Goal: Task Accomplishment & Management: Complete application form

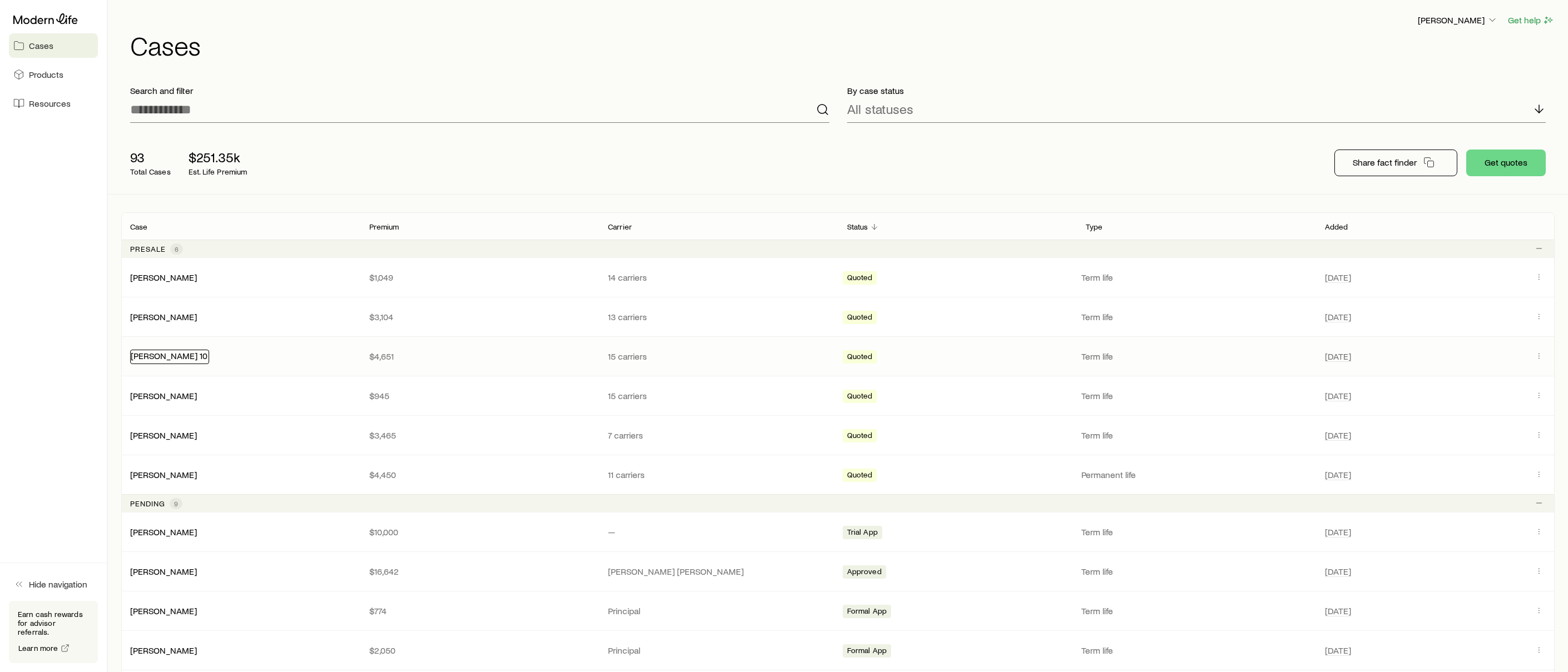
click at [166, 357] on link "[PERSON_NAME] 10" at bounding box center [168, 355] width 76 height 11
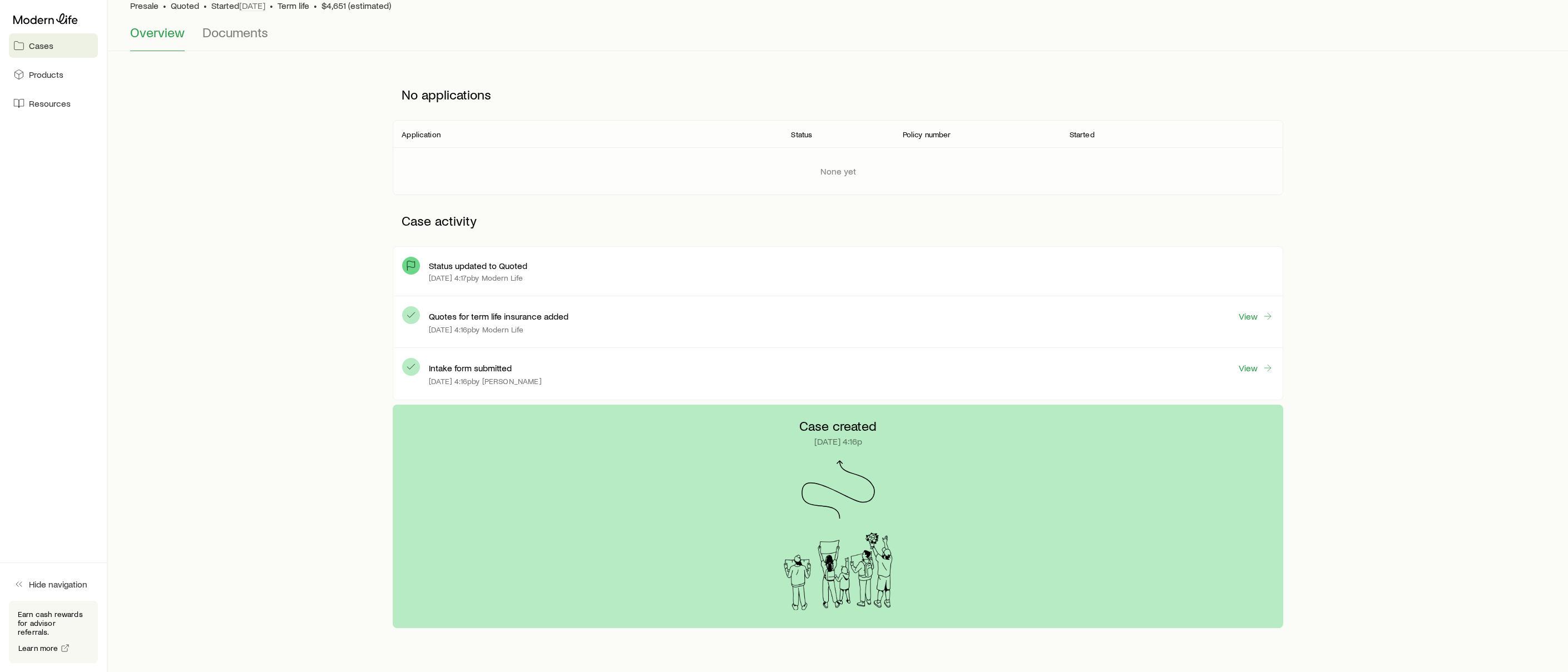
scroll to position [127, 0]
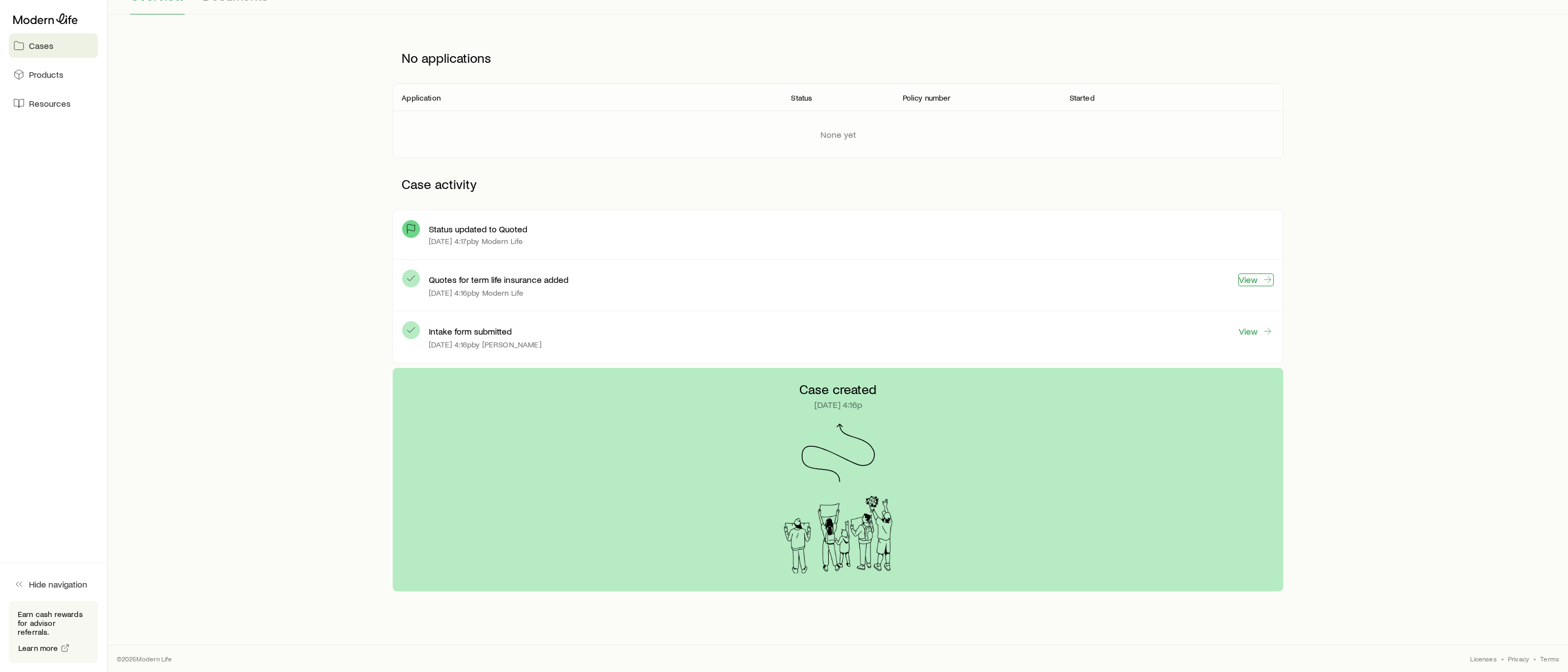
click at [1266, 279] on icon at bounding box center [1268, 280] width 12 height 12
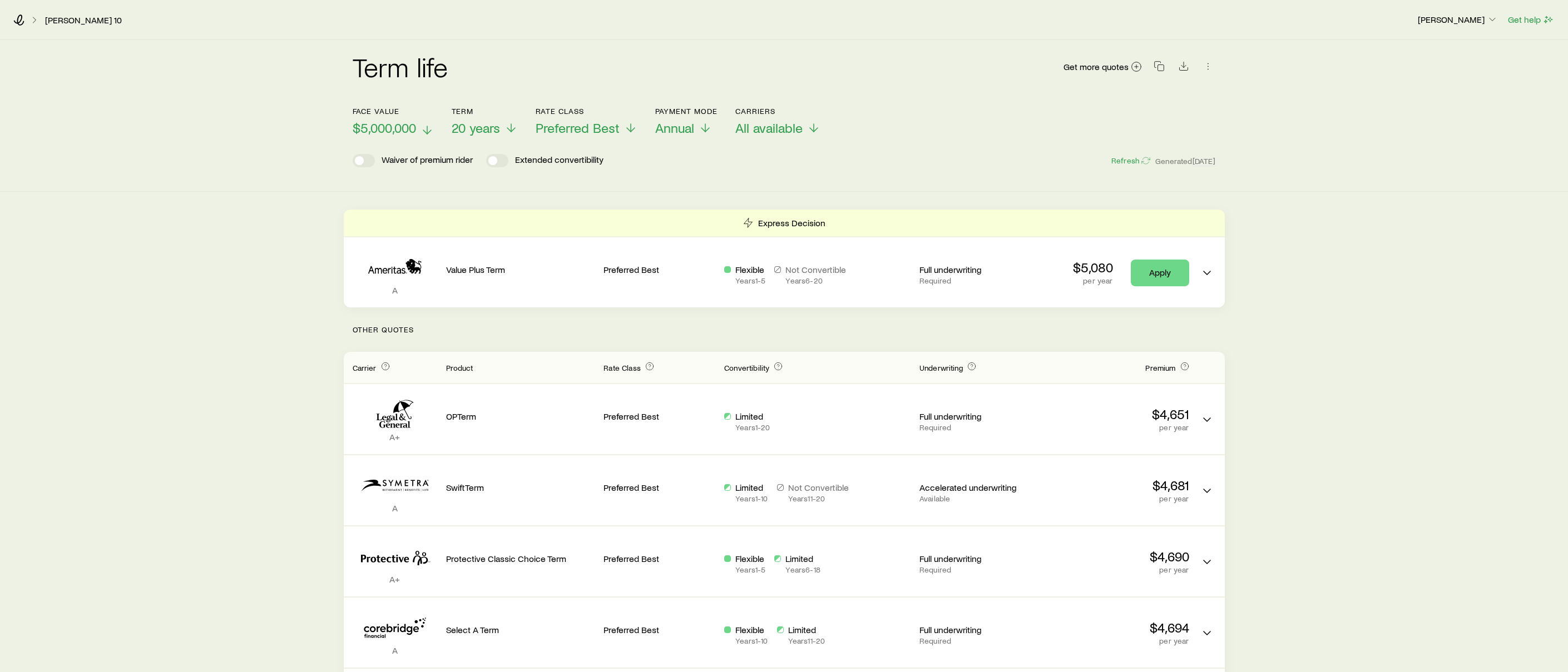
click at [431, 130] on polyline at bounding box center [427, 131] width 7 height 4
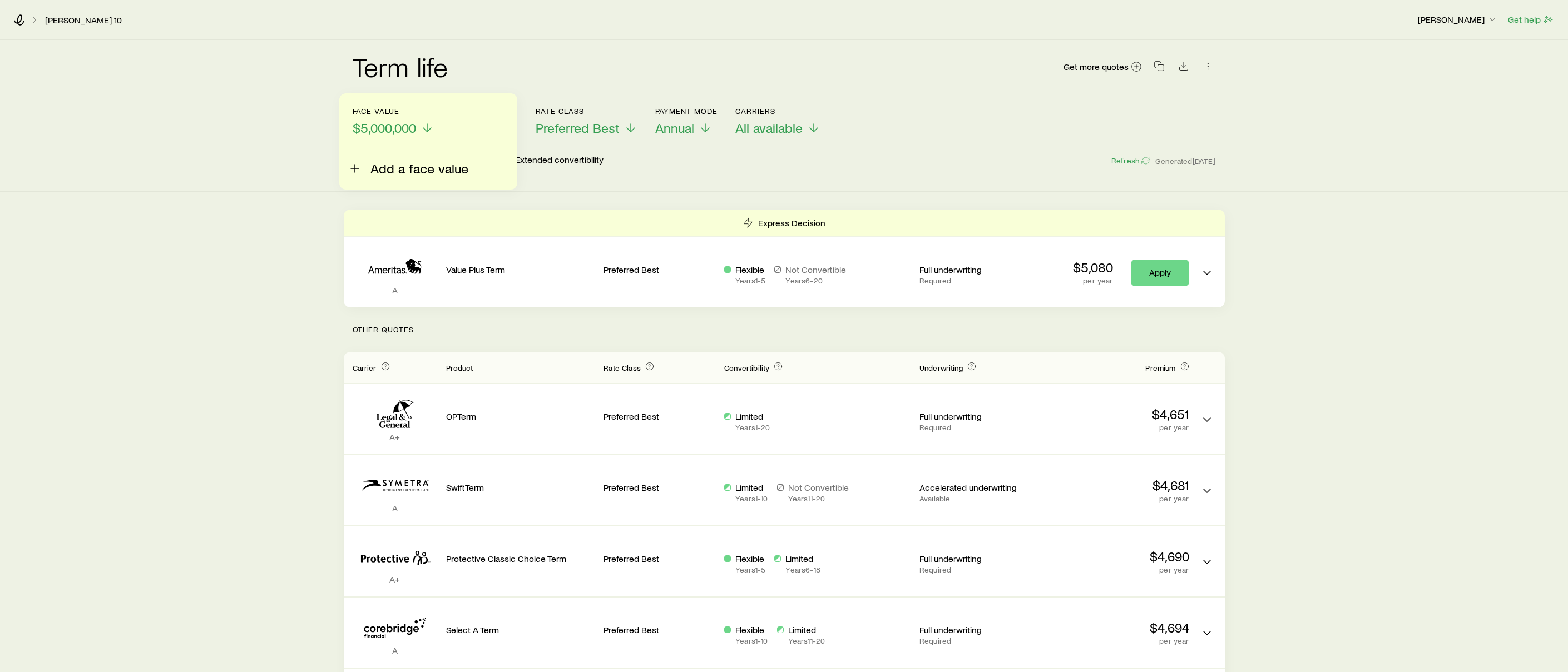
click at [359, 168] on icon at bounding box center [355, 168] width 13 height 13
type input "*********"
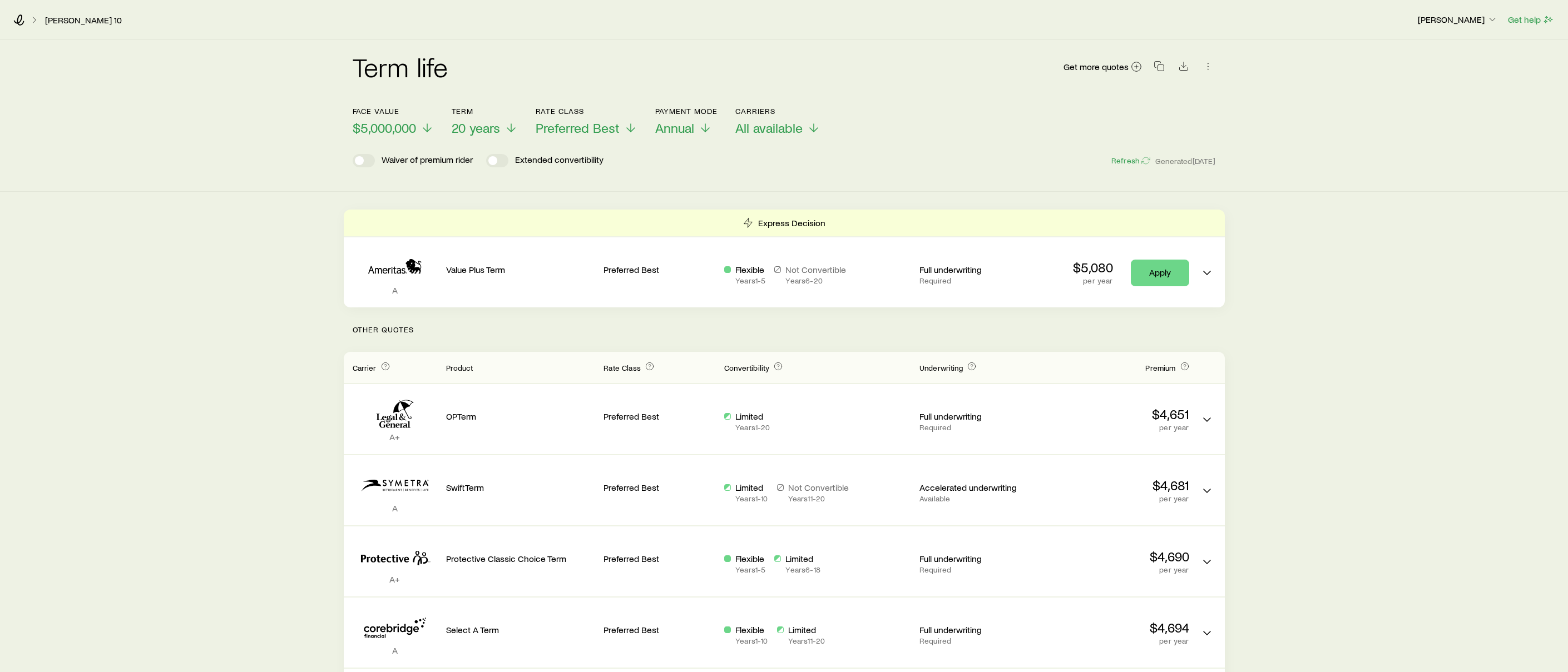
click at [551, 188] on div "Term life Get more quotes Face value $5,000,000 Term 20 years Rate Class Prefer…" at bounding box center [784, 116] width 1568 height 152
click at [498, 127] on span "20 years" at bounding box center [476, 127] width 48 height 16
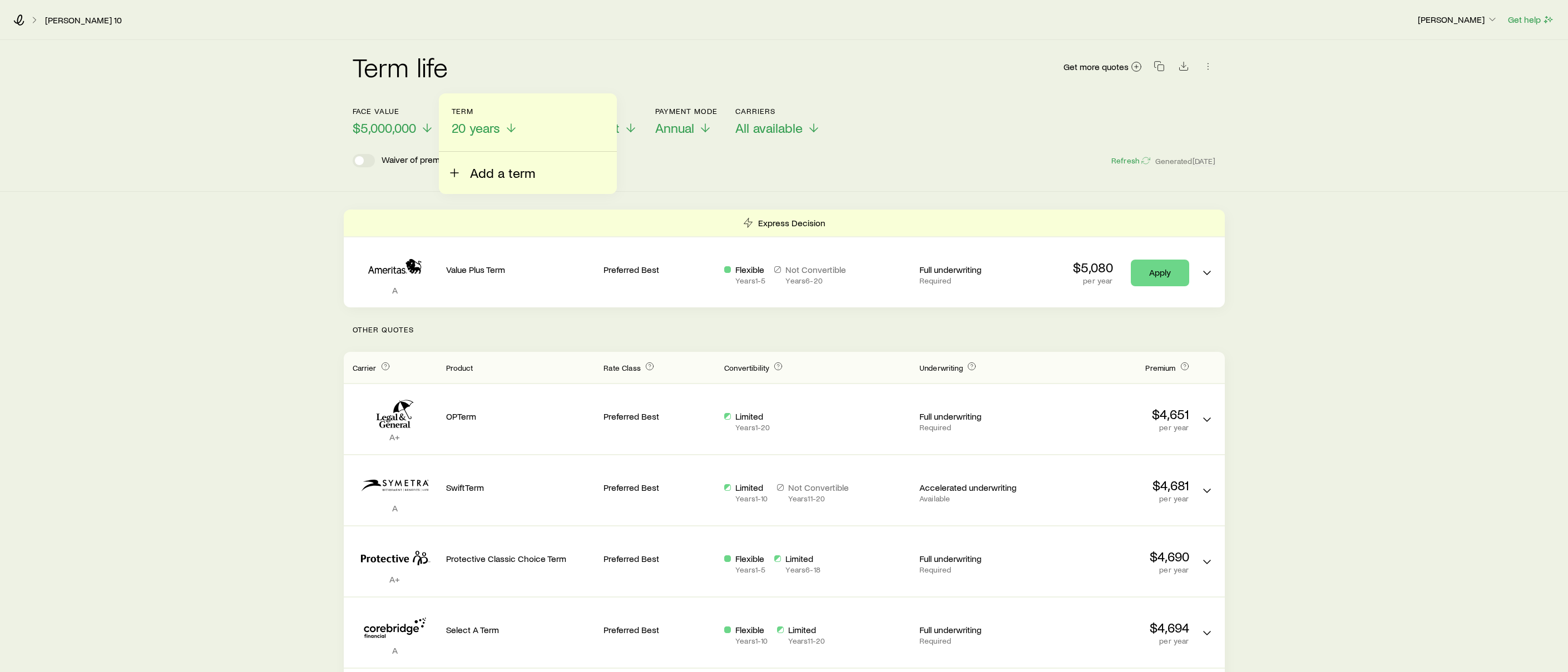
click at [490, 171] on span "Add a term" at bounding box center [502, 173] width 65 height 16
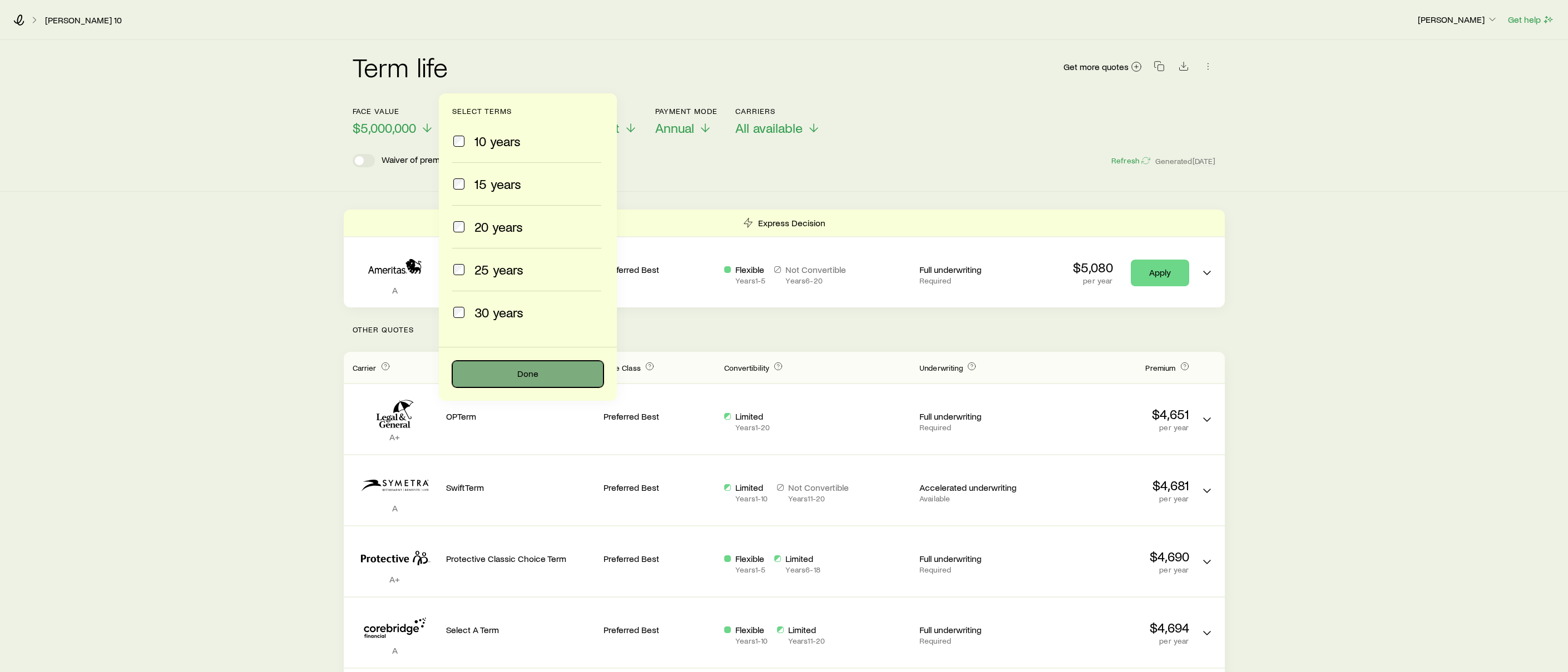
click at [518, 367] on button "Done" at bounding box center [528, 374] width 151 height 26
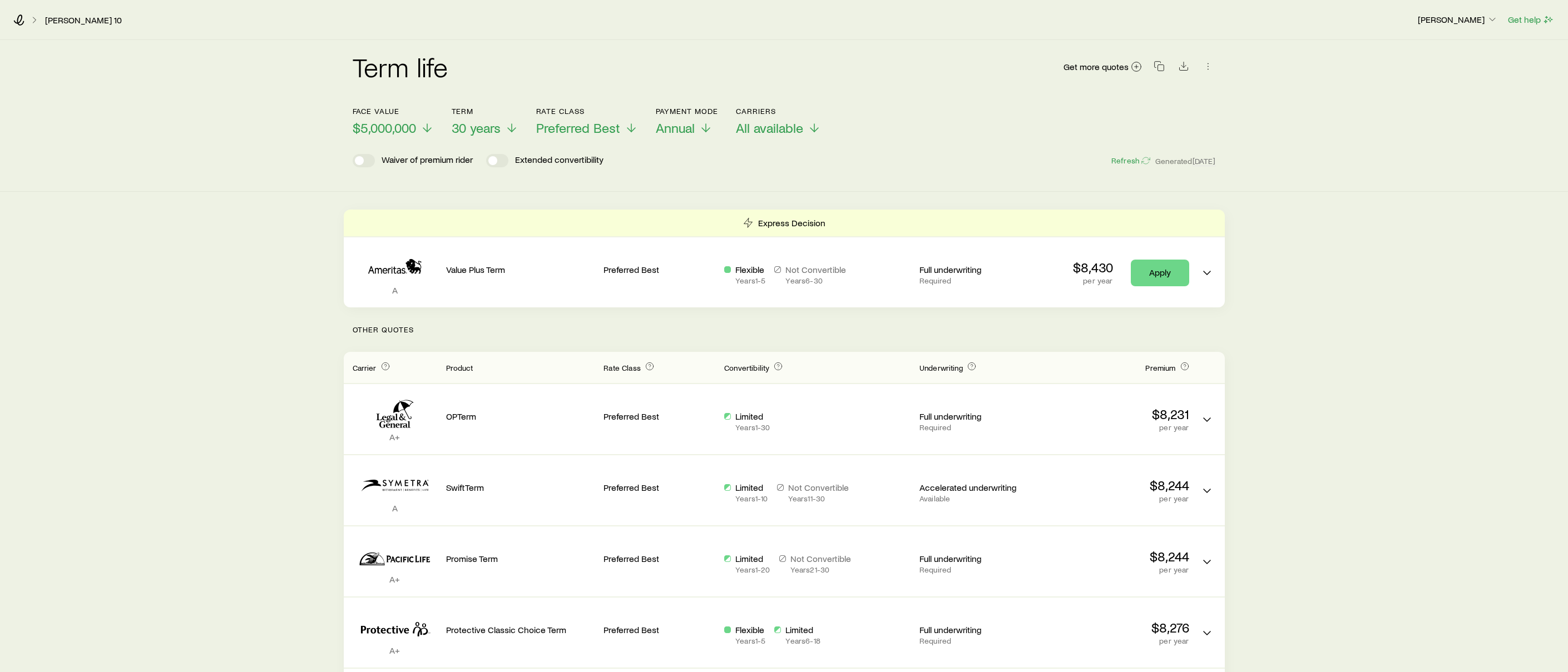
click at [643, 166] on div "Waiver of premium rider Extended convertibility Refresh Generated [DATE]" at bounding box center [784, 160] width 863 height 13
click at [416, 130] on span "$5,000,000" at bounding box center [384, 127] width 63 height 16
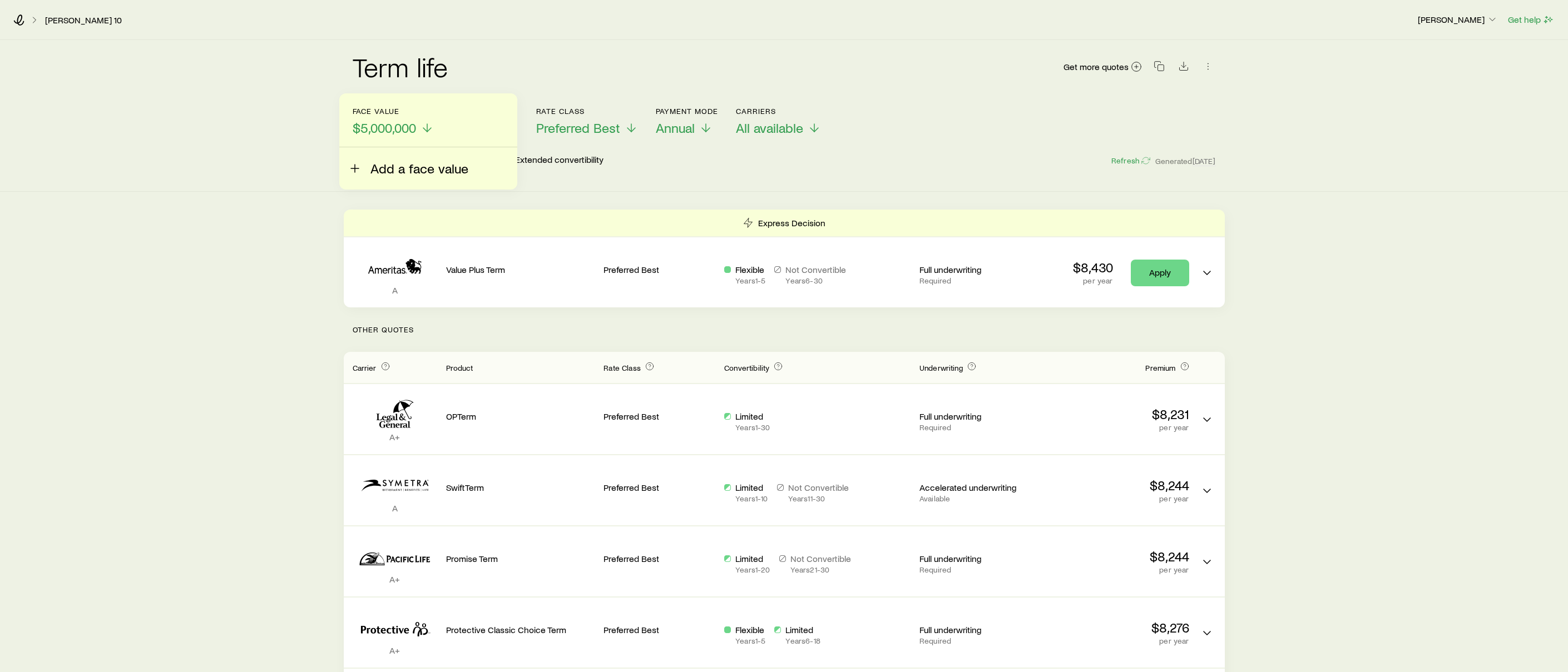
click at [395, 169] on span "Add a face value" at bounding box center [419, 168] width 98 height 16
click at [395, 161] on input "faceAmount" at bounding box center [434, 151] width 139 height 26
type input "*********"
click at [402, 199] on button "Done" at bounding box center [428, 200] width 151 height 26
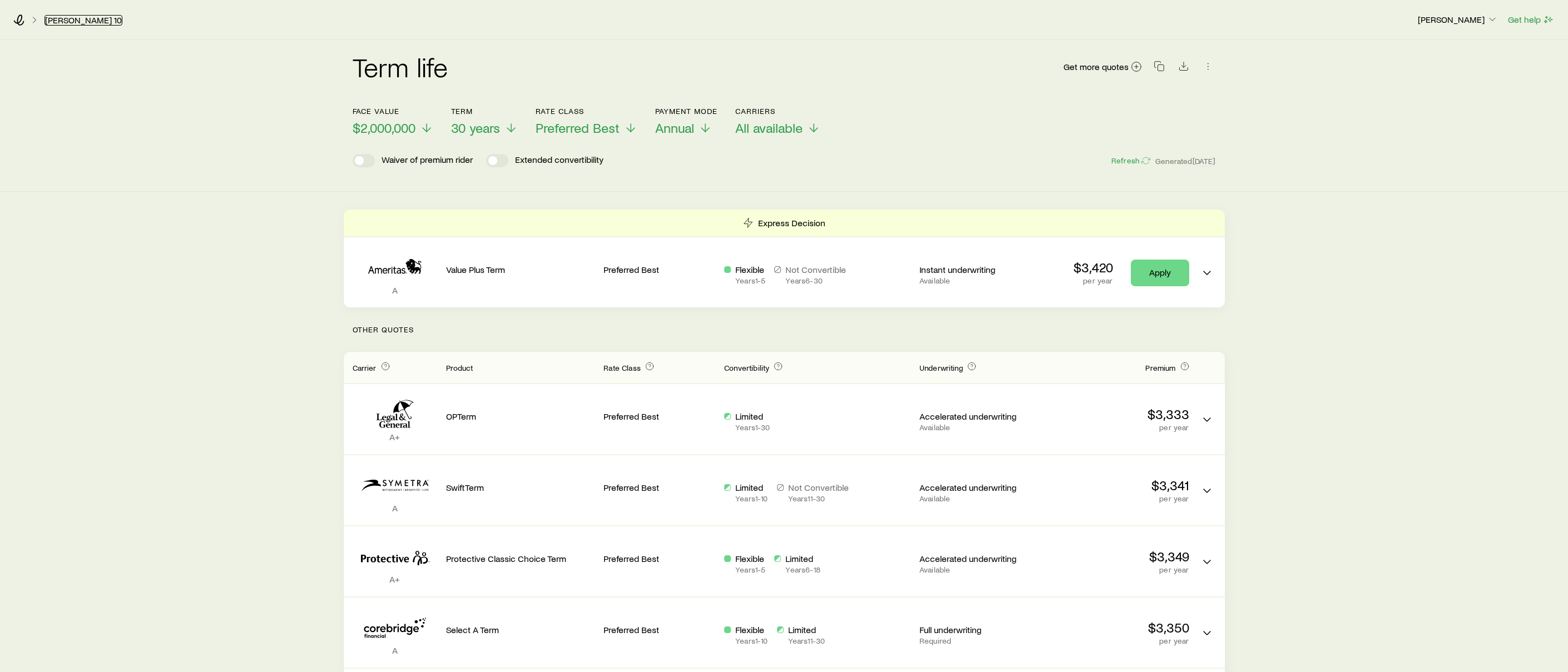
click at [103, 20] on link "[PERSON_NAME] 10" at bounding box center [83, 20] width 78 height 11
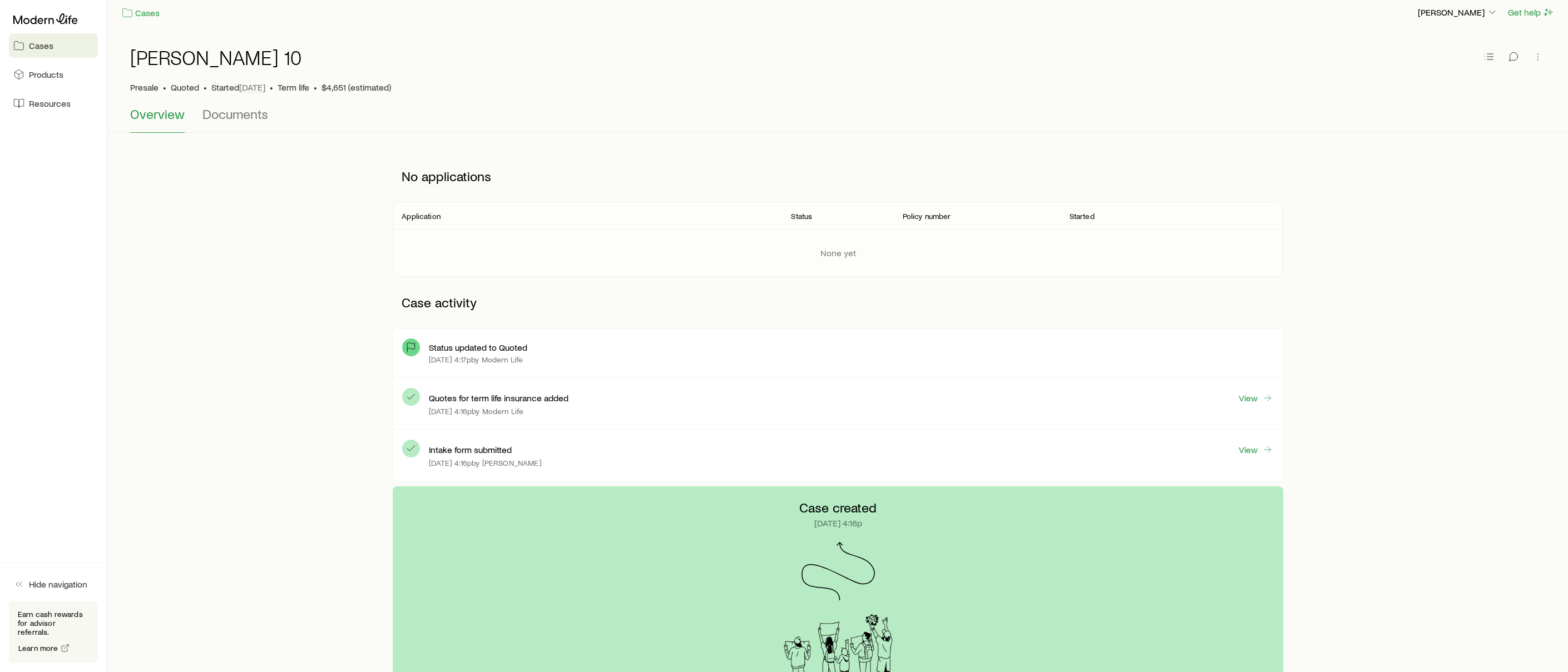
scroll to position [12, 0]
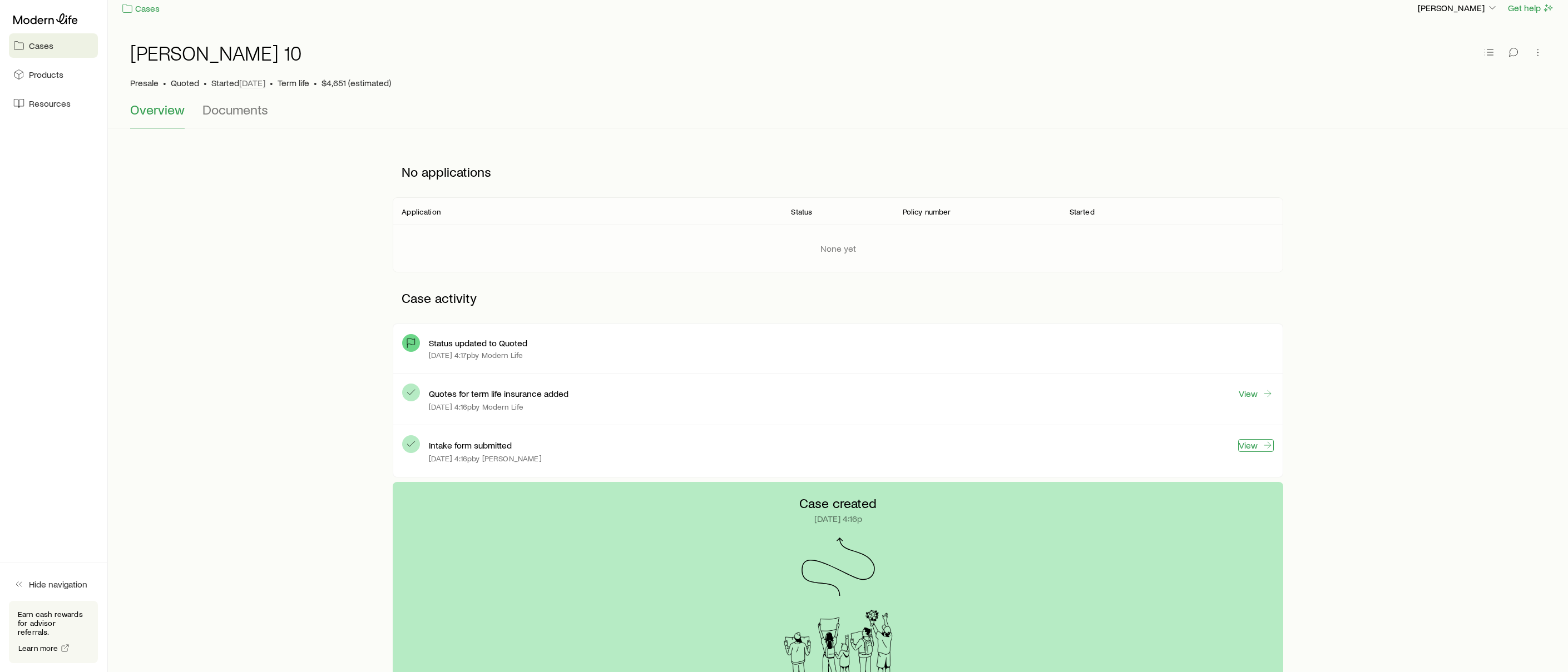
click at [1252, 445] on link "View" at bounding box center [1255, 446] width 35 height 13
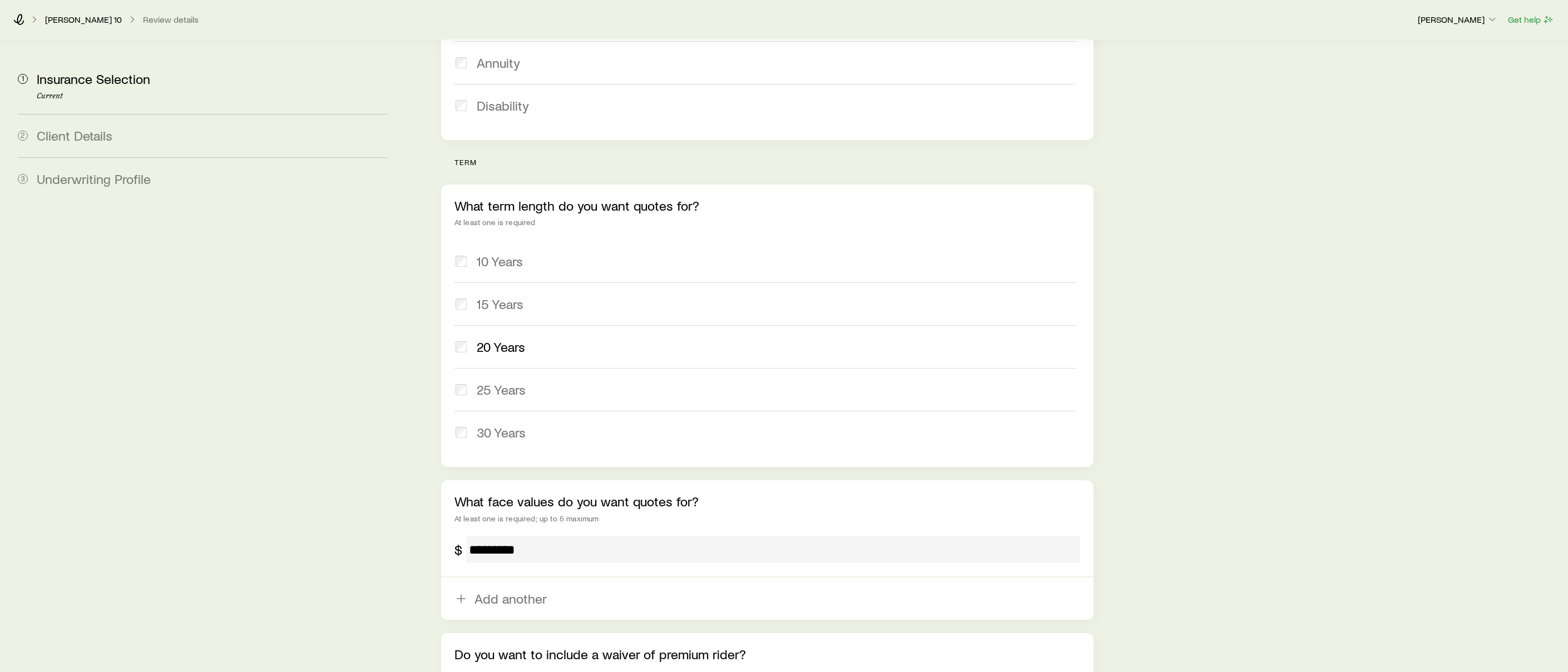
scroll to position [446, 0]
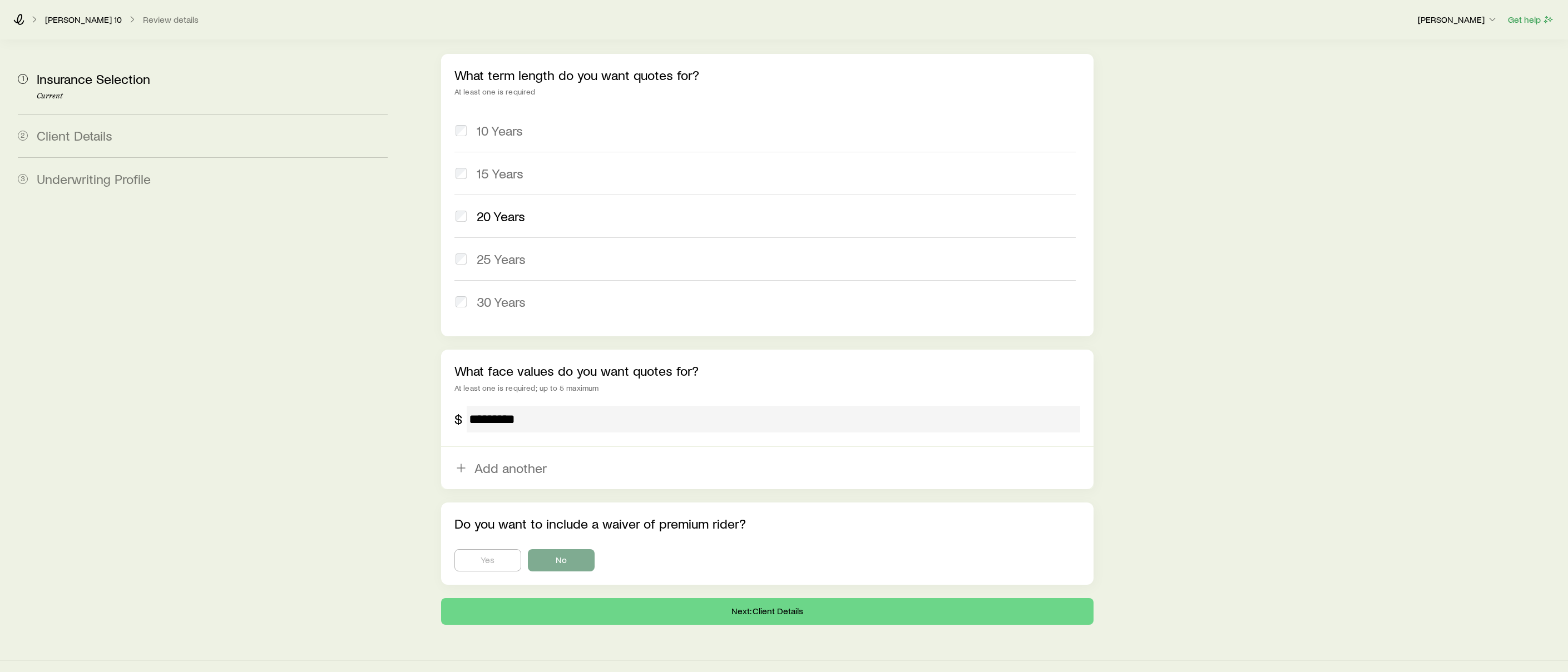
drag, startPoint x: 476, startPoint y: 402, endPoint x: 457, endPoint y: 403, distance: 19.0
click at [457, 406] on div "$ *********" at bounding box center [767, 419] width 625 height 26
click at [617, 598] on button "Next: Client Details" at bounding box center [768, 611] width 653 height 26
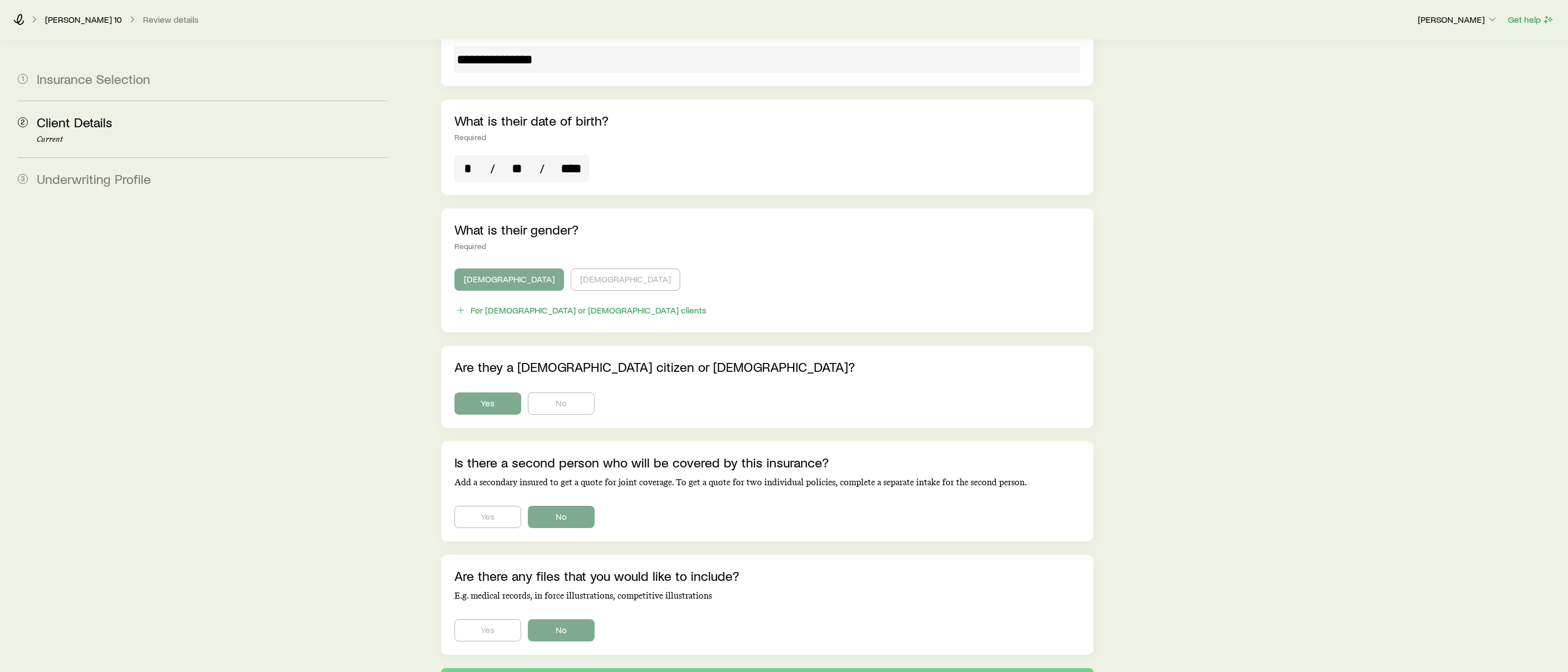
scroll to position [405, 0]
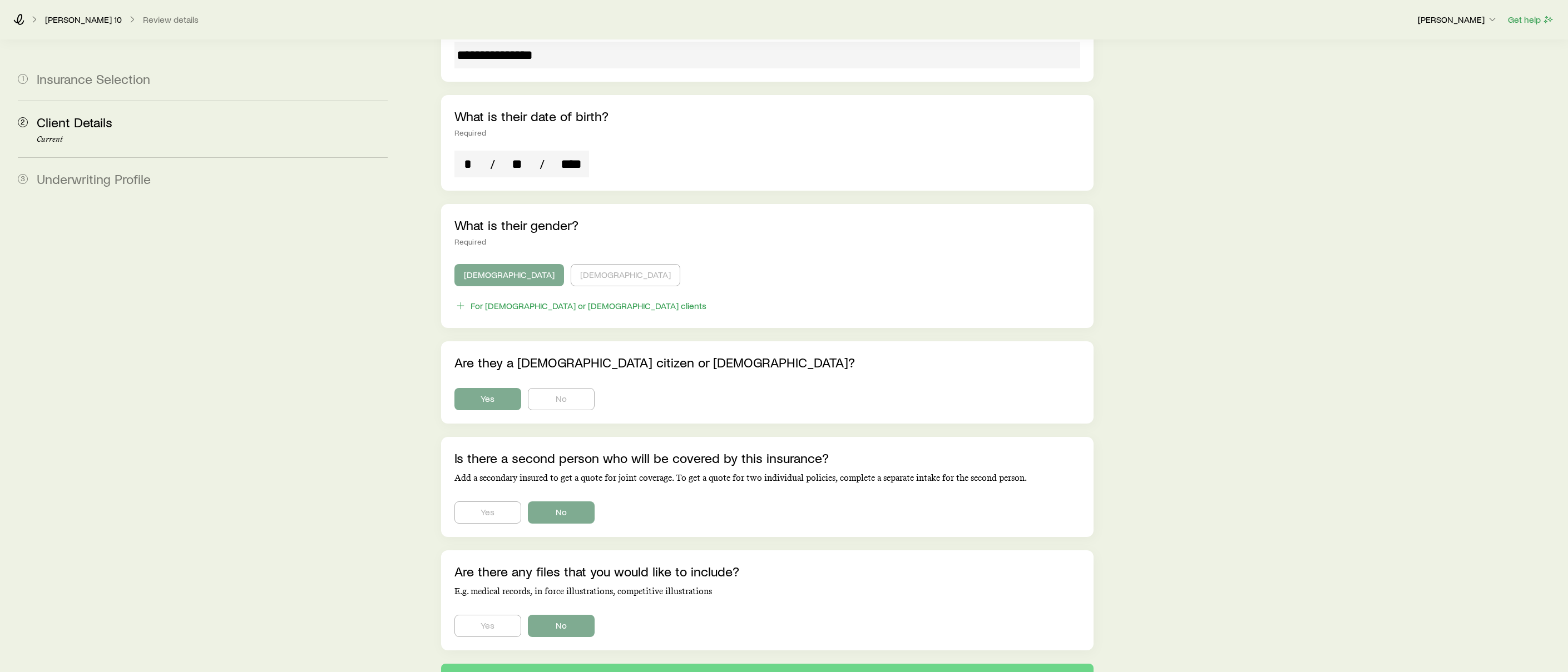
click at [579, 150] on input "****" at bounding box center [570, 163] width 35 height 26
click at [579, 151] on input "****" at bounding box center [570, 163] width 35 height 26
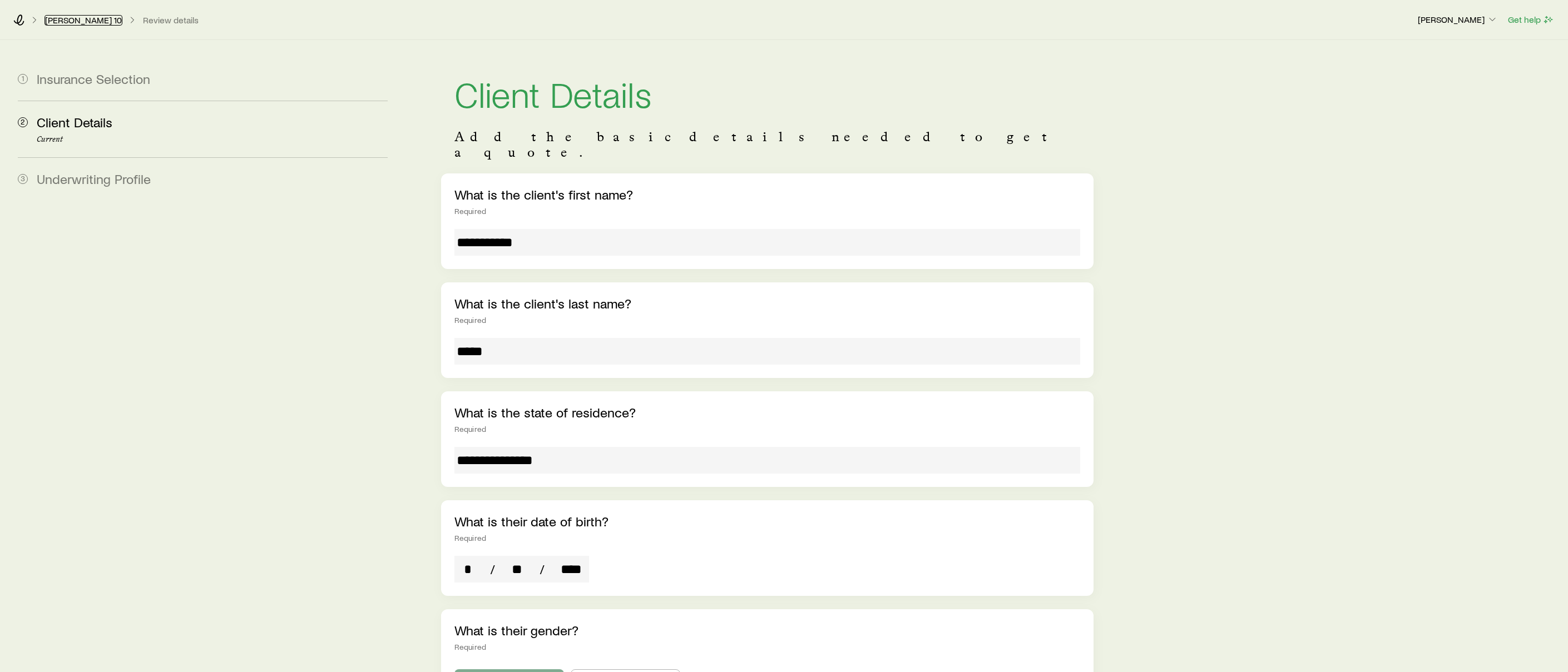
click at [95, 17] on link "[PERSON_NAME] 10" at bounding box center [83, 20] width 78 height 11
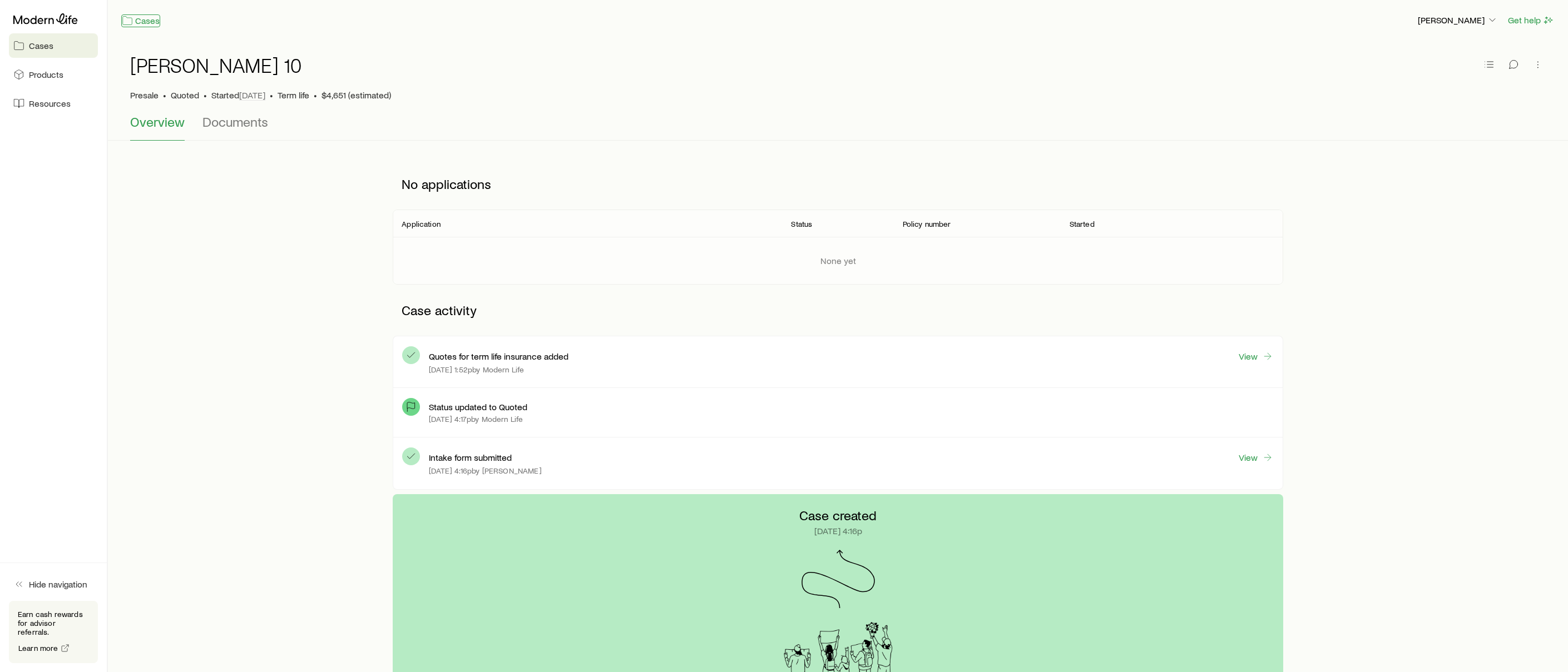
click at [151, 23] on link "Cases" at bounding box center [141, 21] width 39 height 13
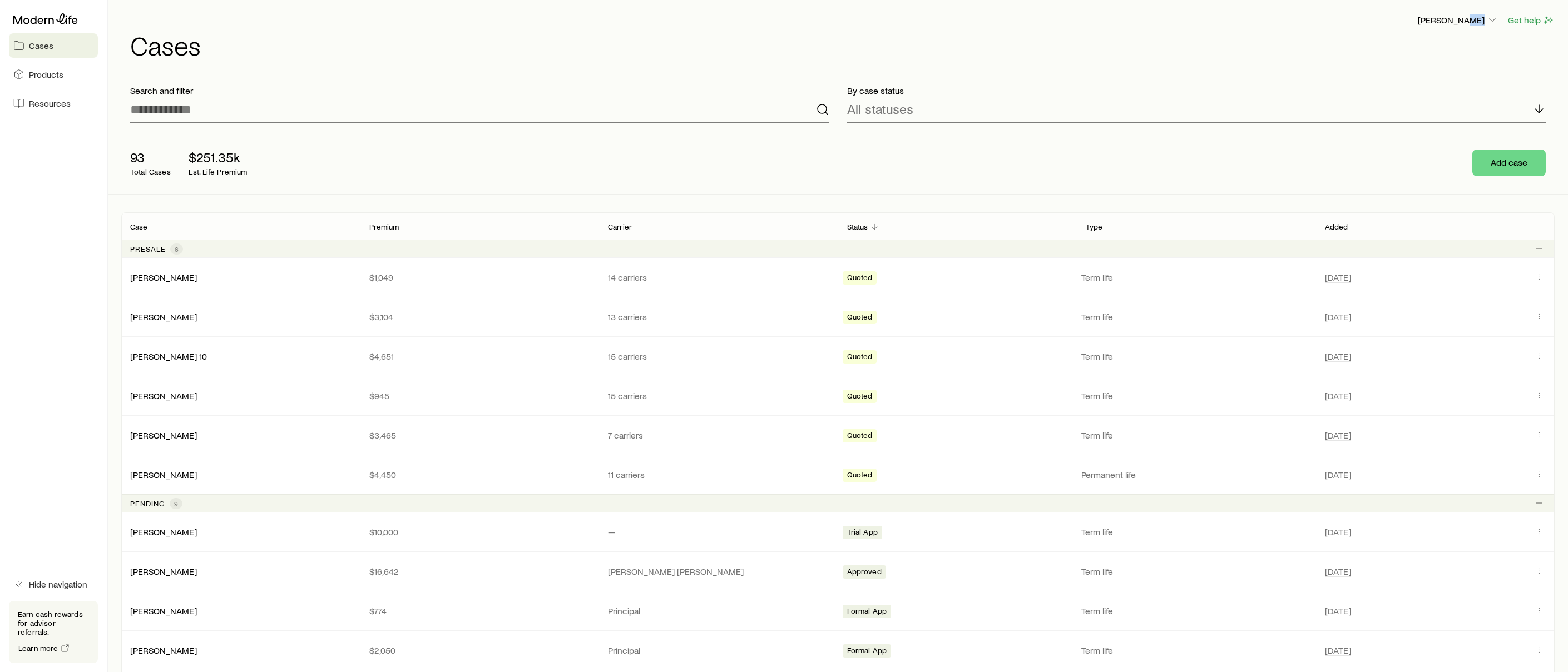
click at [39, 42] on span "Cases" at bounding box center [41, 46] width 25 height 12
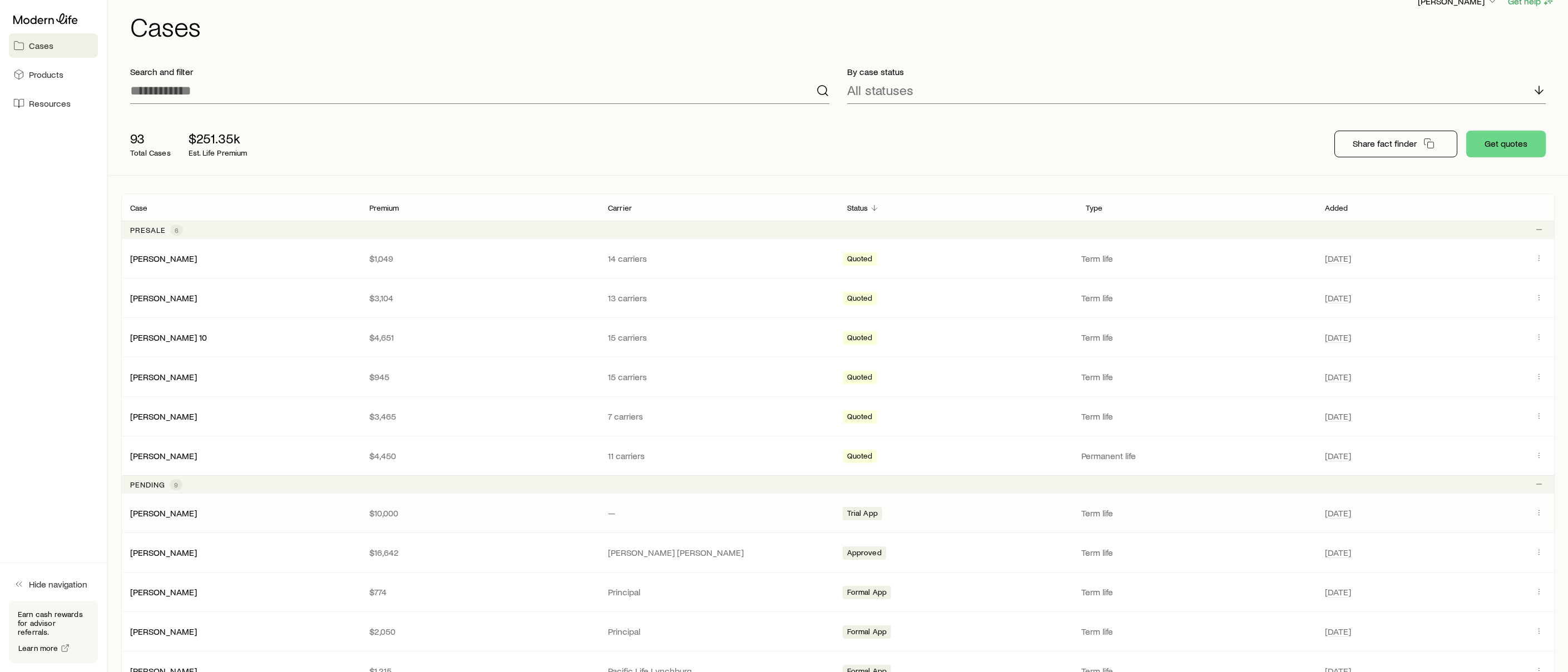
scroll to position [26, 0]
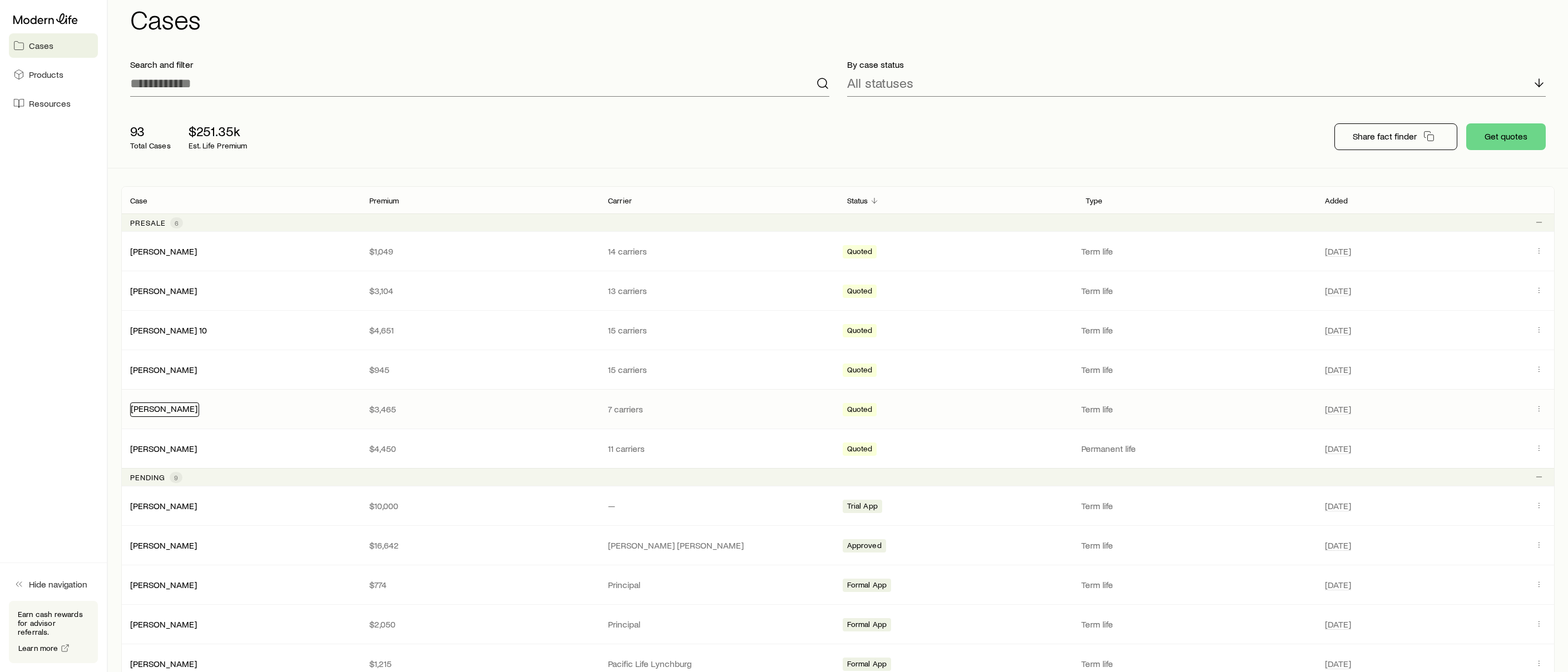
click at [168, 407] on link "[PERSON_NAME]" at bounding box center [164, 408] width 67 height 11
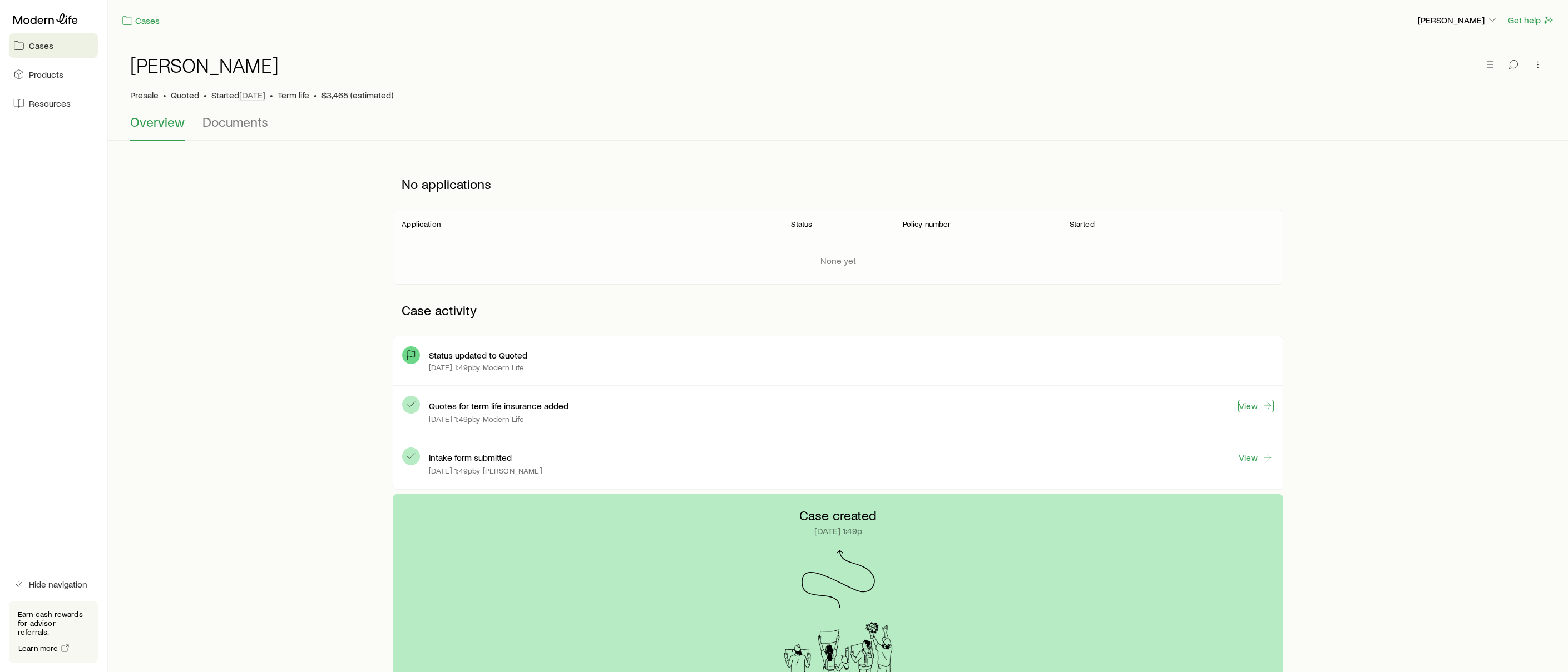
click at [1245, 408] on link "View" at bounding box center [1255, 407] width 35 height 13
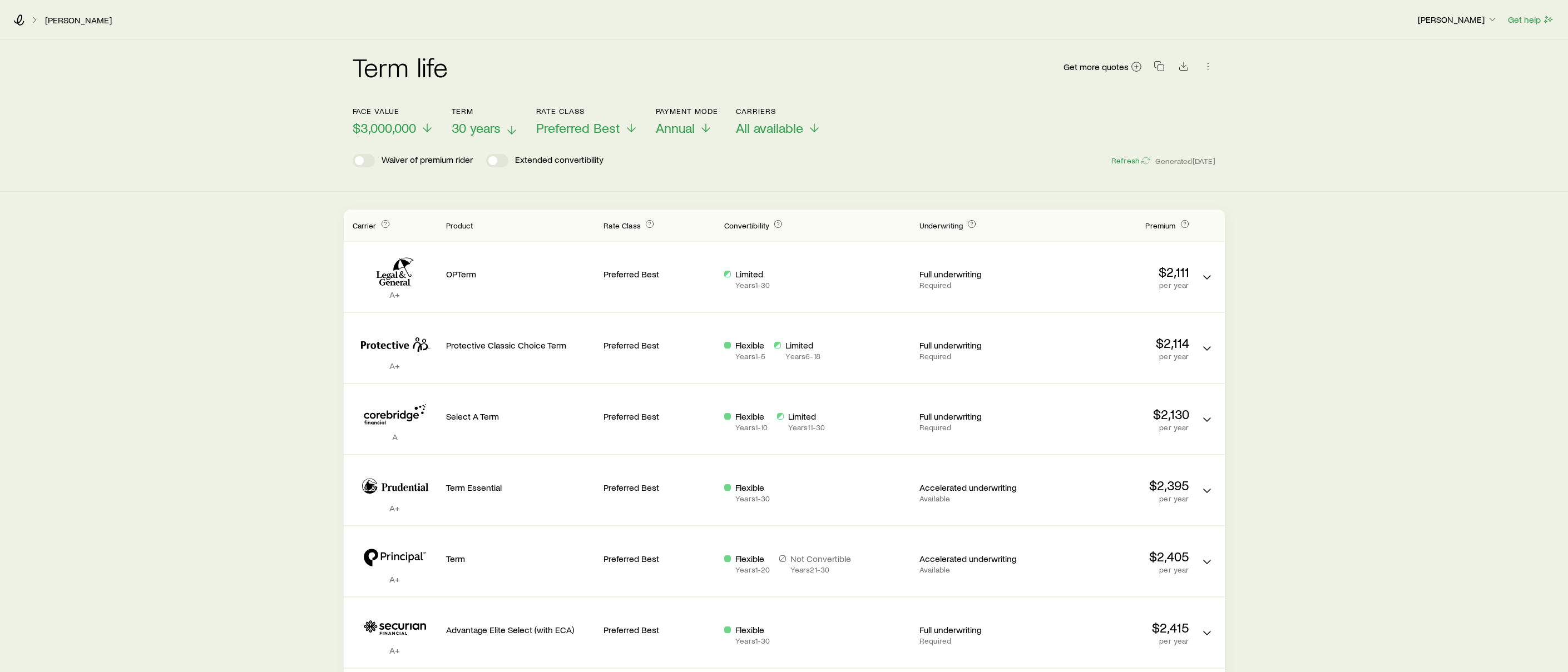
click at [474, 133] on span "30 years" at bounding box center [477, 127] width 49 height 16
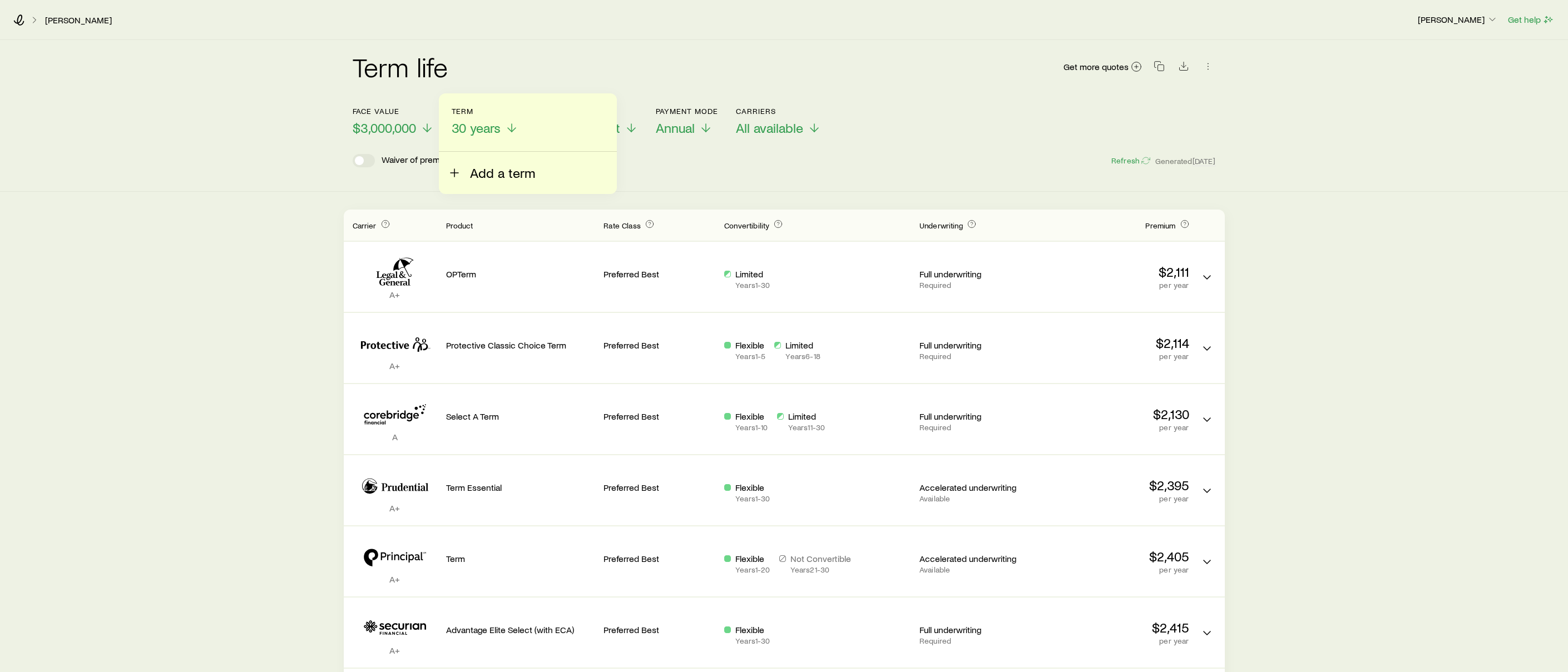
click at [476, 167] on span "Add a term" at bounding box center [502, 173] width 65 height 16
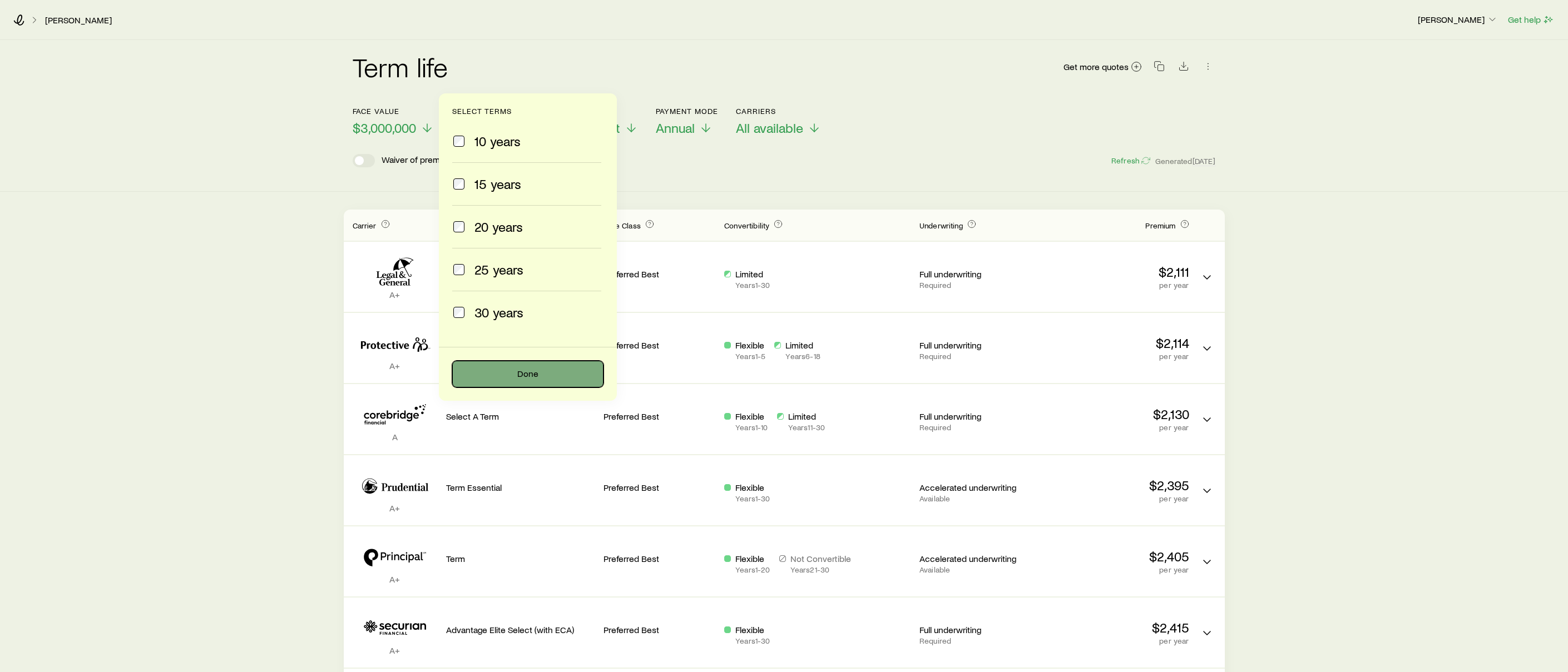
click at [489, 380] on button "Done" at bounding box center [528, 374] width 151 height 26
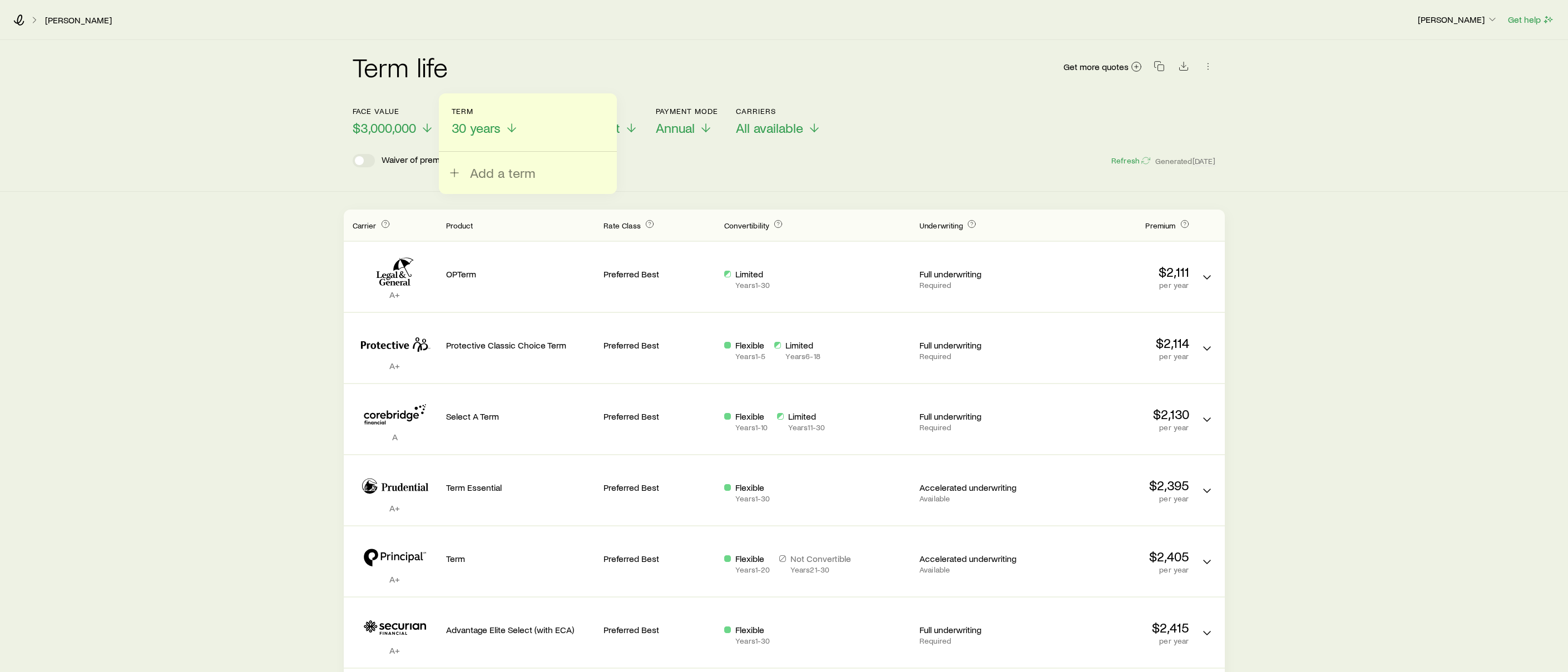
click at [684, 182] on div "Term life Get more quotes Face value $3,000,000 Term 30 years Add a term Rate C…" at bounding box center [784, 116] width 1568 height 152
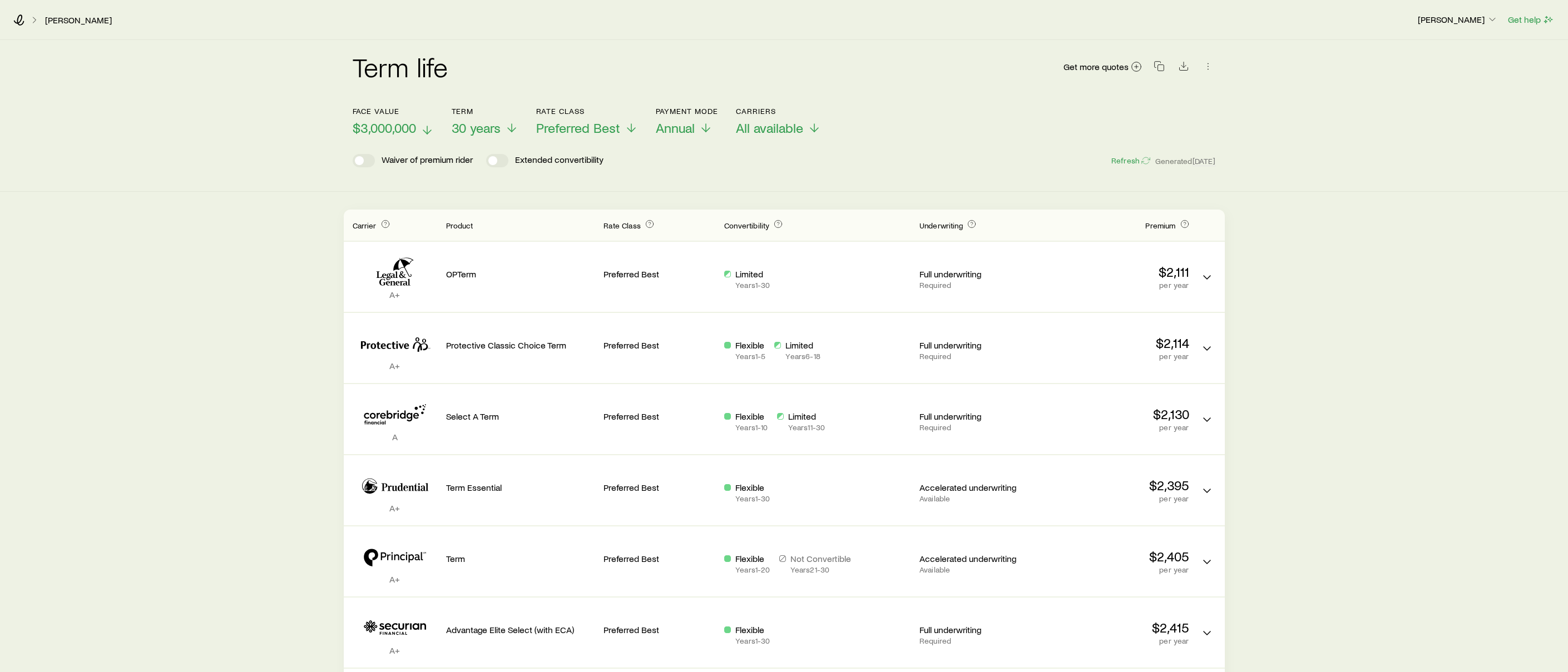
click at [419, 130] on p "$3,000,000" at bounding box center [393, 127] width 81 height 16
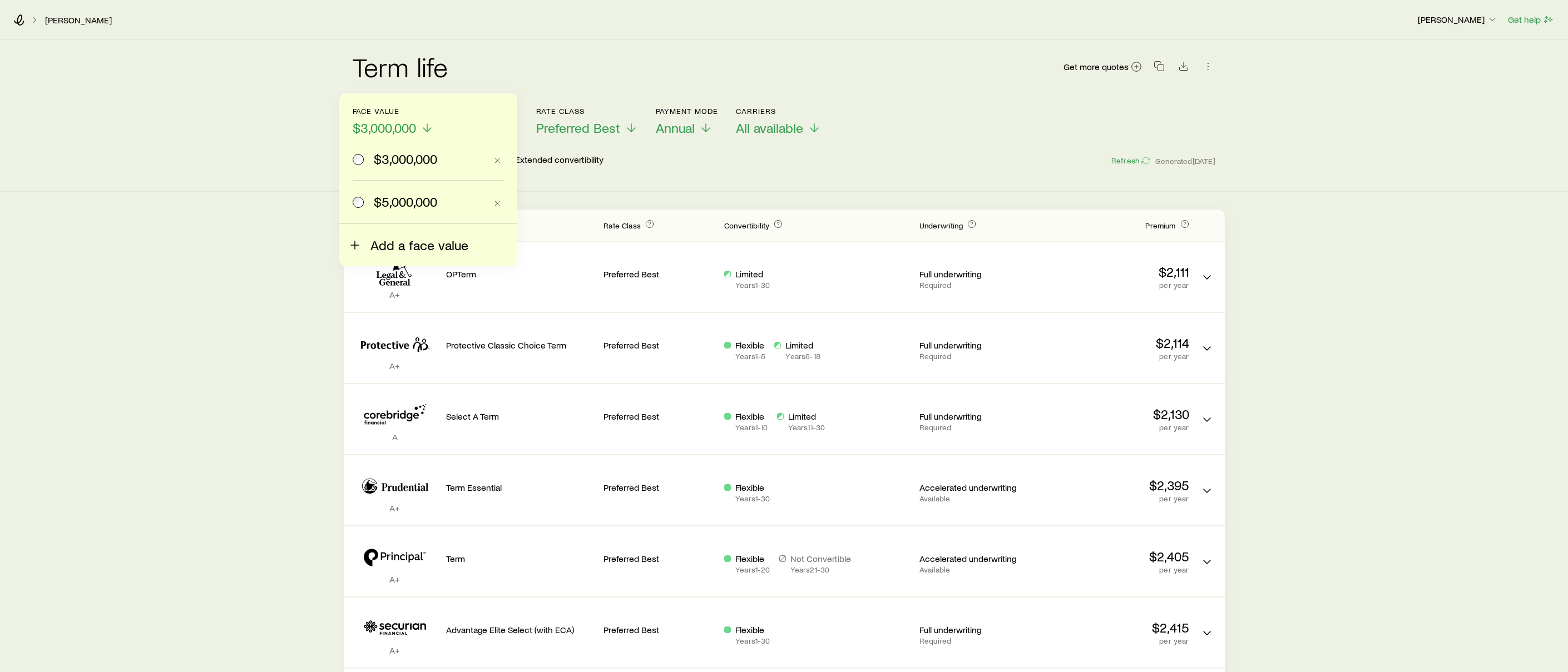
click at [386, 252] on span "Add a face value" at bounding box center [419, 245] width 98 height 16
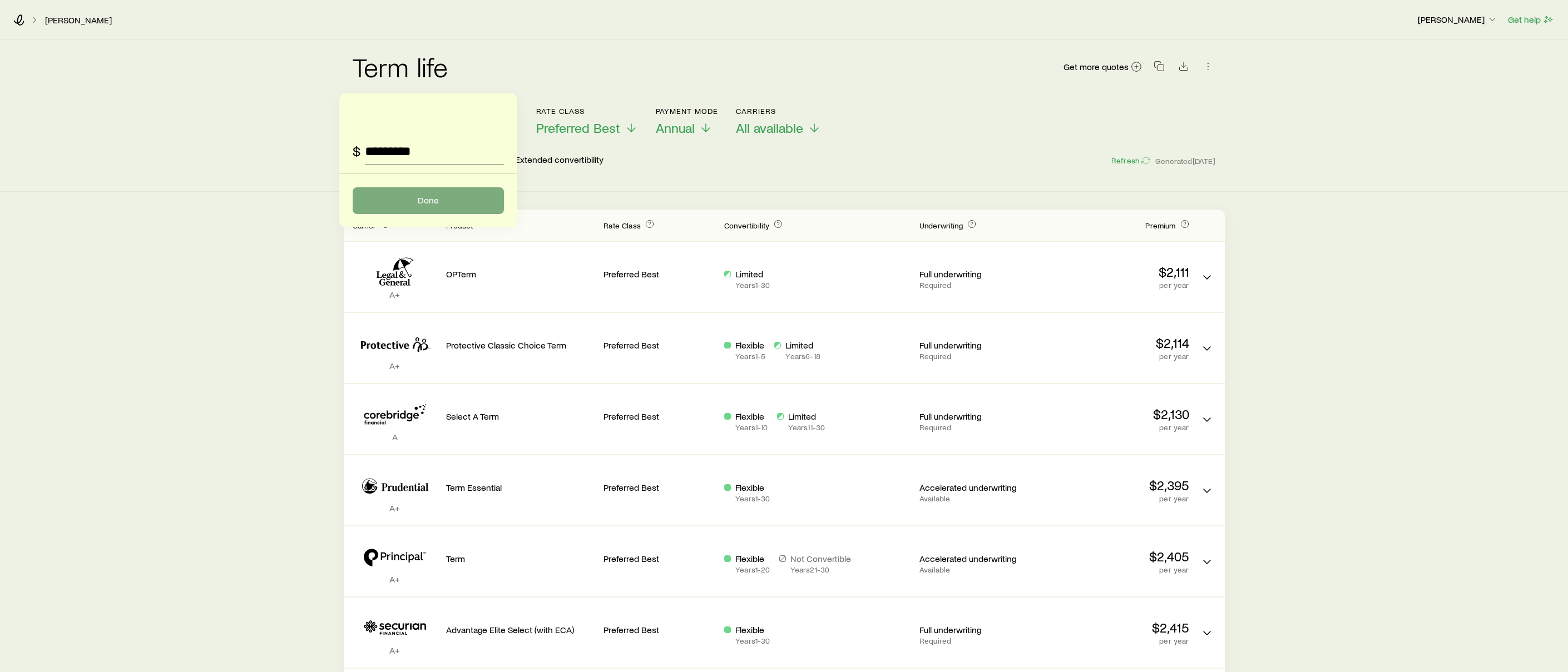
type input "*********"
click at [401, 205] on button "Done" at bounding box center [428, 200] width 151 height 26
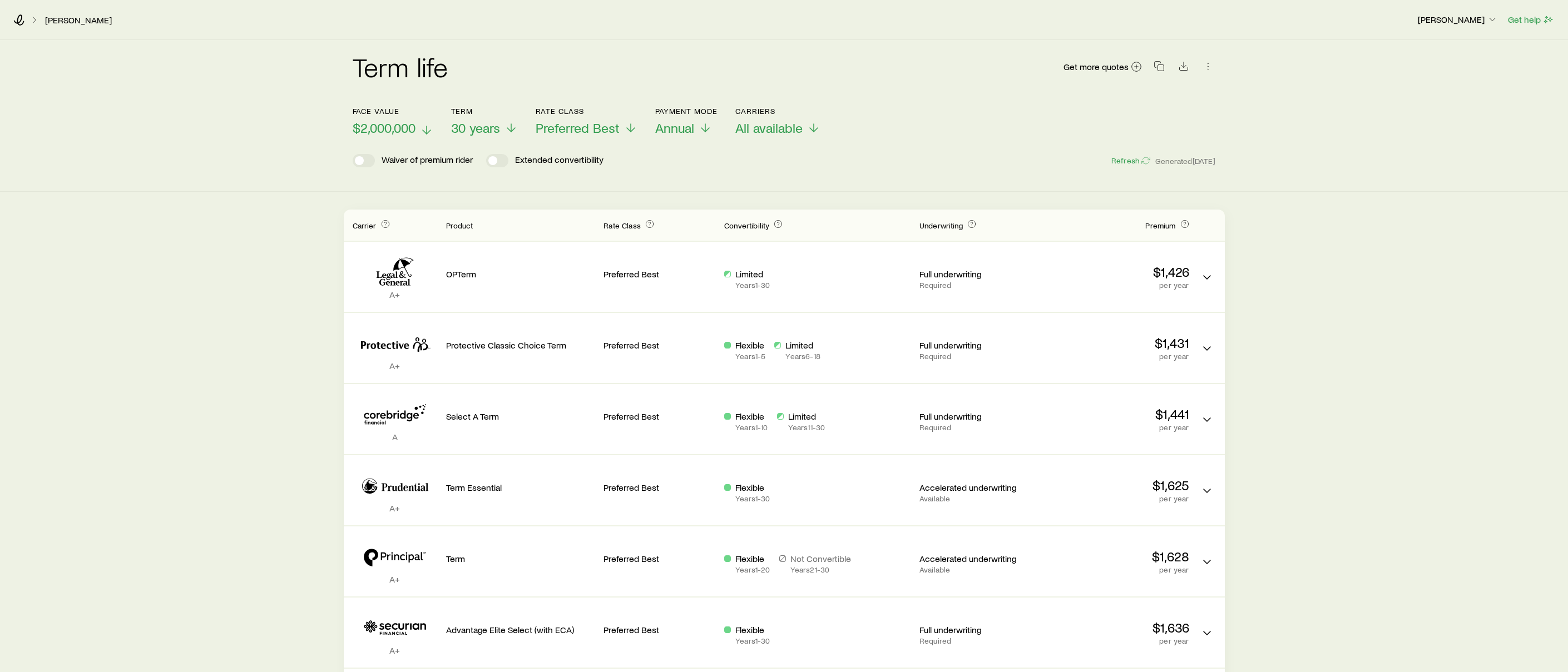
click at [421, 127] on icon at bounding box center [427, 130] width 13 height 13
click at [428, 130] on icon at bounding box center [427, 130] width 13 height 13
click at [818, 203] on div "Term life Get more quotes Face value $3,000,000 Term 30 years Rate Class Prefer…" at bounding box center [784, 389] width 1568 height 699
click at [29, 17] on icon at bounding box center [35, 21] width 12 height 12
click at [20, 19] on icon at bounding box center [19, 21] width 12 height 12
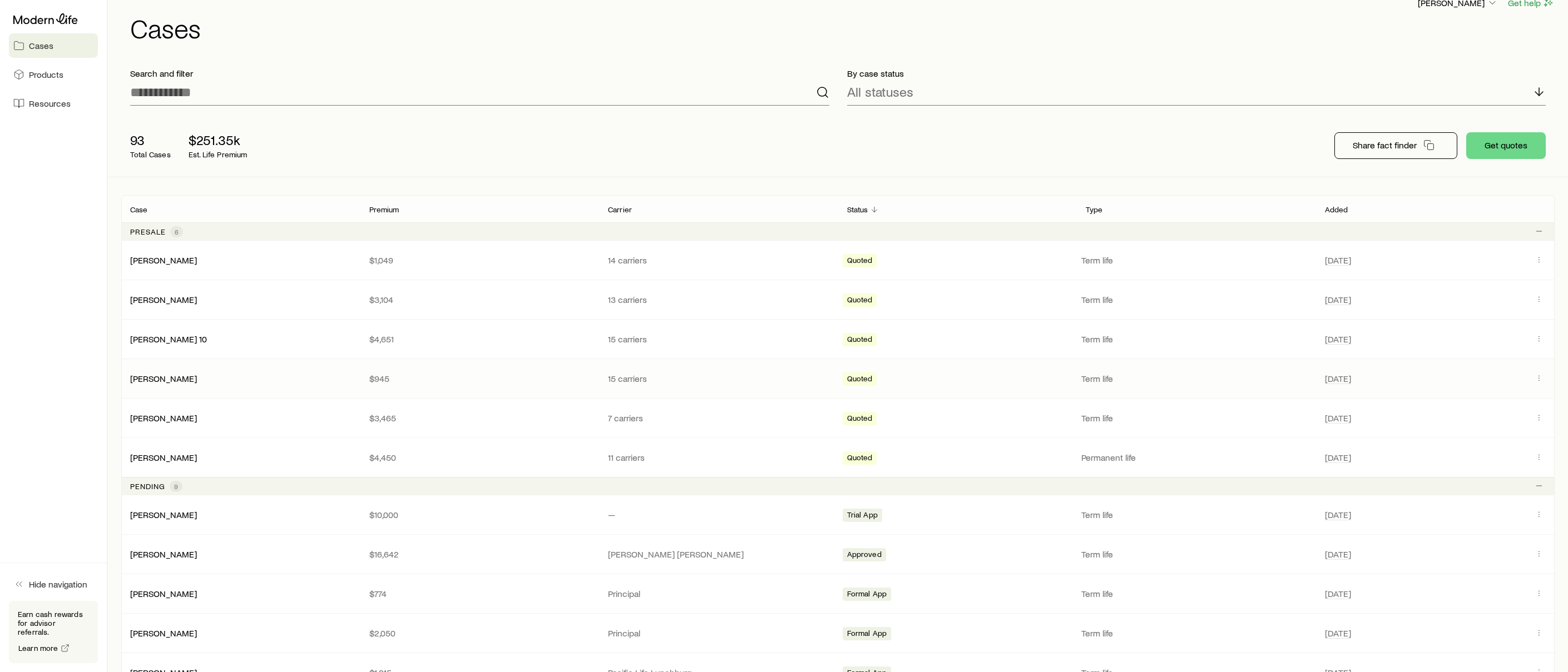
scroll to position [16, 0]
click at [1509, 145] on button "Get quotes" at bounding box center [1506, 146] width 80 height 26
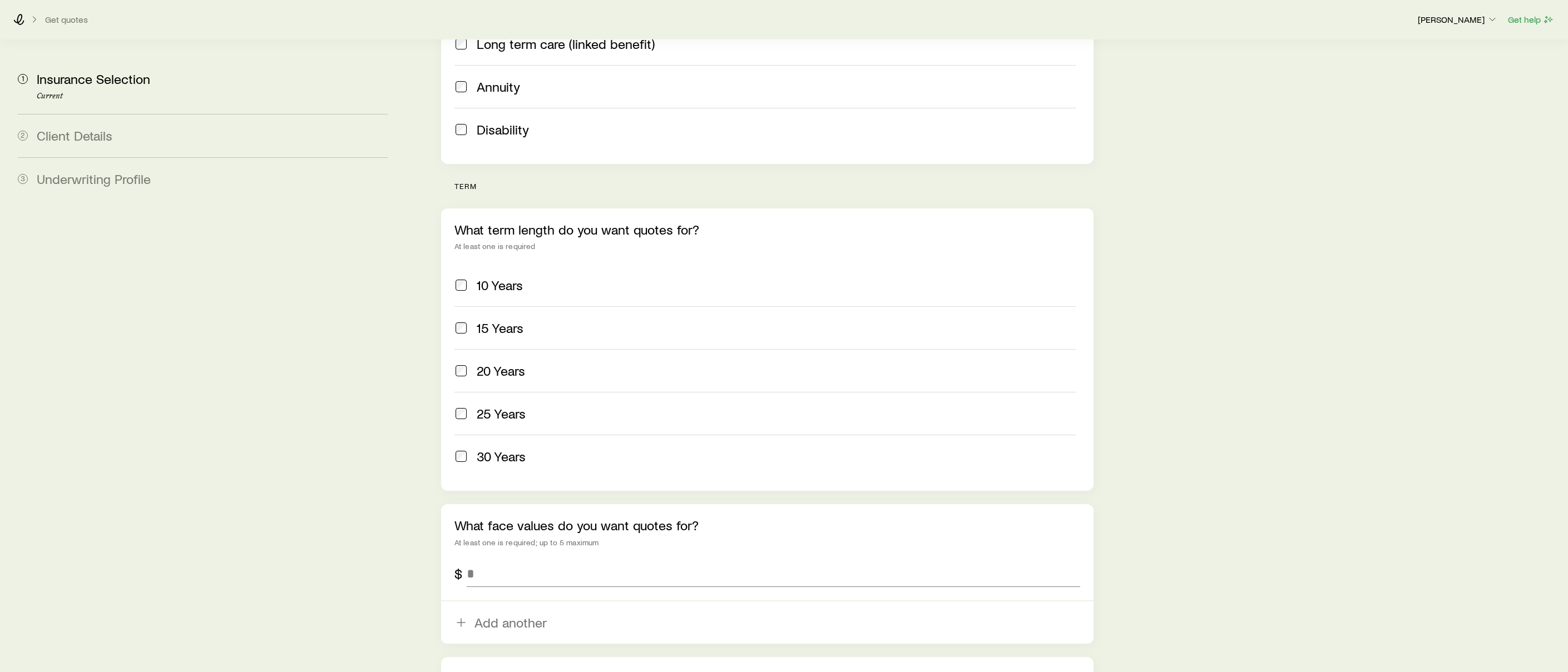
scroll to position [334, 0]
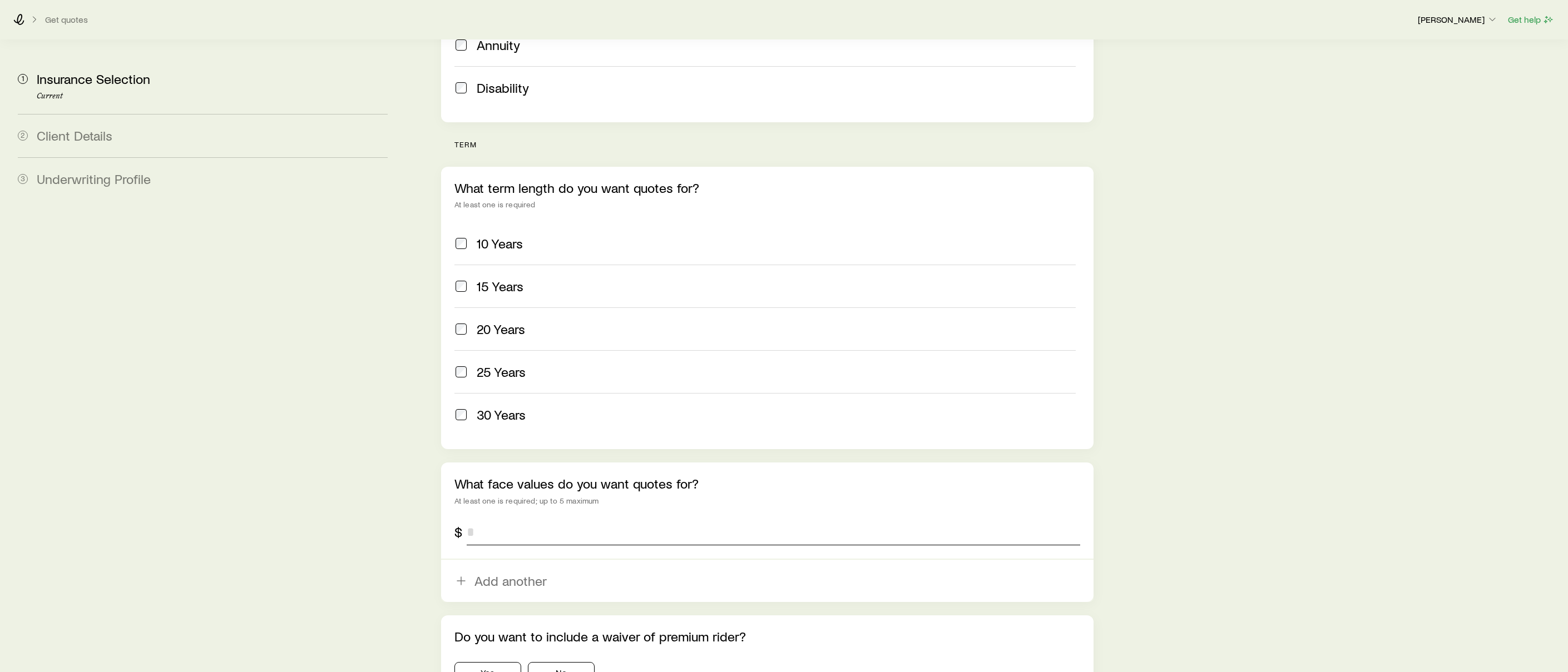
click at [499, 518] on input "tel" at bounding box center [773, 532] width 613 height 26
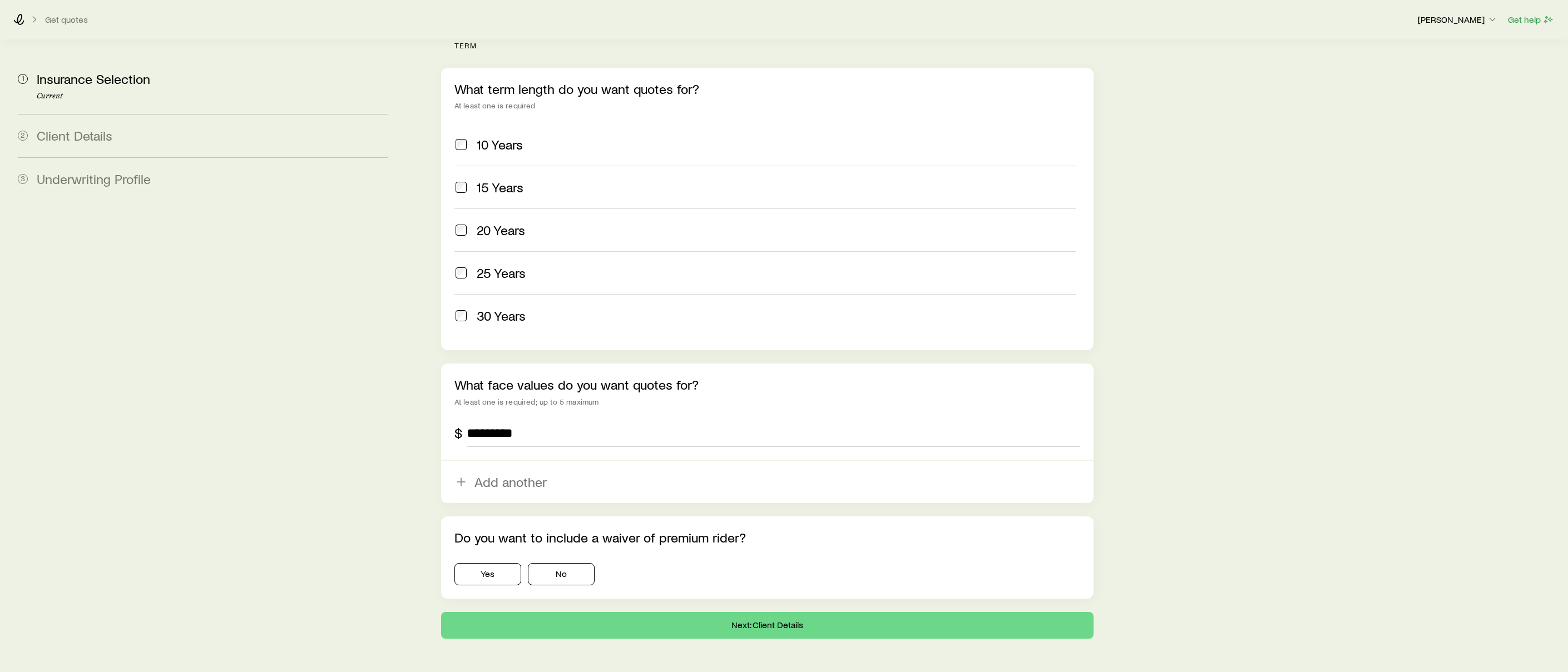
scroll to position [446, 0]
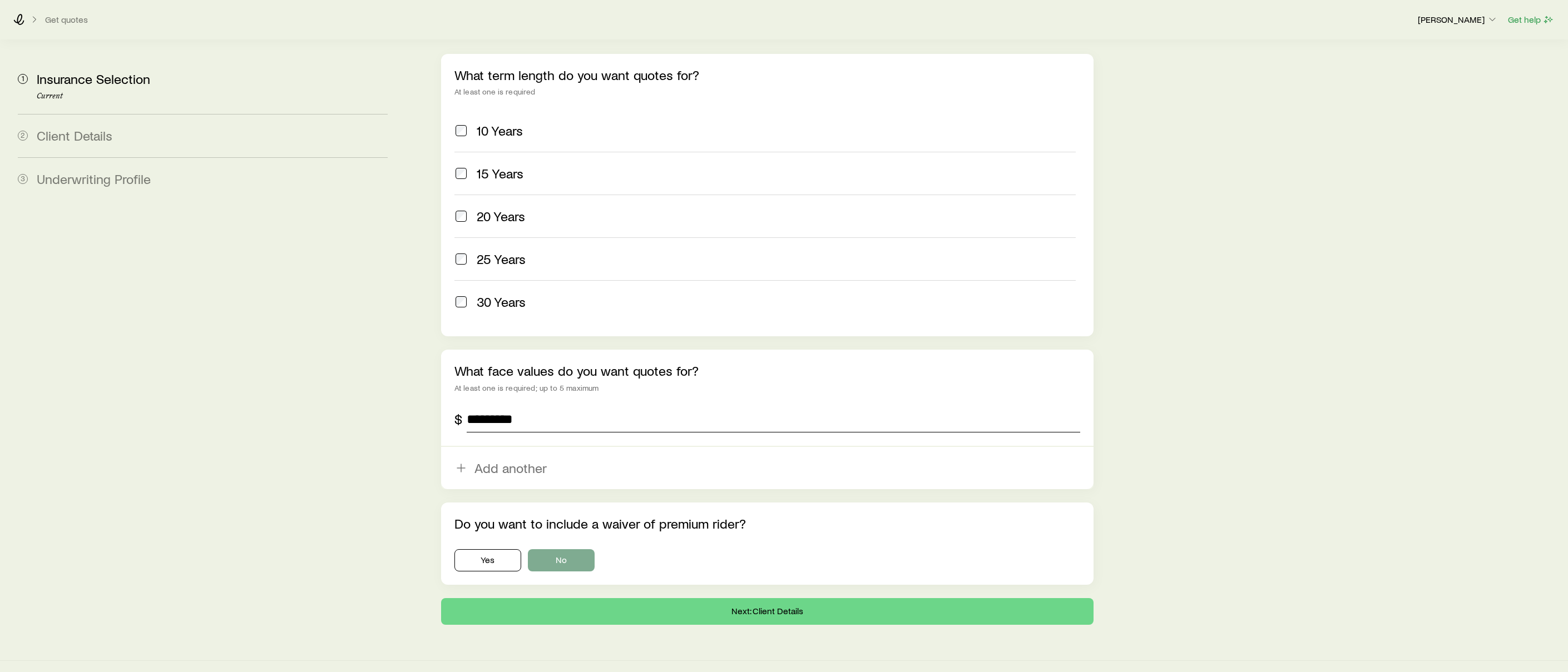
type input "*********"
click at [574, 550] on button "No" at bounding box center [560, 560] width 67 height 22
click at [604, 598] on button "Next: Client Details" at bounding box center [768, 611] width 653 height 26
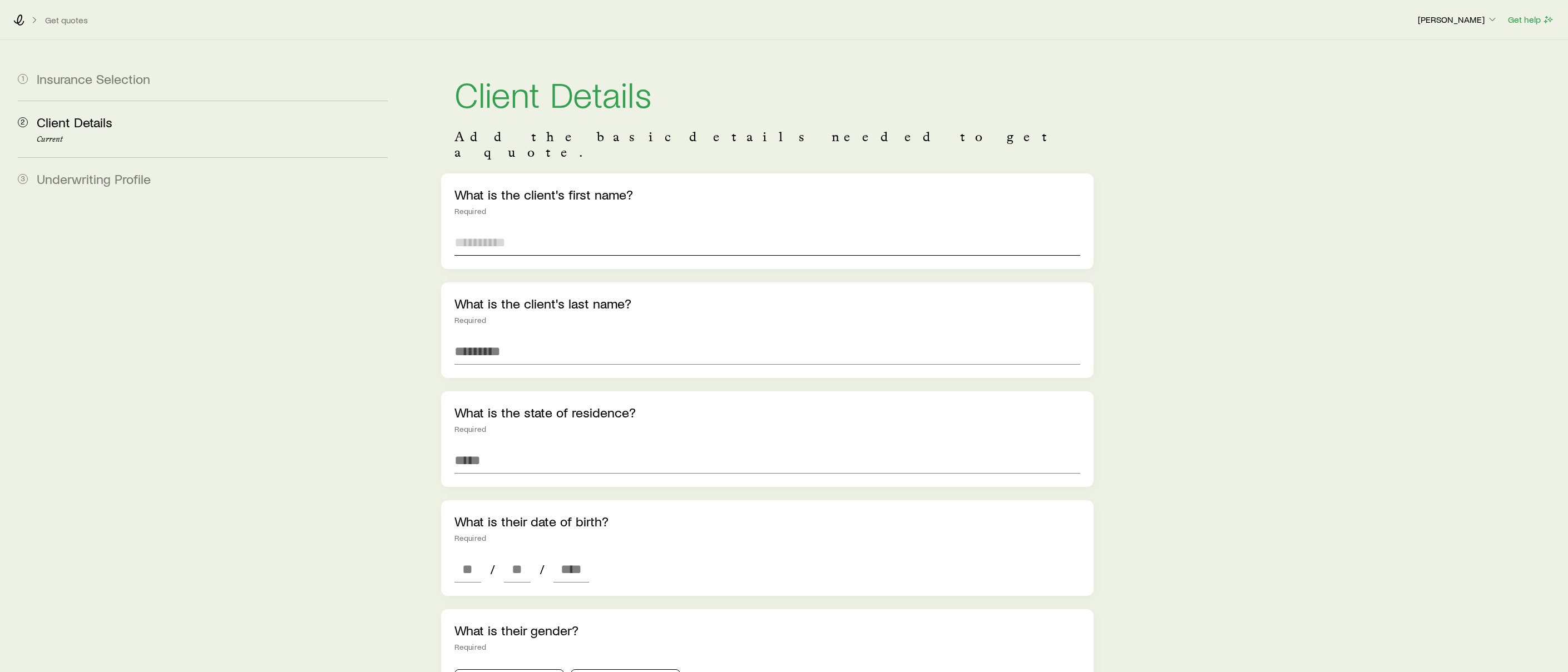
click at [526, 232] on input "text" at bounding box center [767, 242] width 625 height 26
type input "****"
type input "*****"
click at [532, 447] on input at bounding box center [767, 460] width 625 height 26
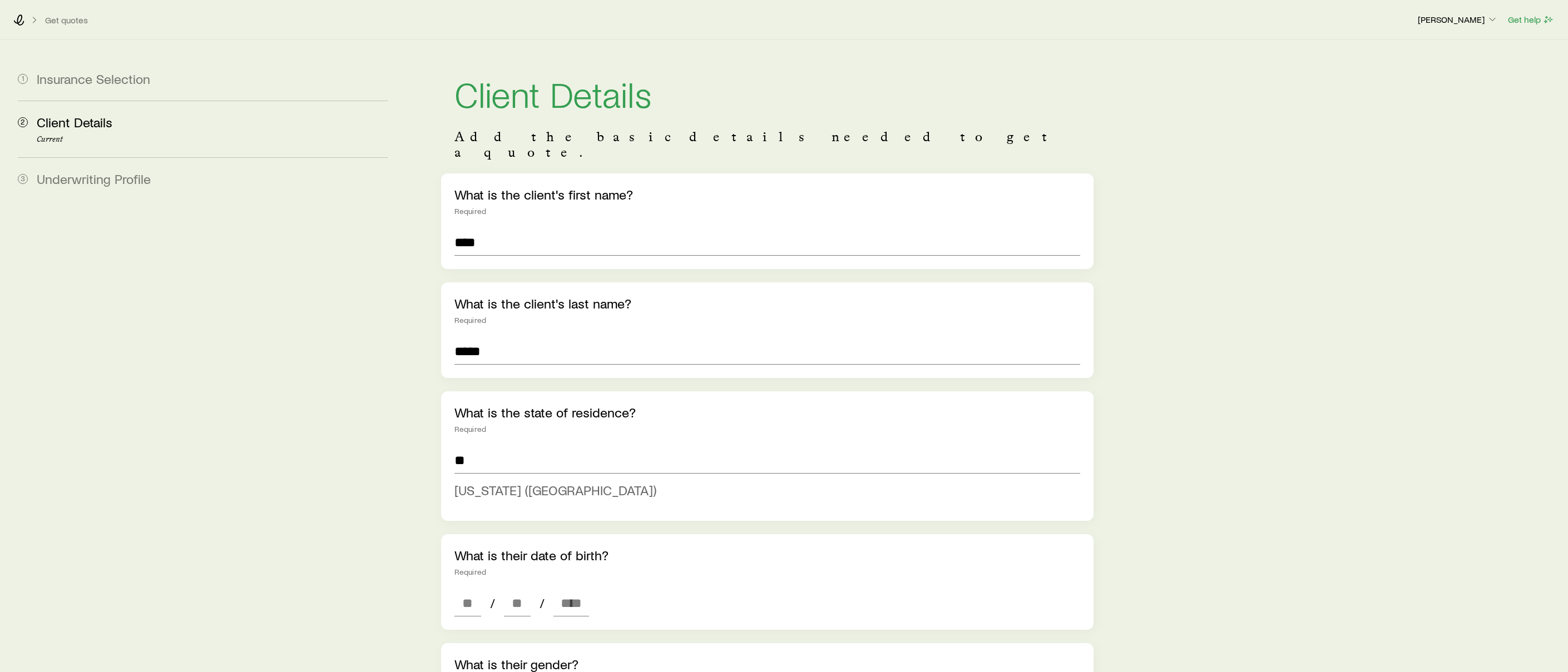
click at [515, 482] on span "[US_STATE] ([GEOGRAPHIC_DATA])" at bounding box center [556, 490] width 202 height 16
type input "**********"
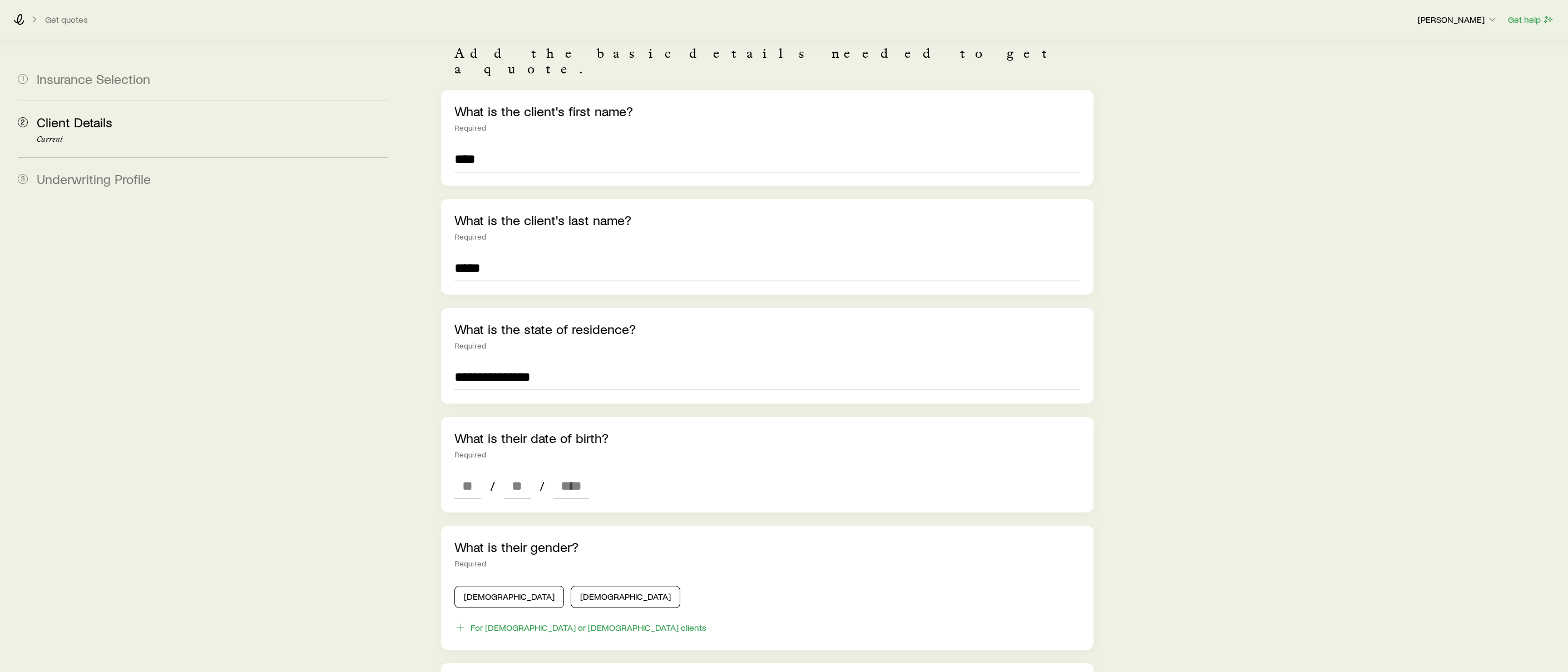
scroll to position [102, 0]
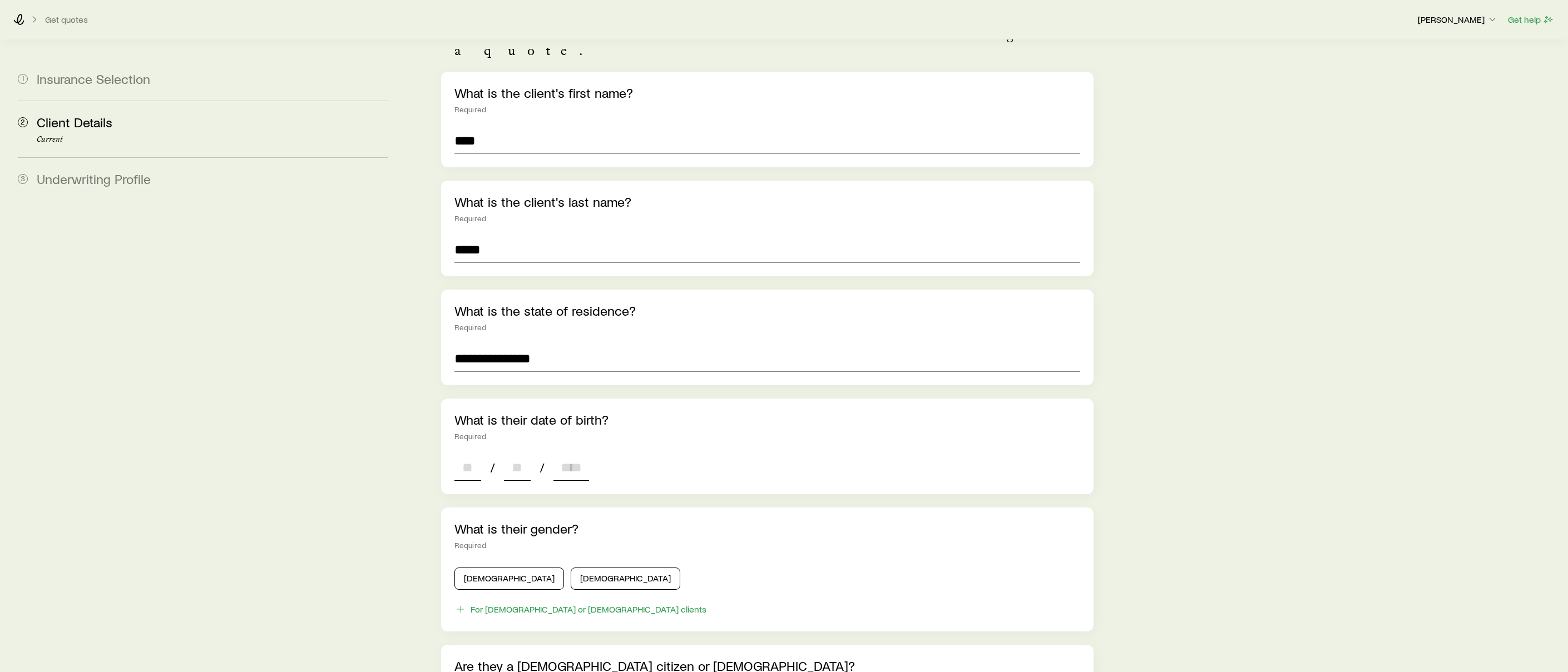
click at [471, 454] on input at bounding box center [468, 467] width 26 height 26
type input "*"
type input "**"
type input "****"
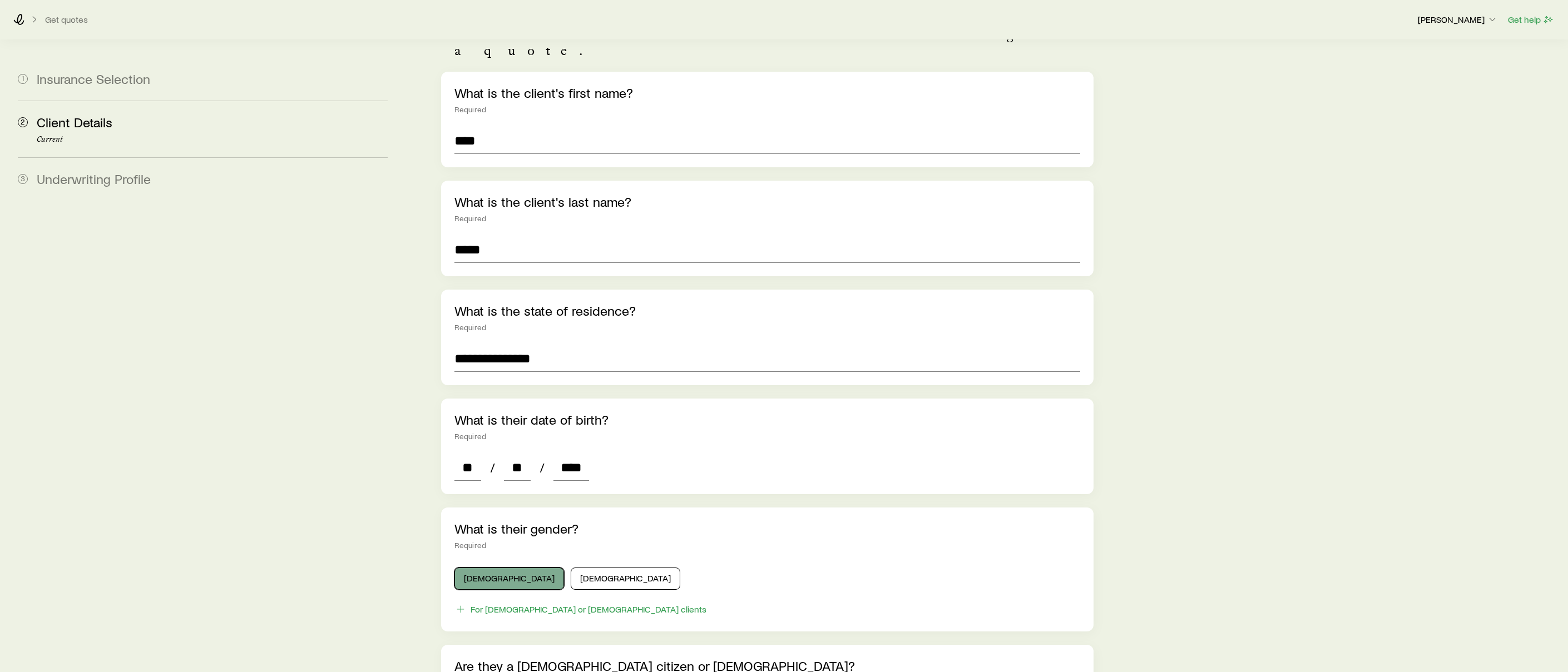
click at [488, 568] on button "[DEMOGRAPHIC_DATA]" at bounding box center [509, 578] width 109 height 22
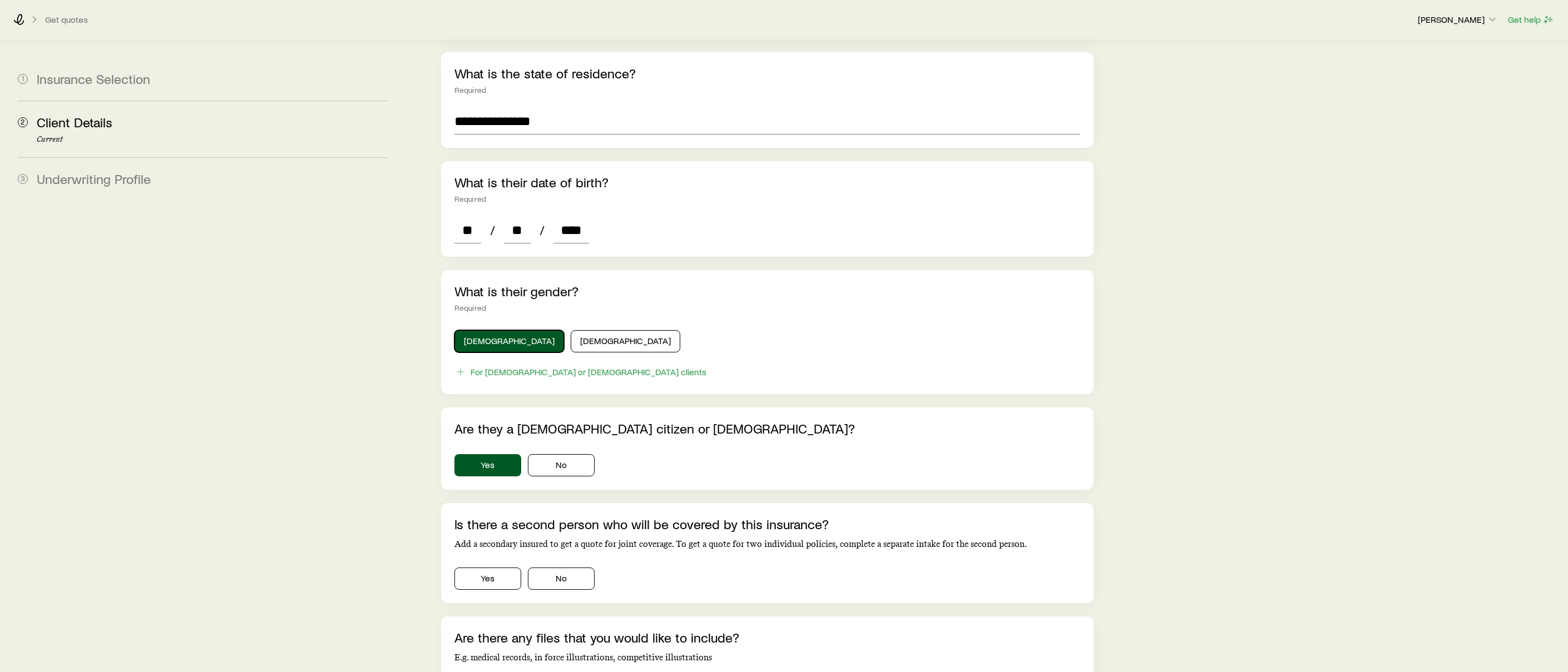
scroll to position [383, 0]
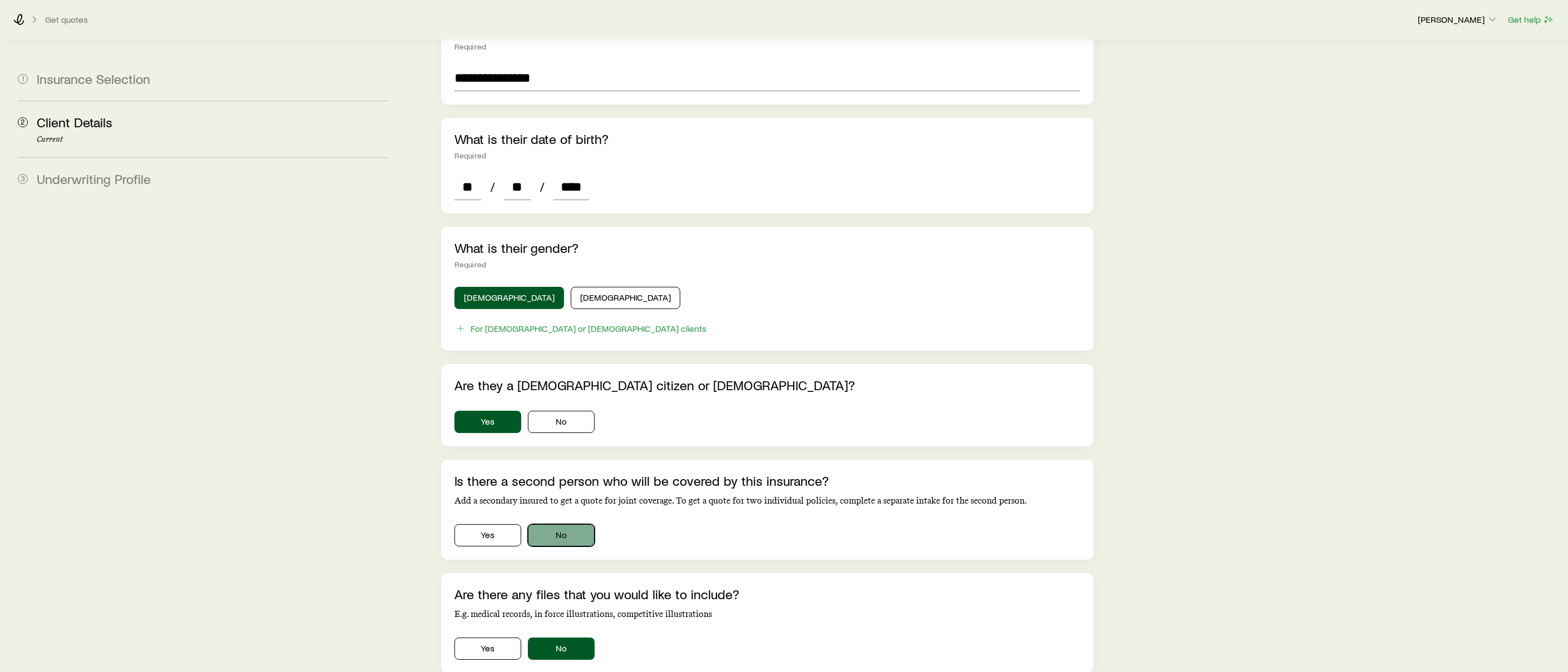
click at [562, 524] on button "No" at bounding box center [560, 535] width 67 height 22
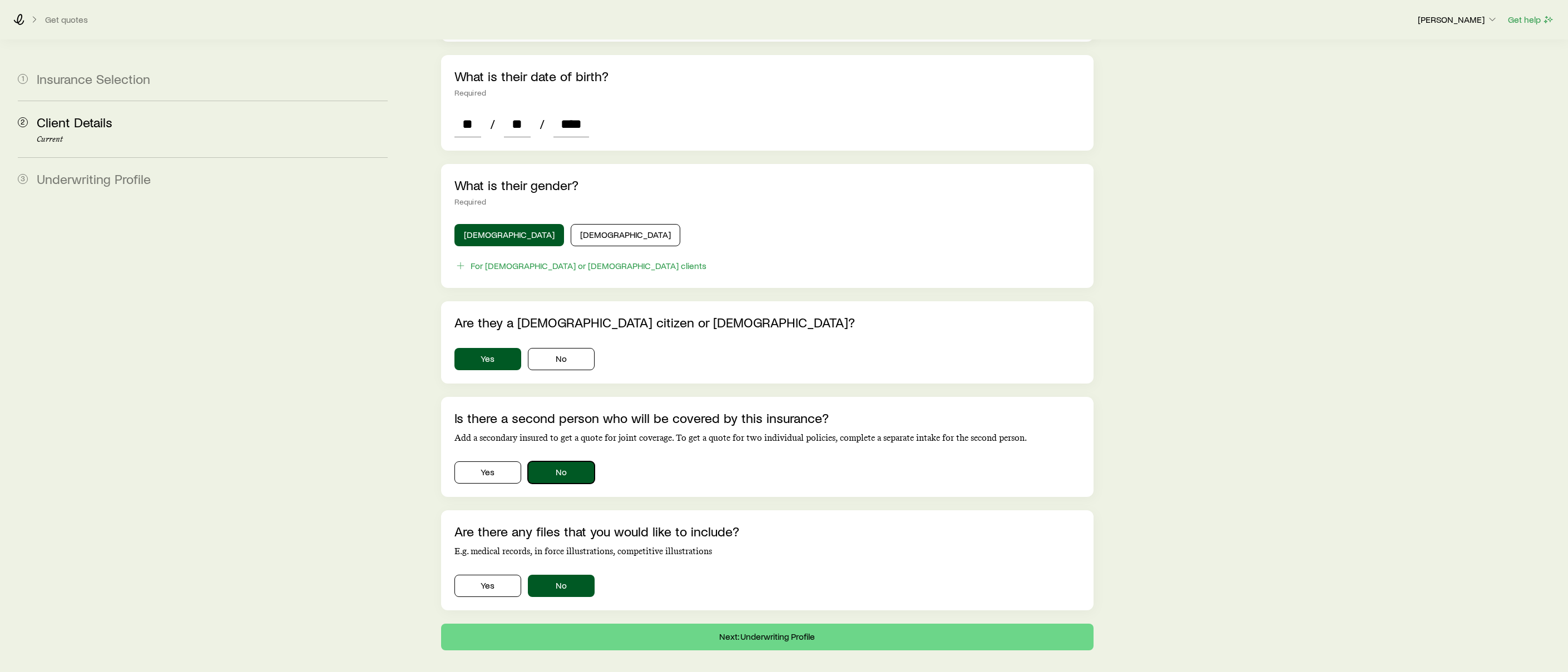
scroll to position [453, 0]
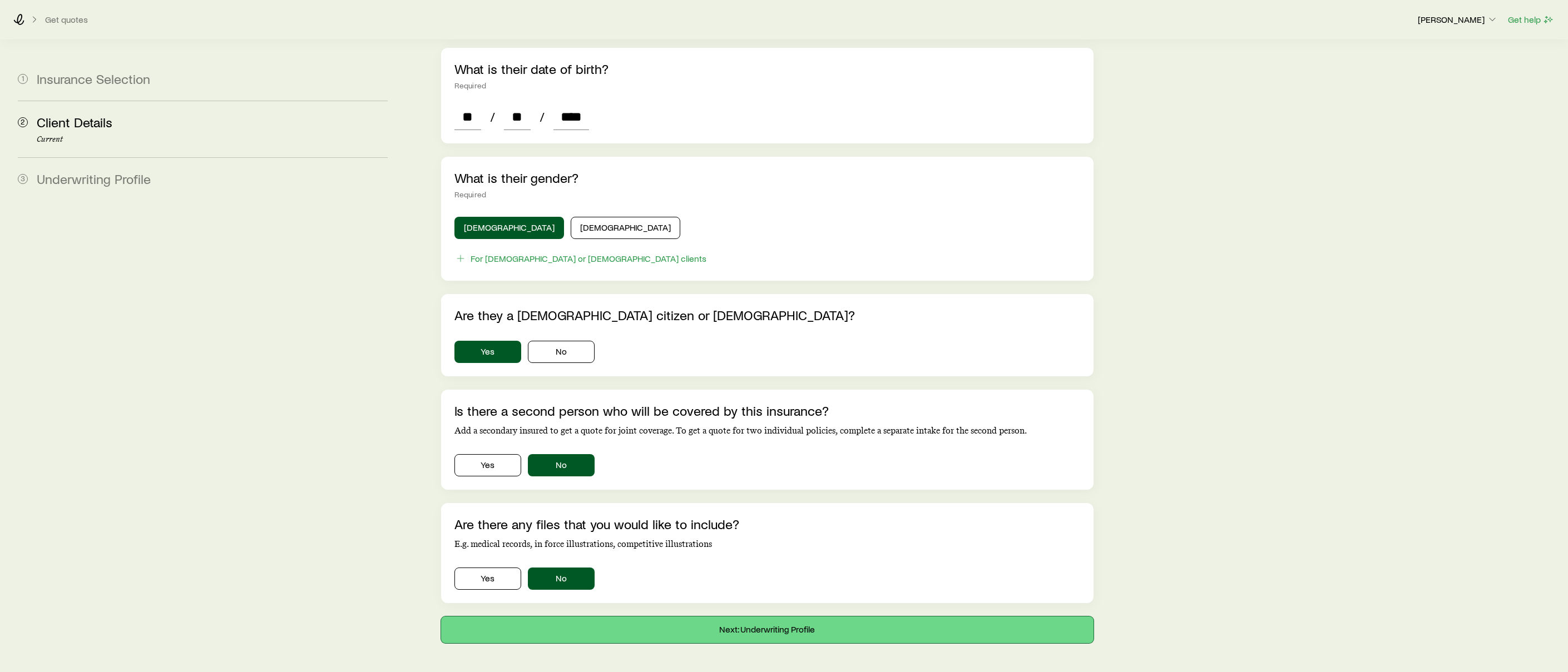
click at [556, 618] on button "Next: Underwriting Profile" at bounding box center [768, 630] width 653 height 26
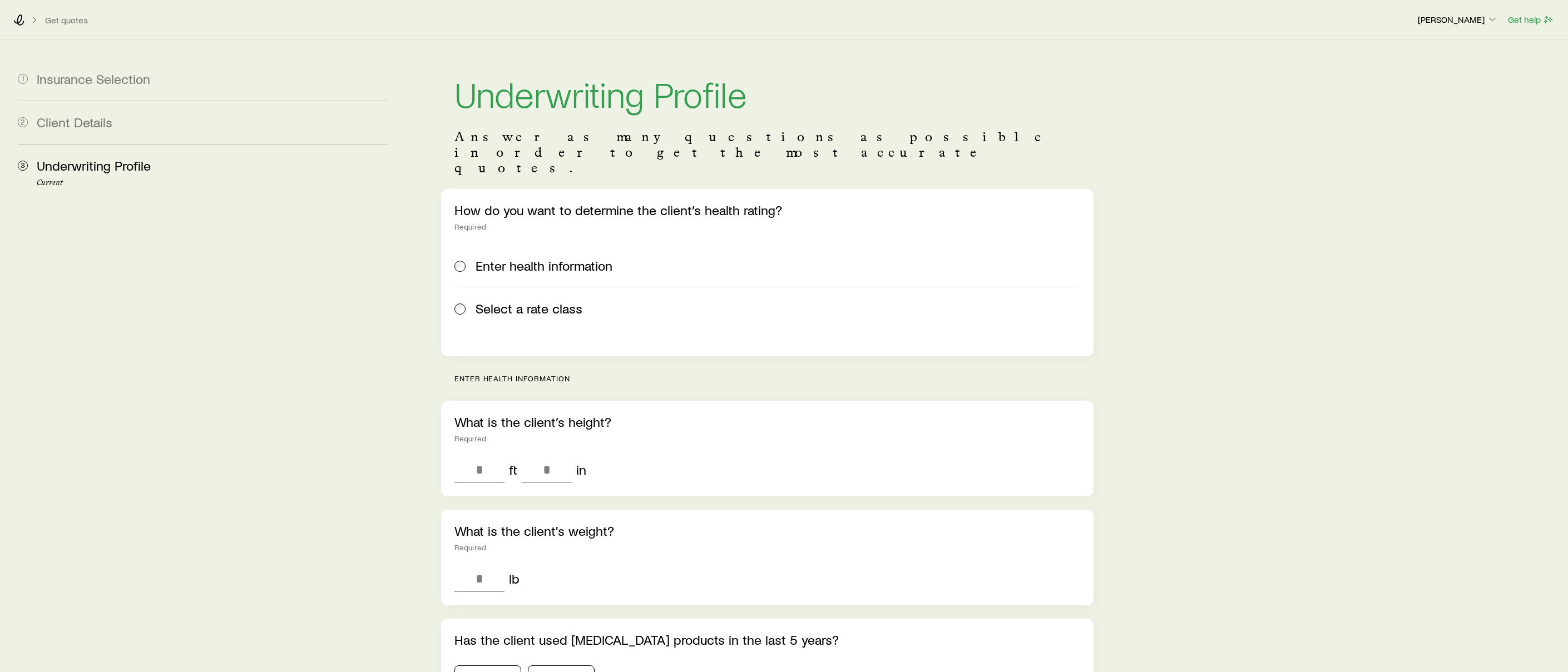
click at [537, 301] on span "Select a rate class" at bounding box center [529, 308] width 107 height 16
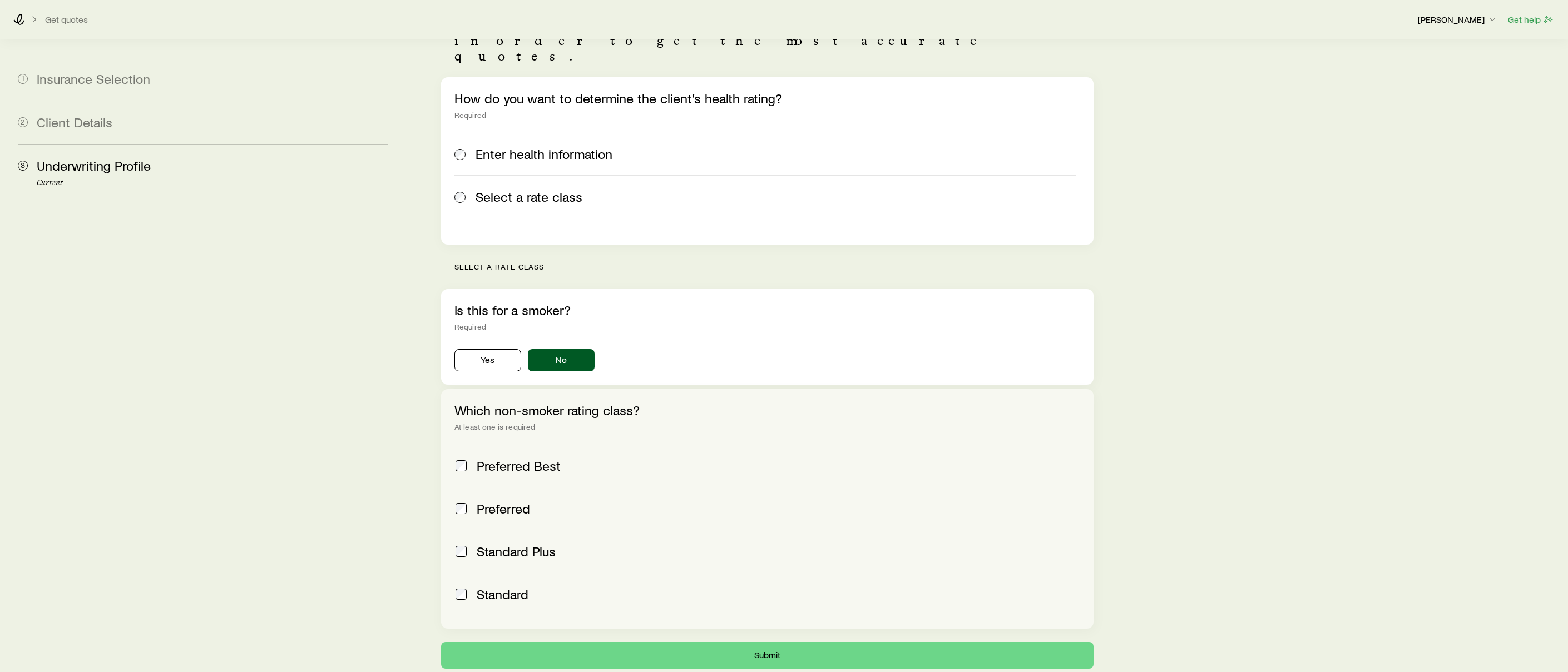
scroll to position [146, 0]
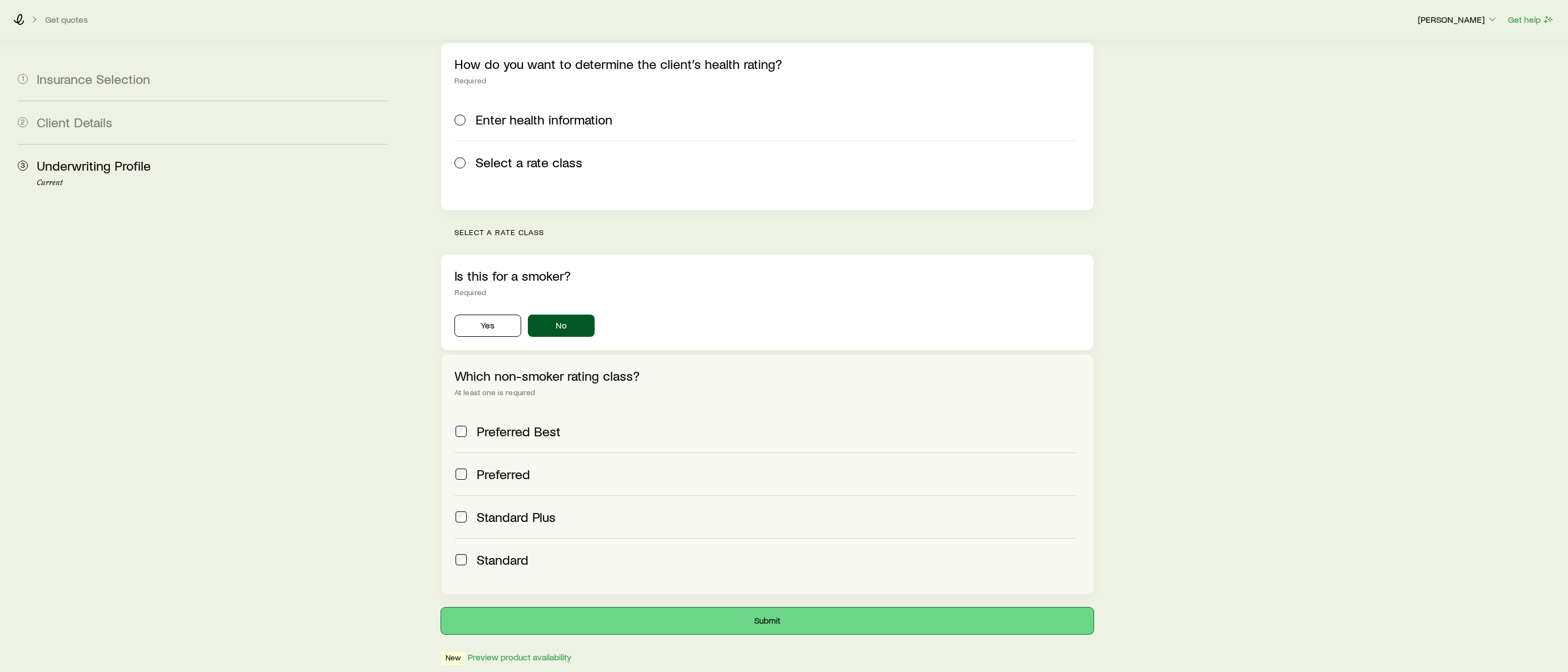
click at [537, 608] on button "Submit" at bounding box center [768, 621] width 653 height 26
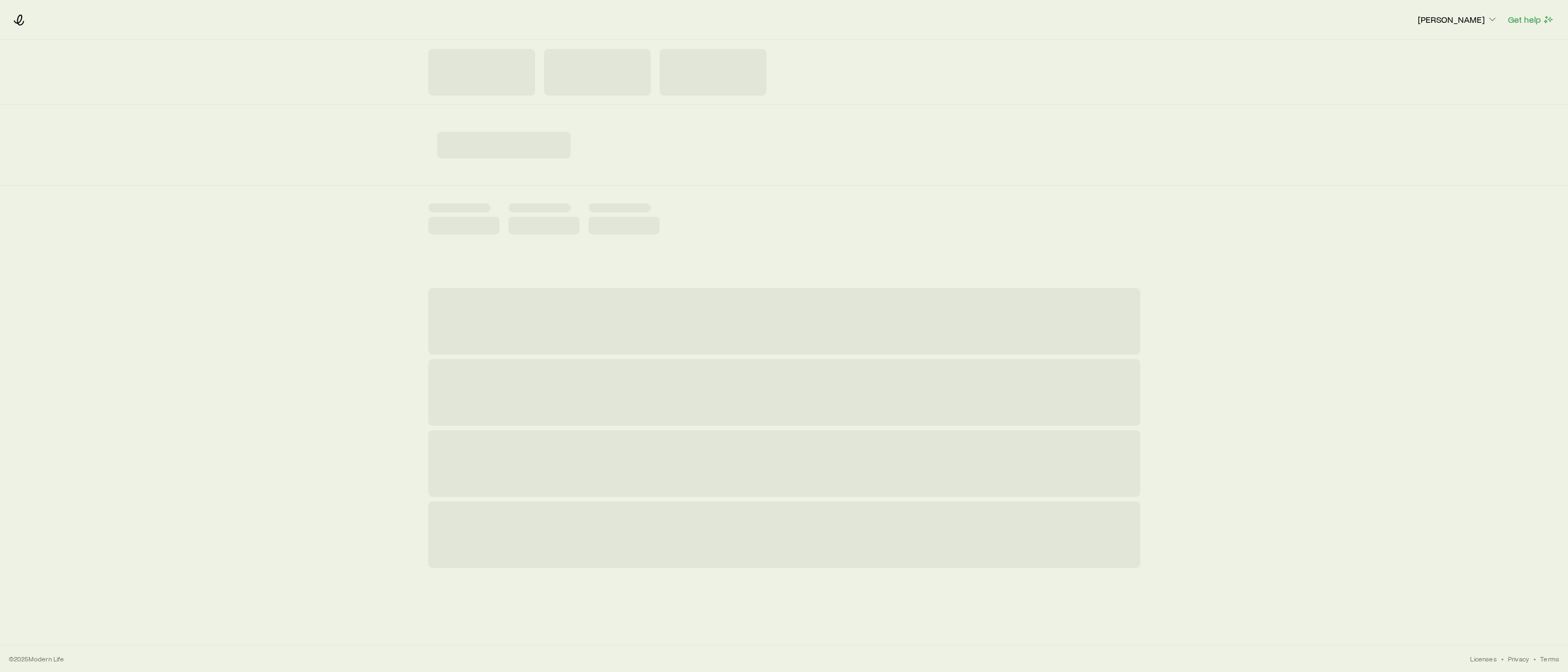
scroll to position [0, 0]
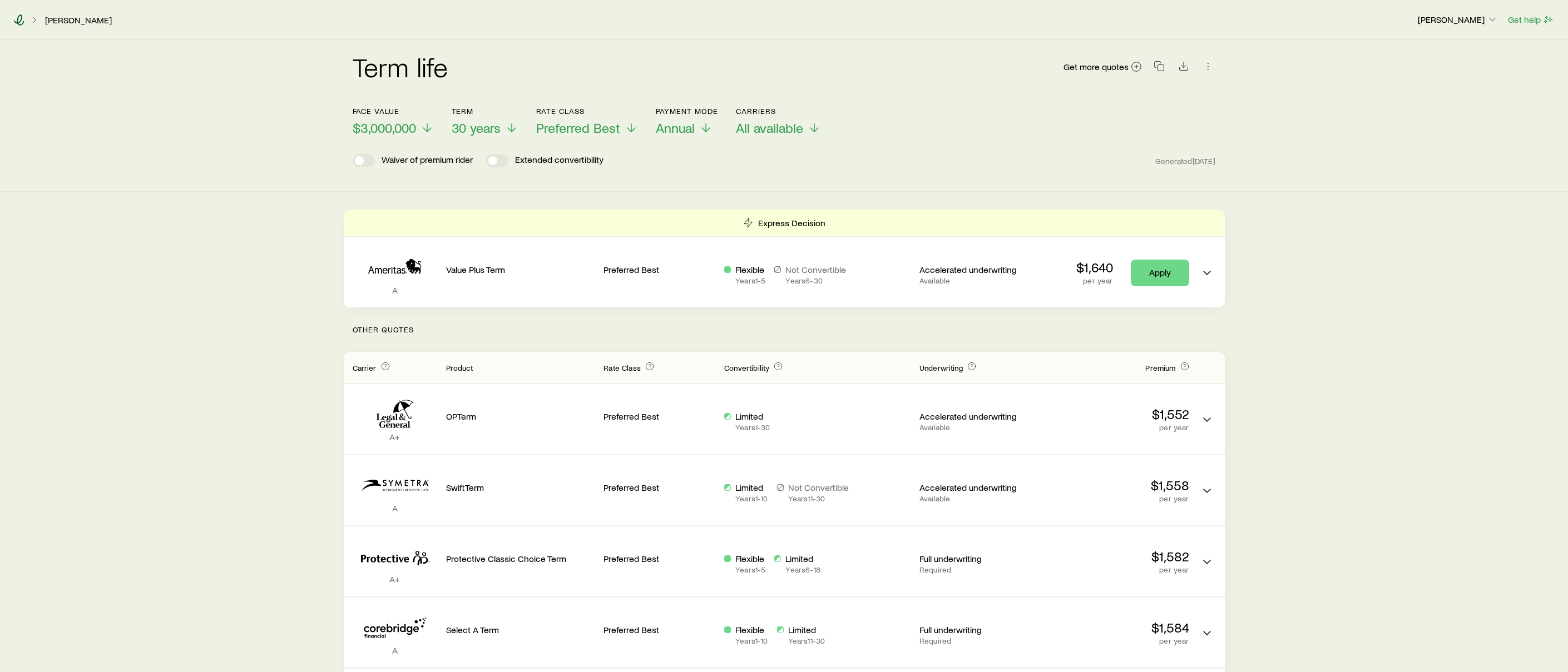
click at [18, 20] on icon at bounding box center [19, 21] width 12 height 12
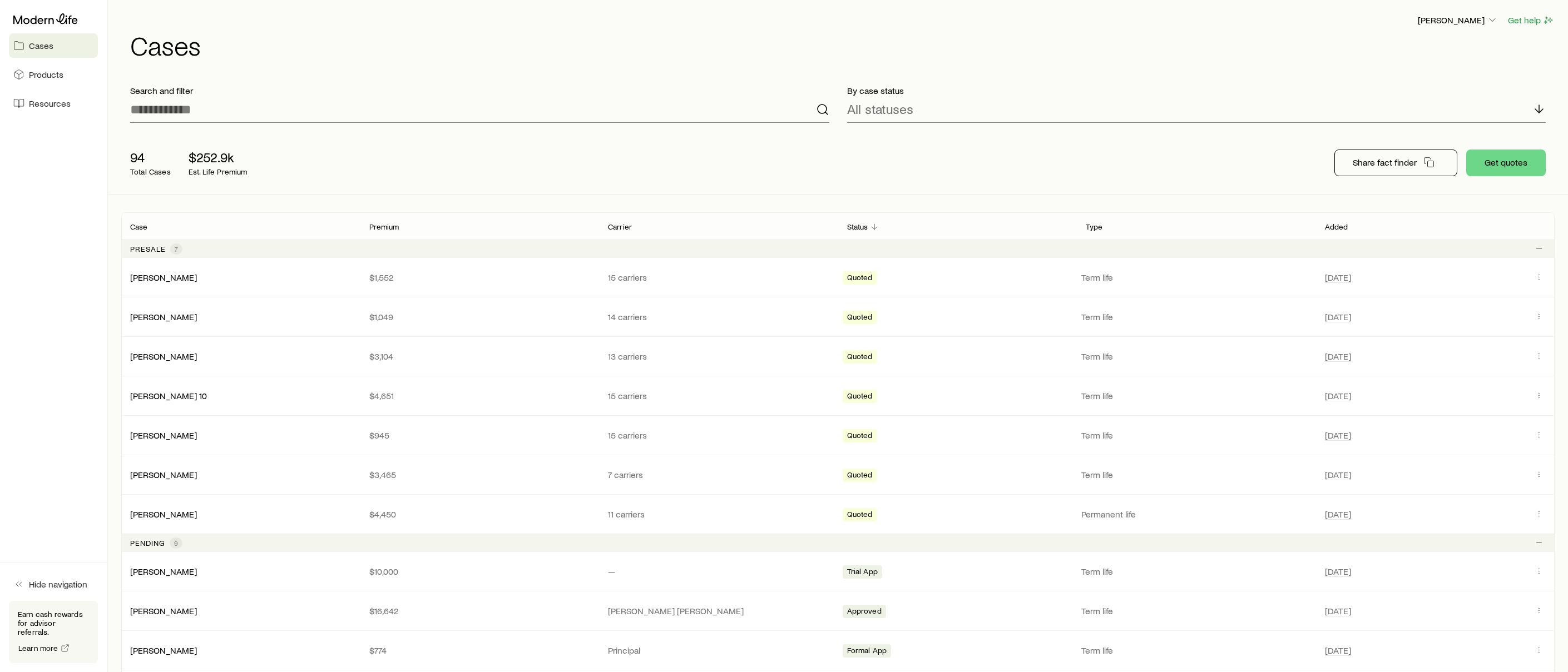
click at [51, 48] on span "Cases" at bounding box center [41, 46] width 25 height 12
click at [61, 18] on icon at bounding box center [45, 19] width 65 height 12
drag, startPoint x: 131, startPoint y: 12, endPoint x: 575, endPoint y: 59, distance: 446.5
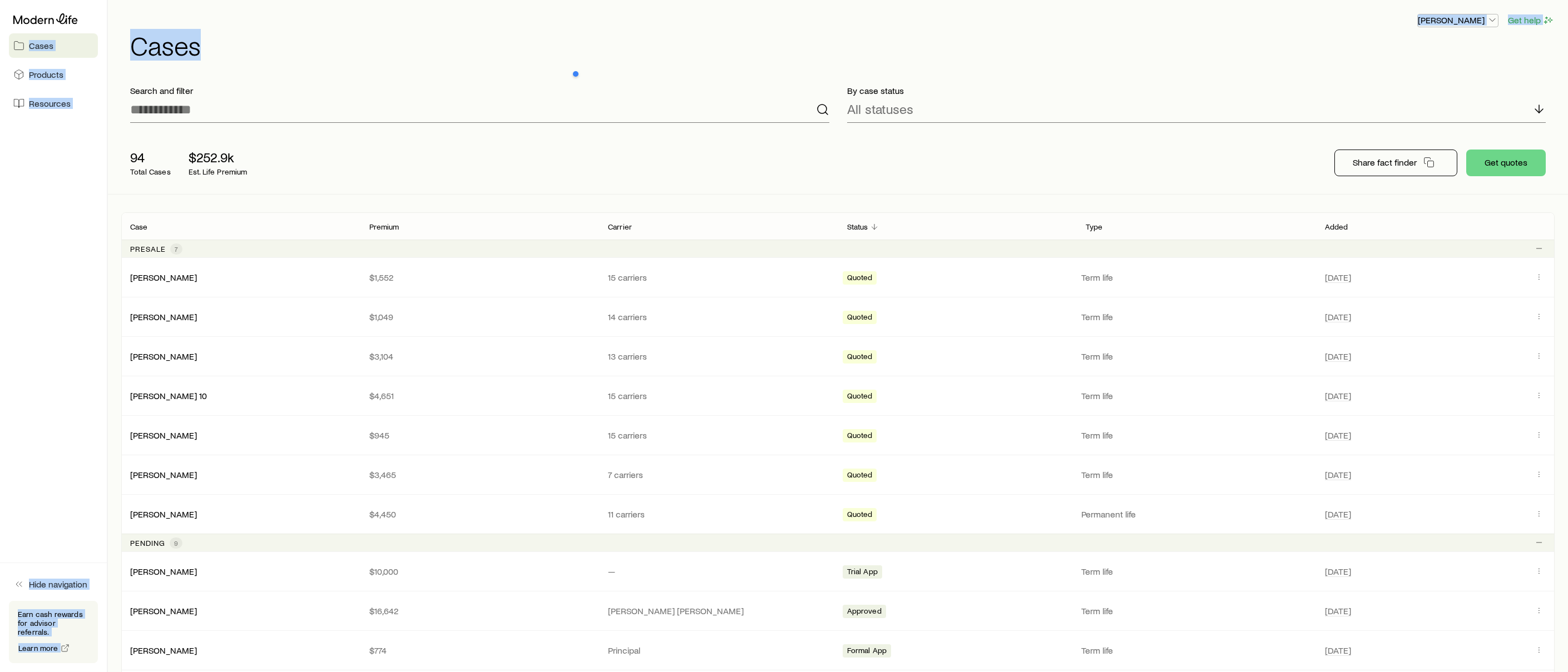
click at [1472, 25] on button "[PERSON_NAME]" at bounding box center [1457, 21] width 81 height 13
click at [1359, 32] on h1 "Cases" at bounding box center [842, 45] width 1424 height 26
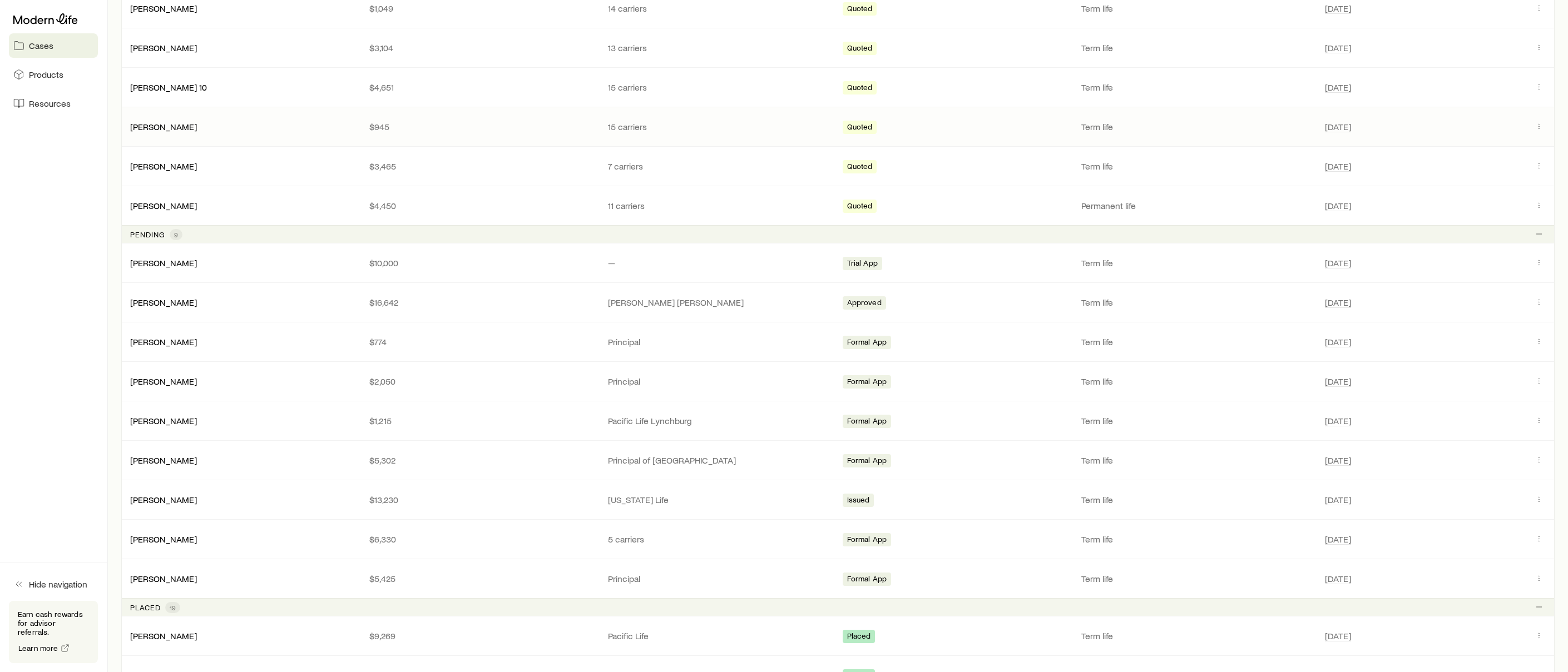
scroll to position [310, 0]
click at [1534, 538] on icon "Client cases" at bounding box center [1538, 537] width 9 height 9
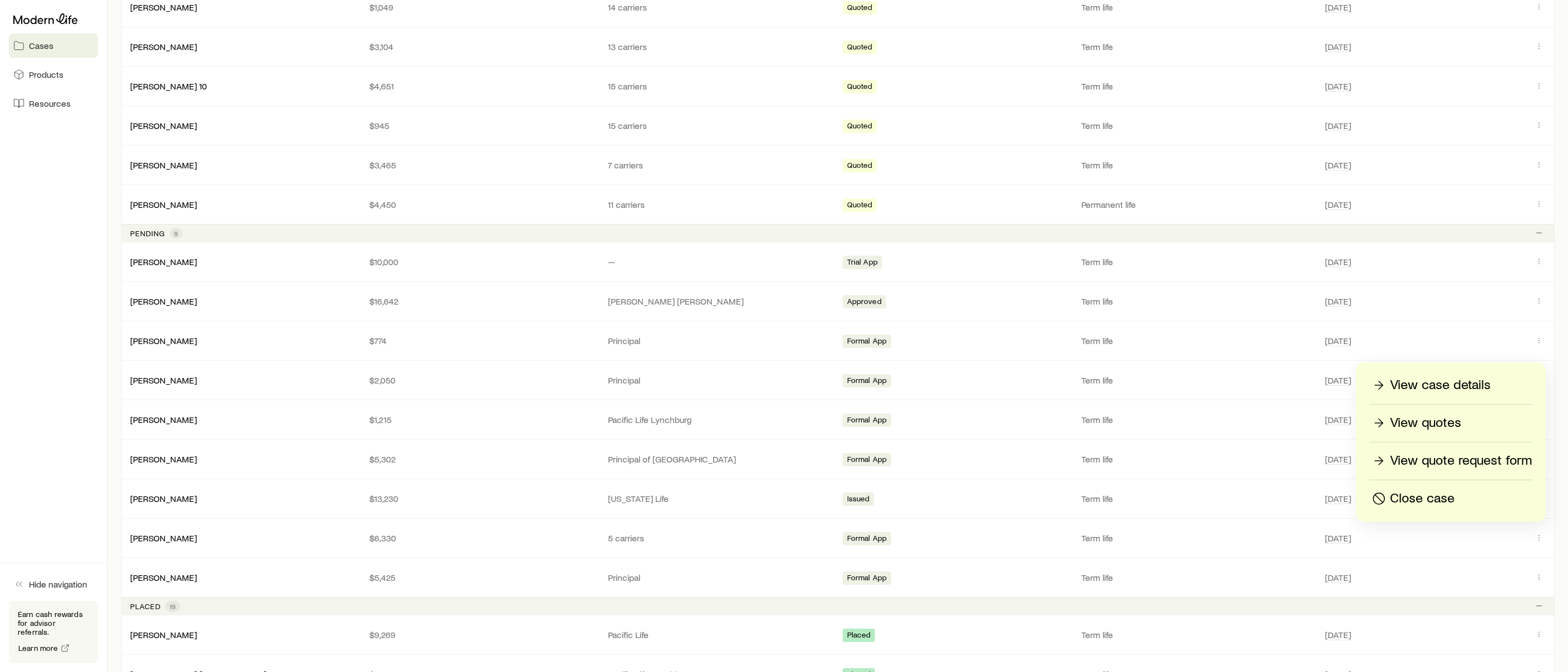
click at [1437, 383] on p "View case details" at bounding box center [1440, 385] width 100 height 18
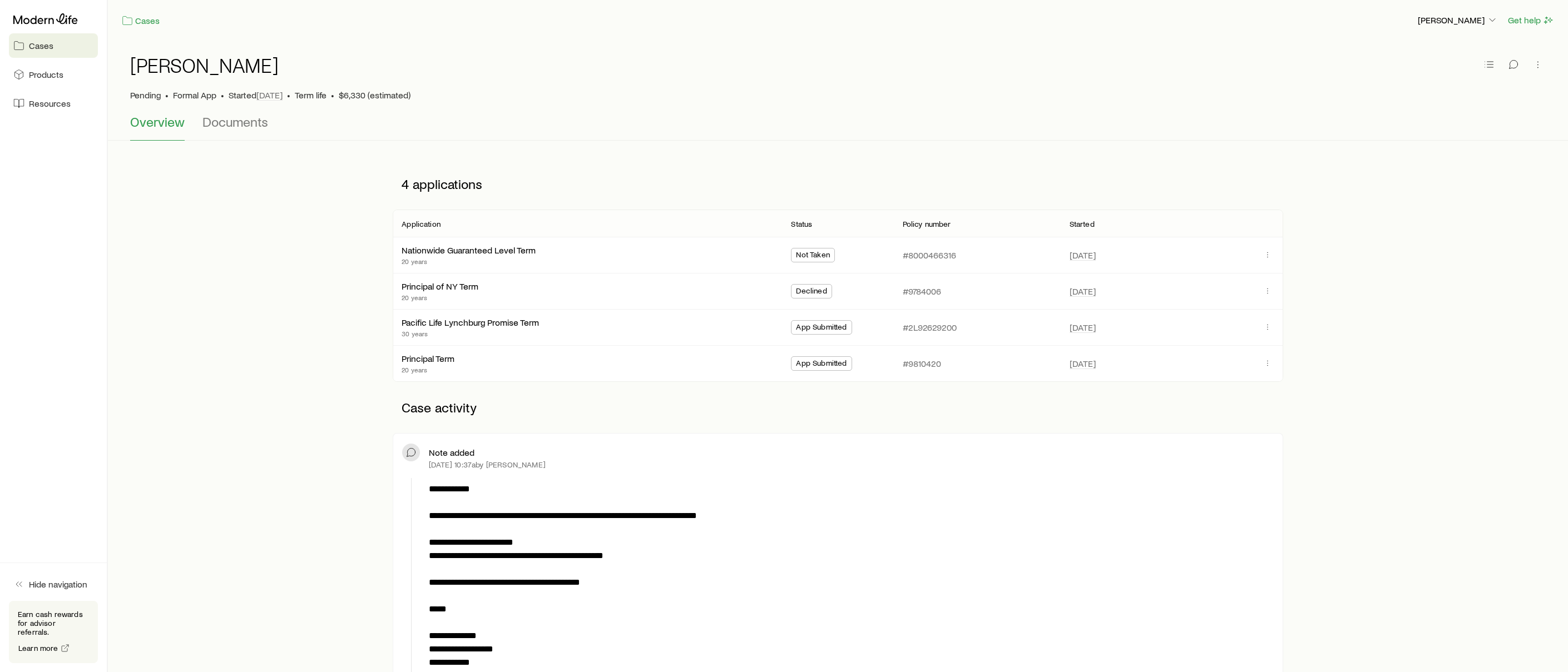
click at [1192, 328] on div "[DATE]" at bounding box center [1162, 327] width 187 height 35
click at [1273, 325] on button "button" at bounding box center [1267, 327] width 13 height 13
click at [1105, 501] on p "**********" at bounding box center [849, 575] width 841 height 186
click at [54, 16] on icon at bounding box center [45, 19] width 65 height 12
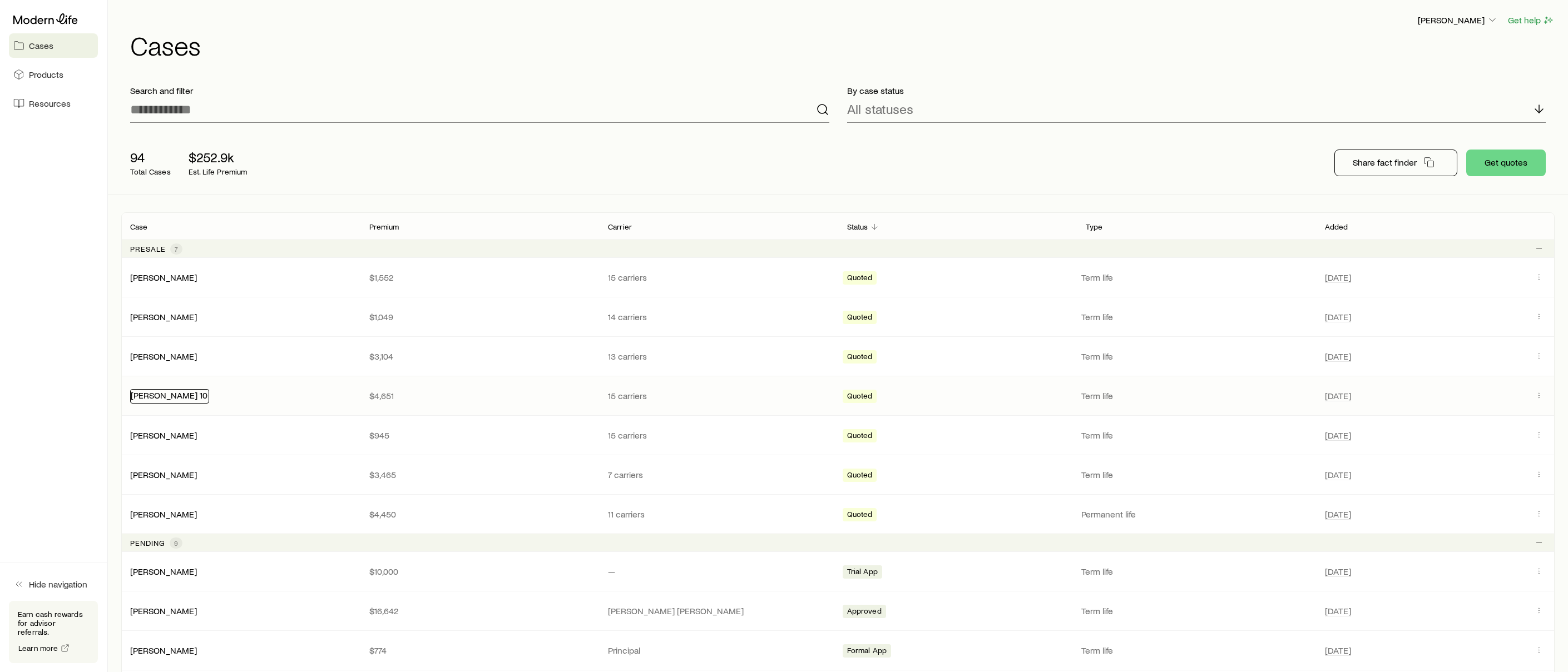
click at [169, 396] on link "[PERSON_NAME] 10" at bounding box center [168, 394] width 76 height 11
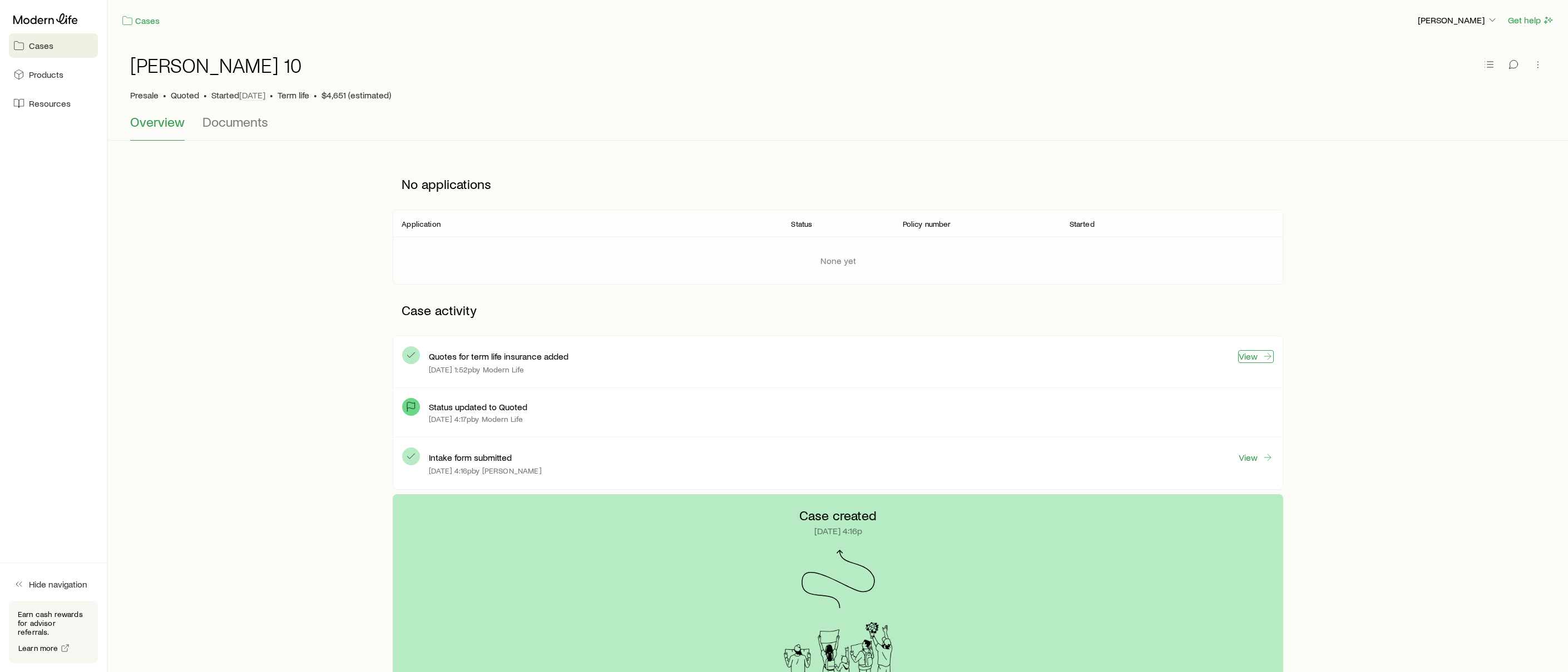
click at [1251, 359] on link "View" at bounding box center [1255, 357] width 35 height 13
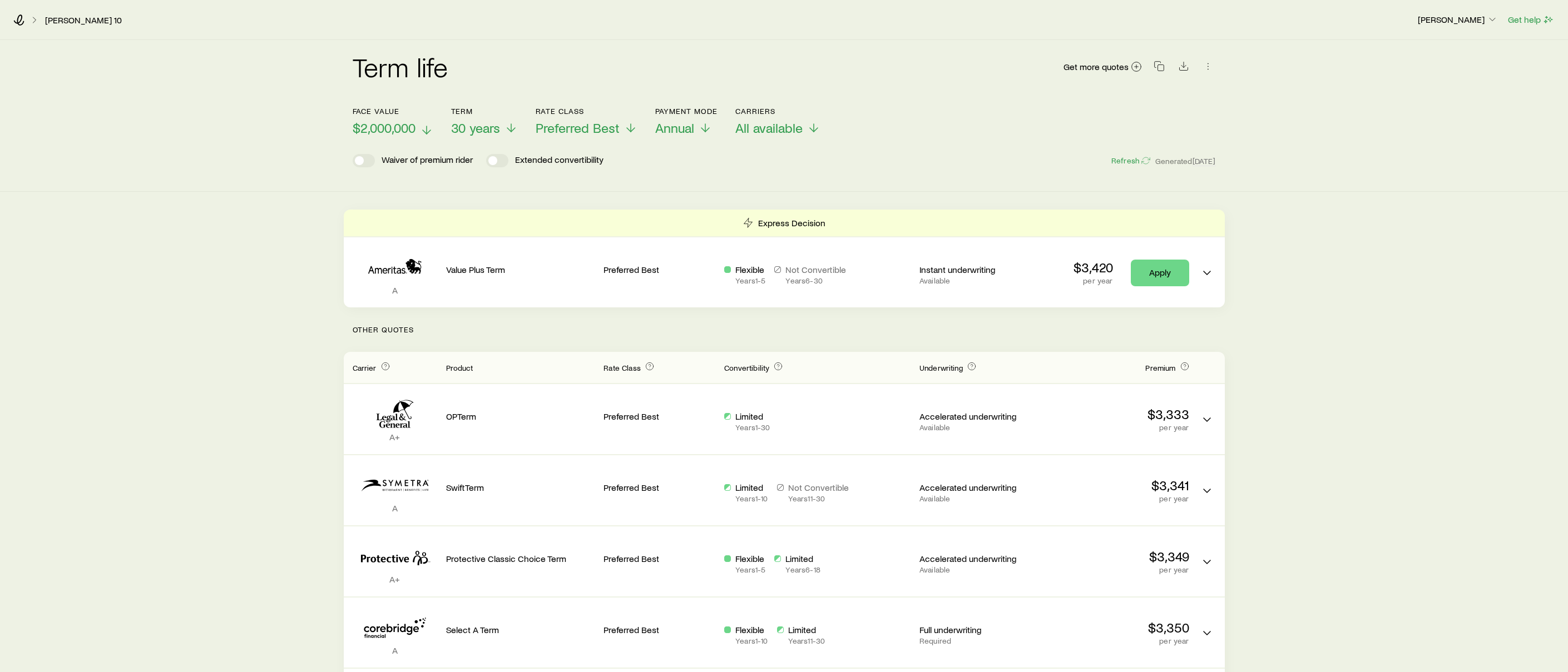
click at [425, 125] on icon at bounding box center [427, 130] width 13 height 13
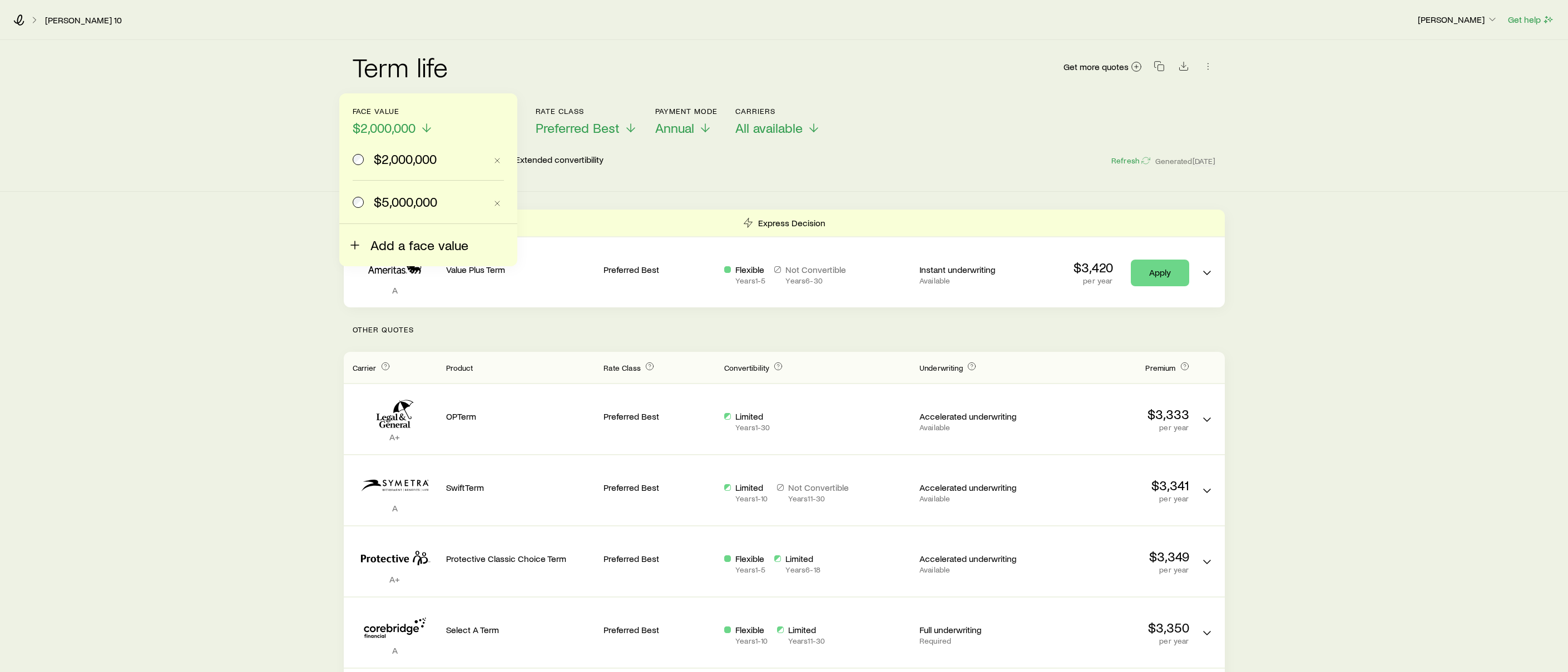
click at [382, 242] on span "Add a face value" at bounding box center [419, 245] width 98 height 16
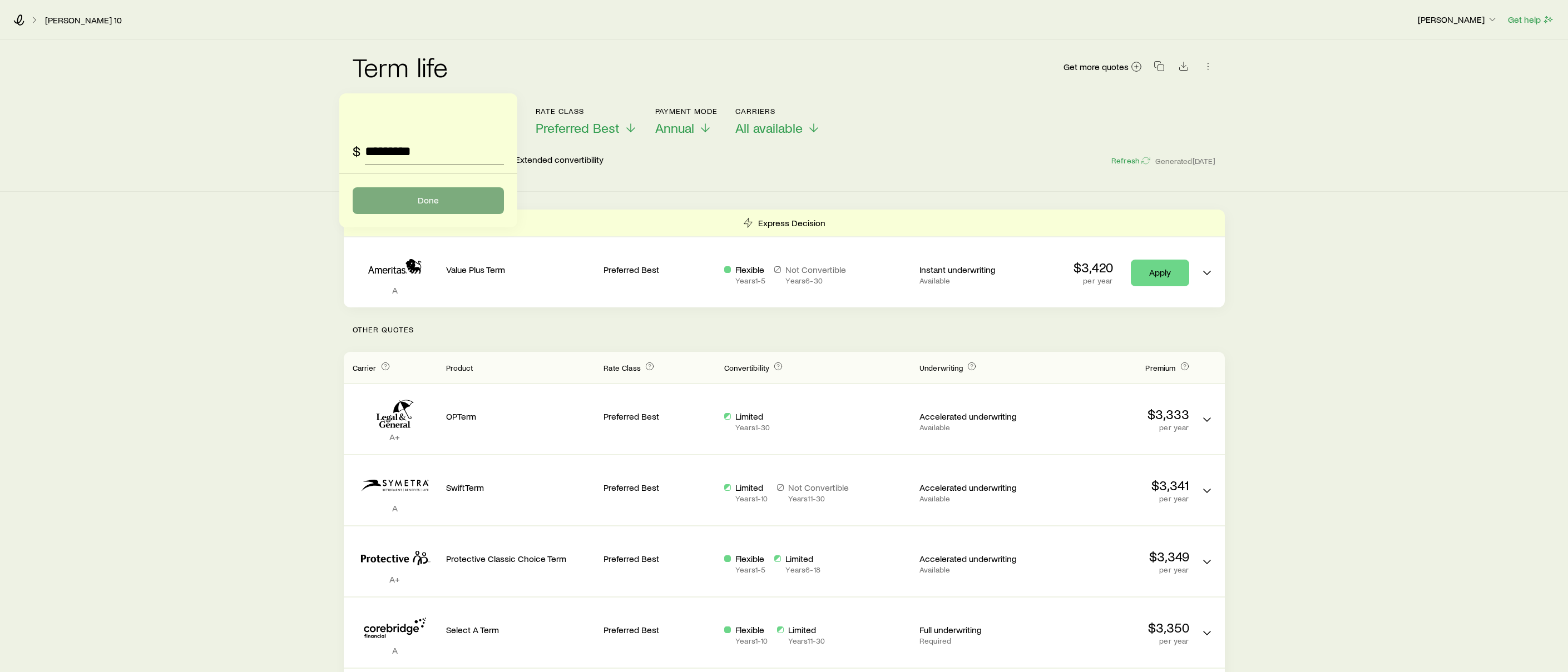
type input "*********"
click at [394, 203] on button "Done" at bounding box center [428, 200] width 151 height 26
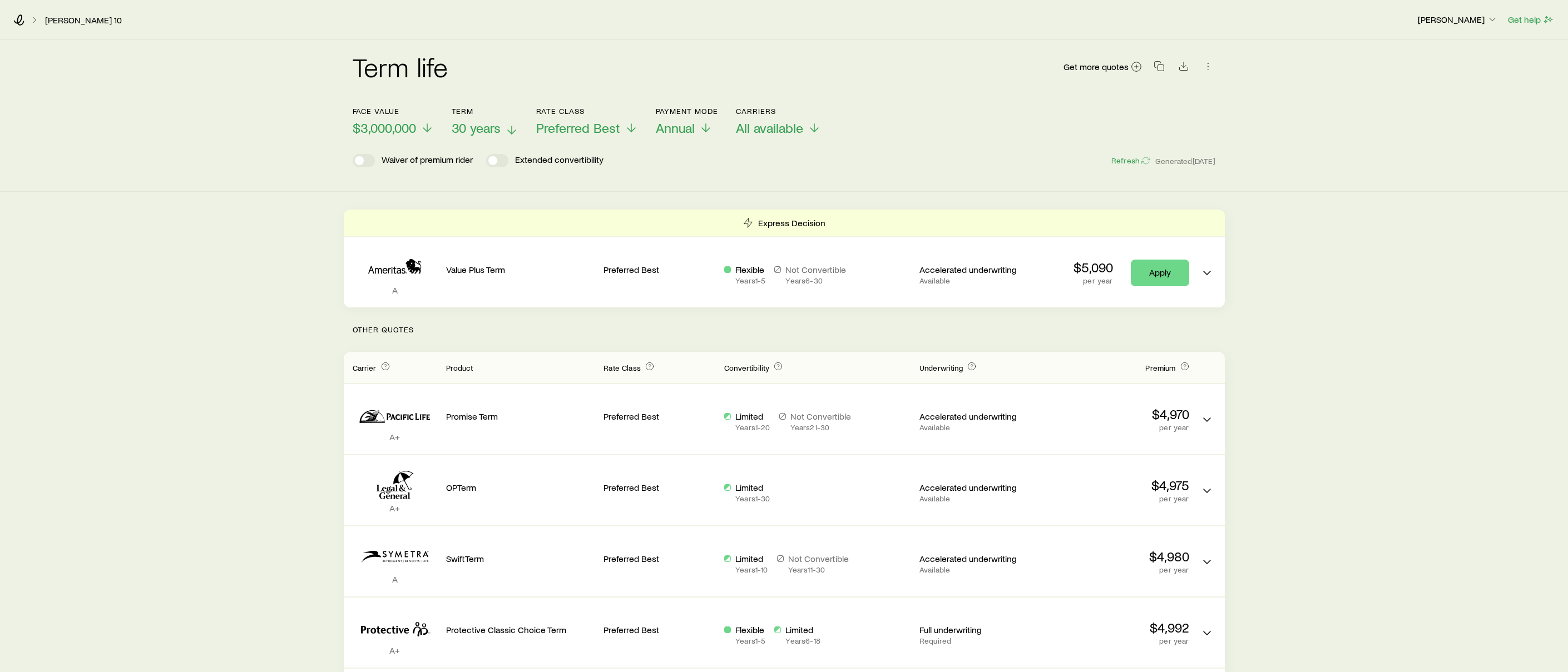
click at [500, 127] on span "30 years" at bounding box center [477, 127] width 49 height 16
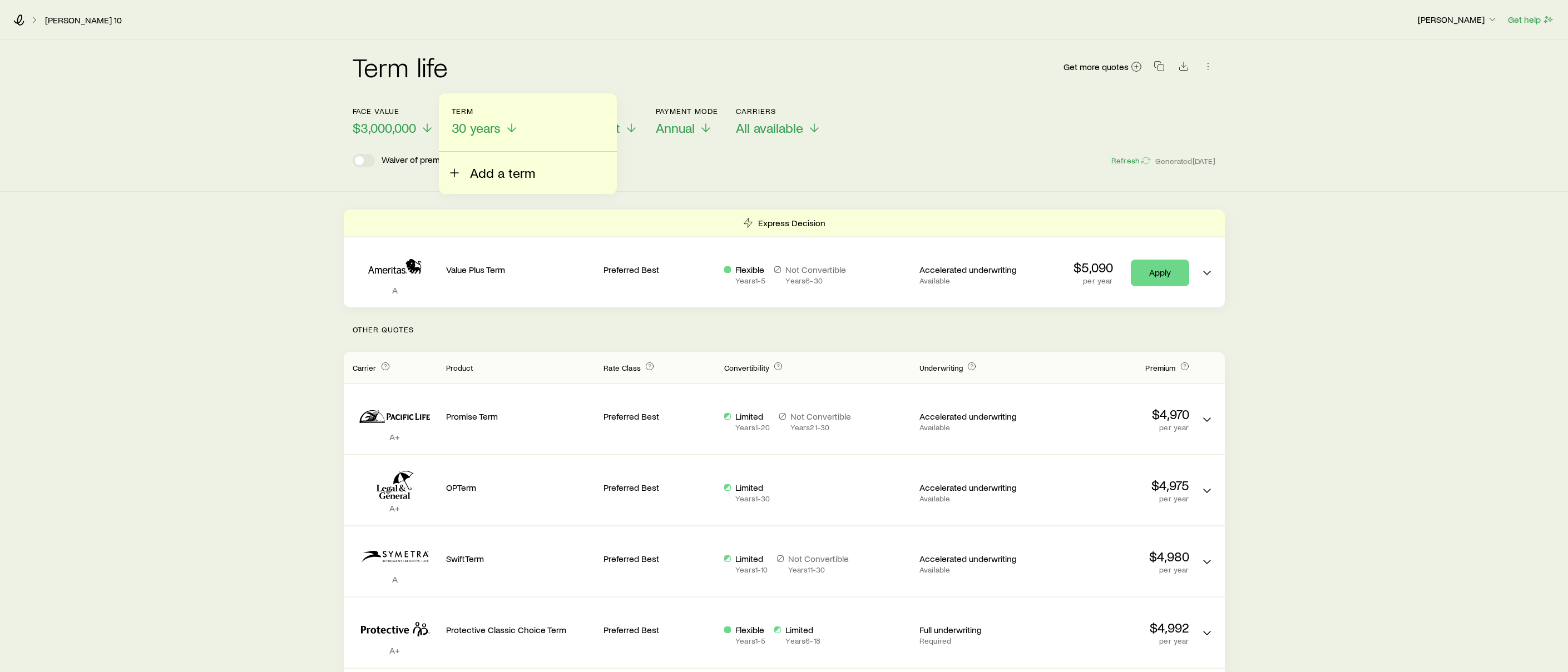
click at [457, 174] on icon at bounding box center [454, 173] width 13 height 13
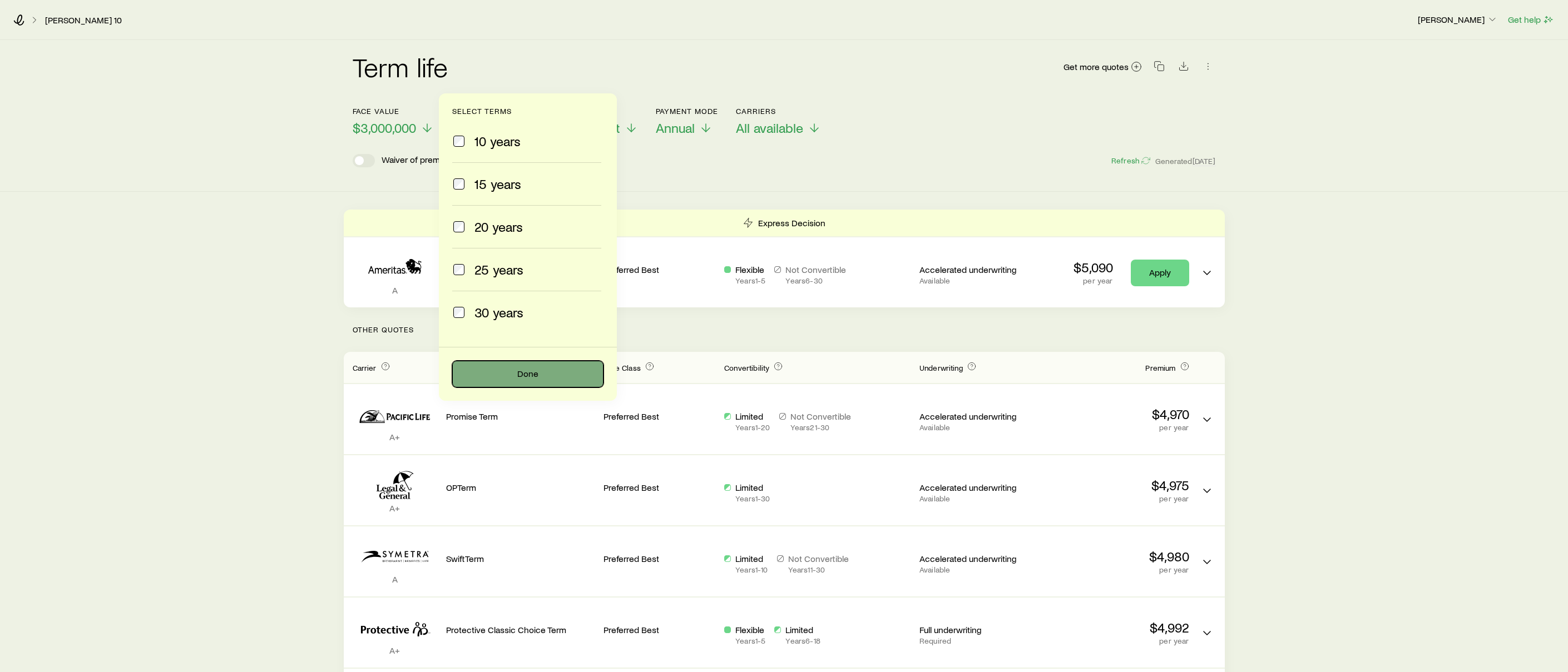
click at [491, 366] on button "Done" at bounding box center [528, 374] width 151 height 26
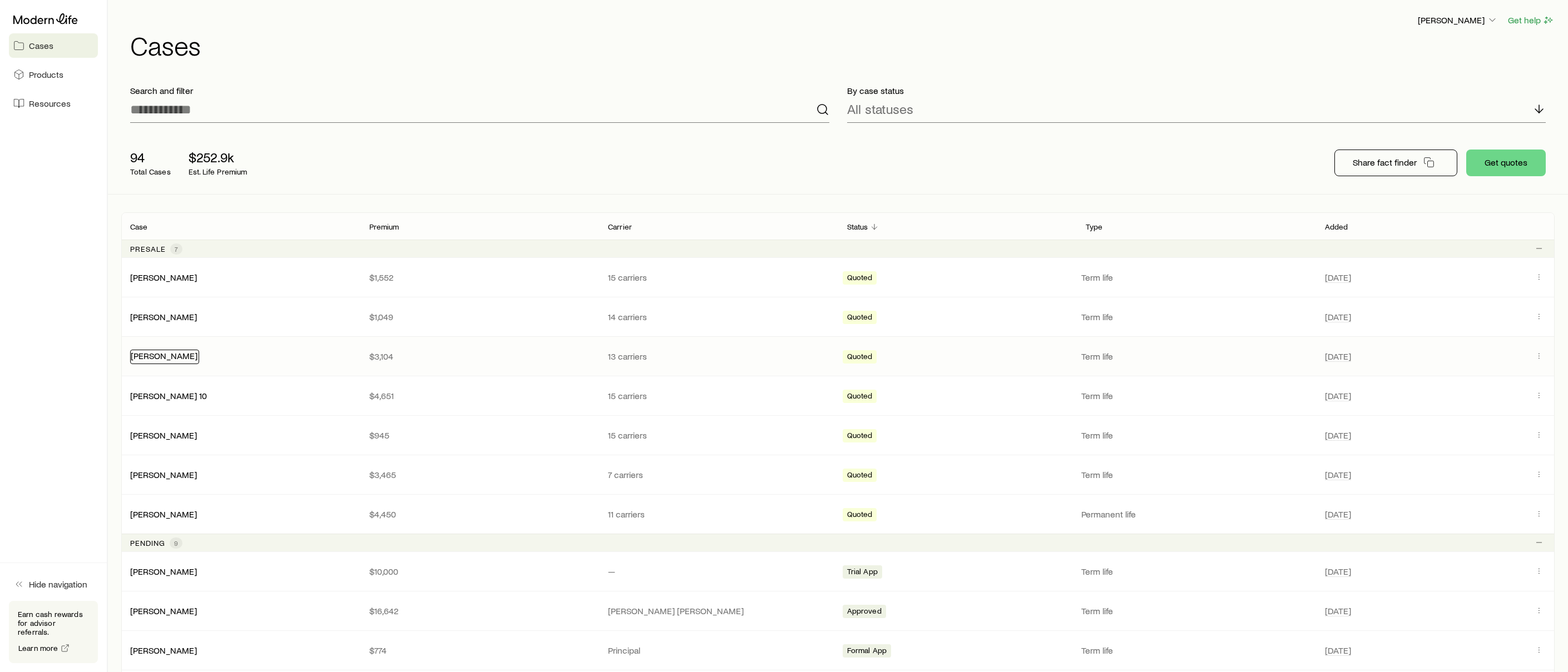
click at [164, 352] on link "[PERSON_NAME]" at bounding box center [164, 355] width 67 height 11
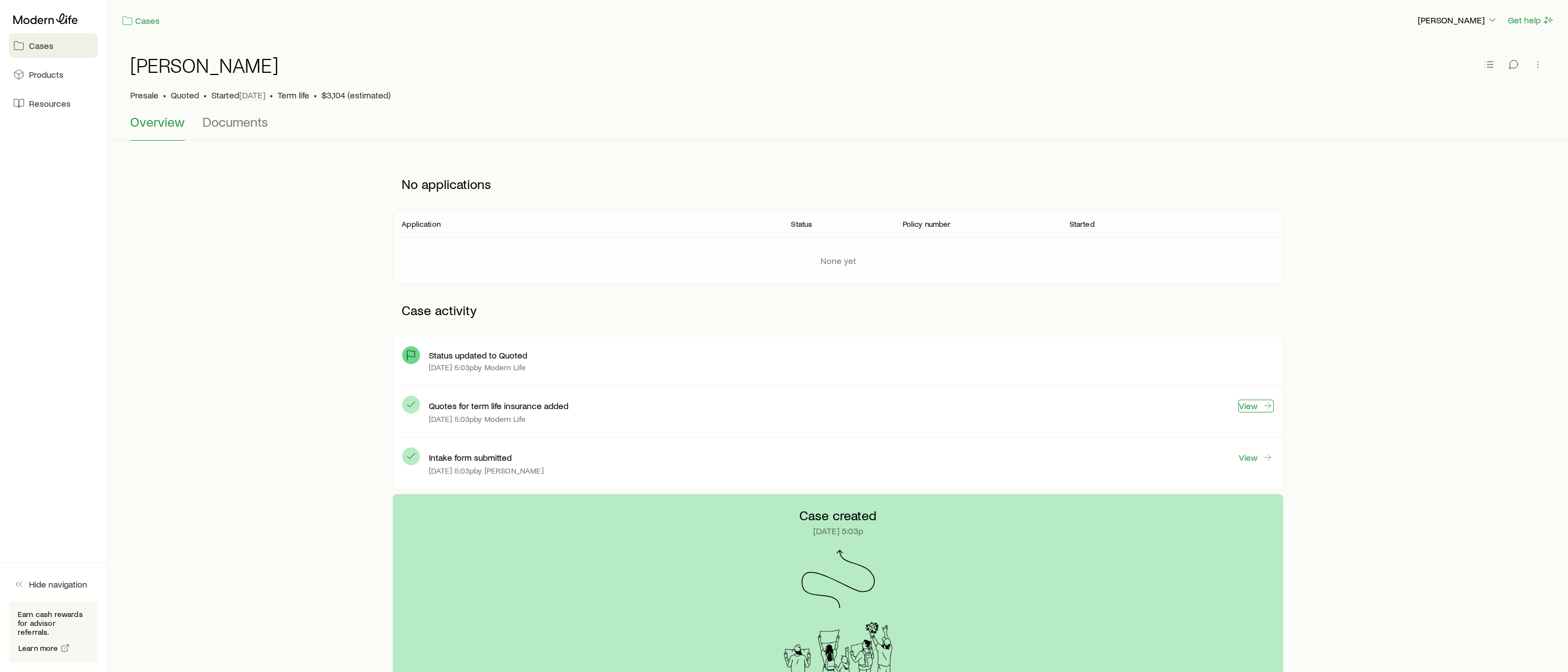
click at [1253, 407] on link "View" at bounding box center [1255, 407] width 35 height 13
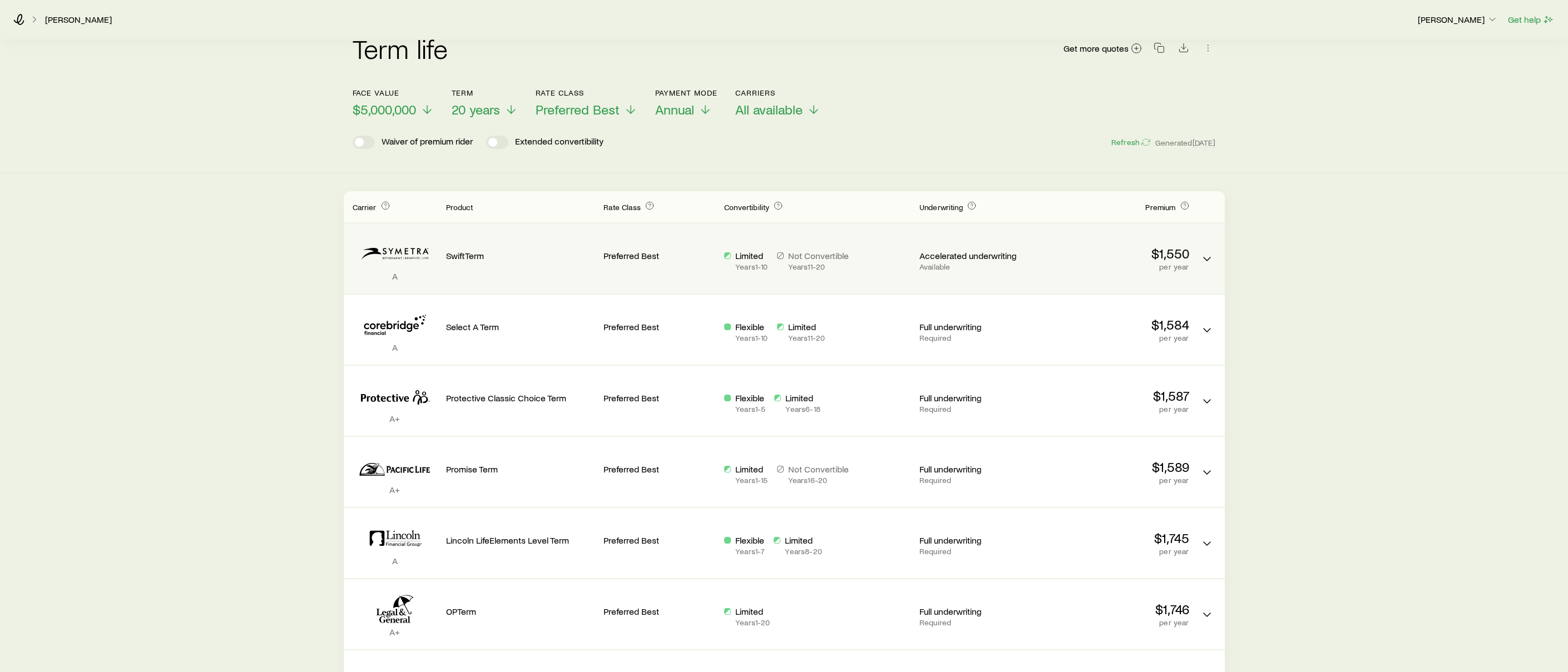
scroll to position [20, 0]
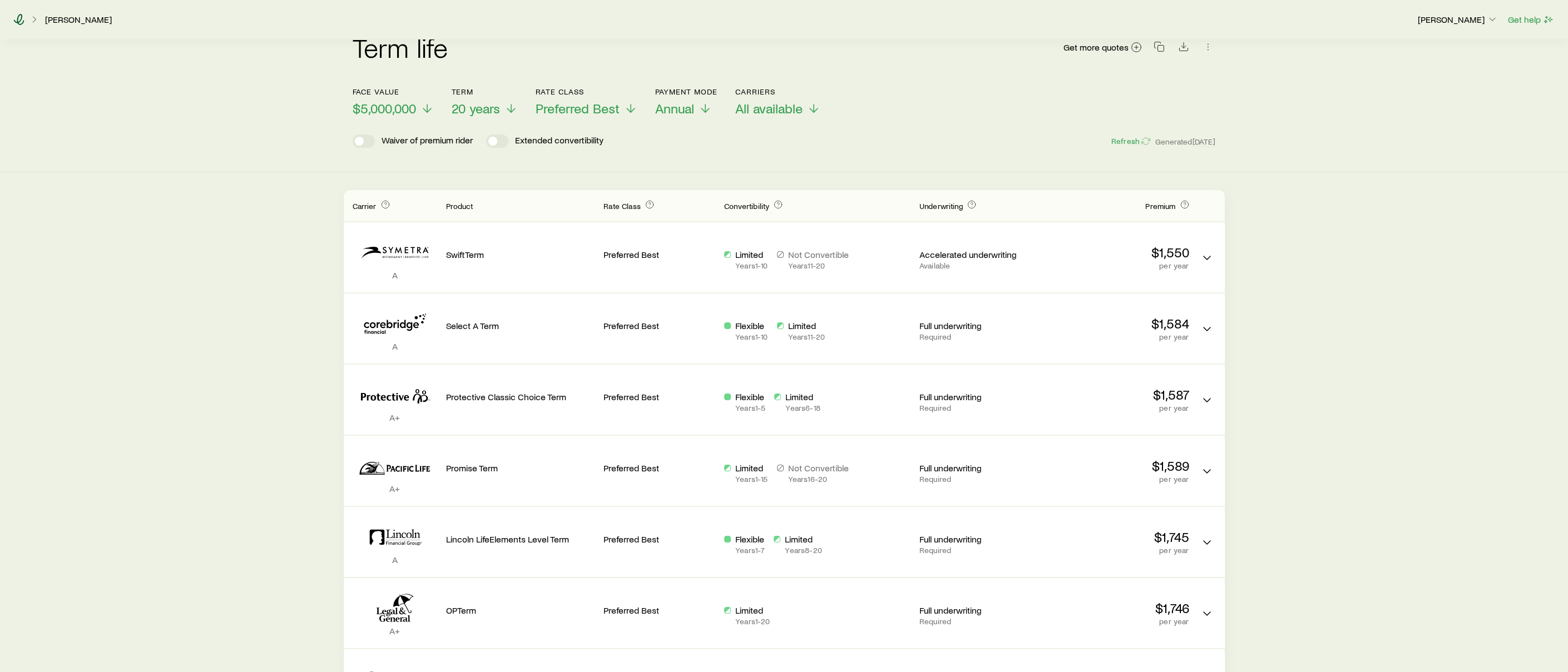
click at [22, 20] on icon at bounding box center [19, 20] width 12 height 12
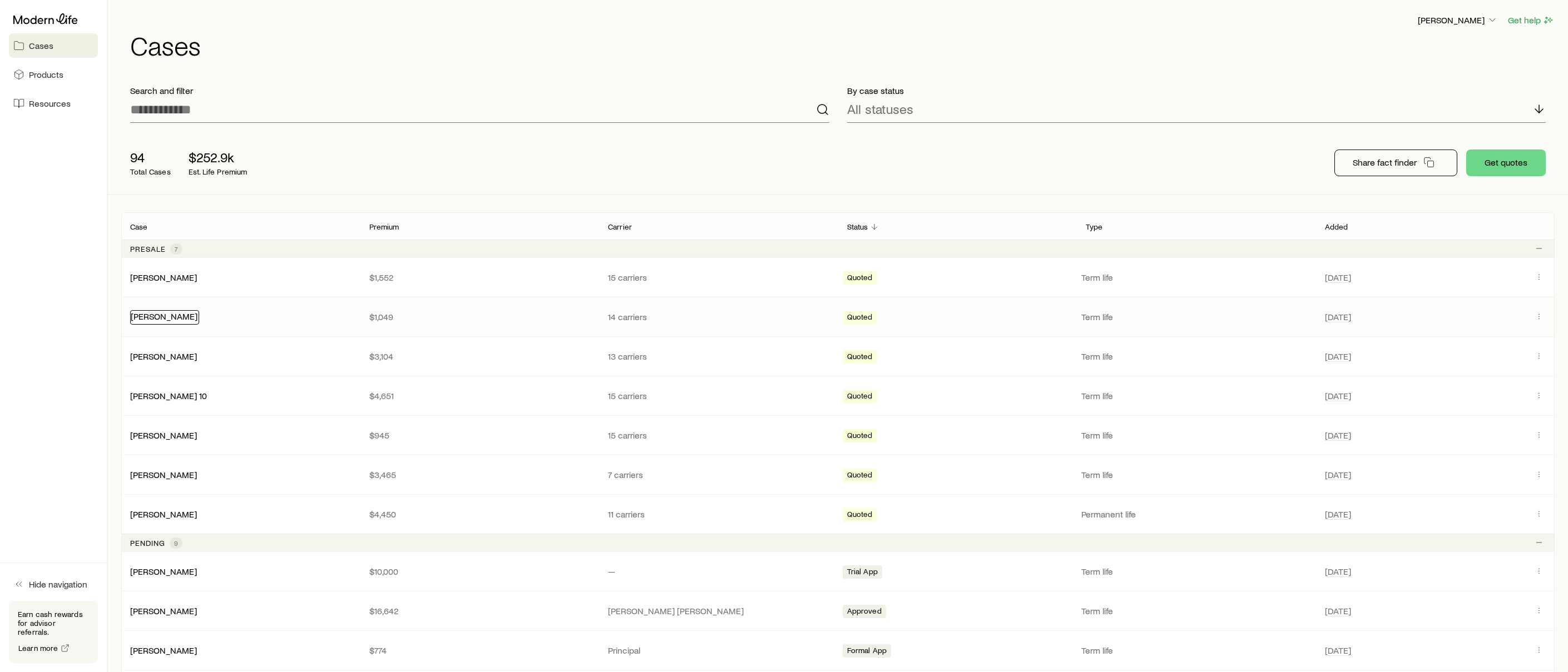
click at [159, 311] on link "[PERSON_NAME]" at bounding box center [164, 315] width 67 height 11
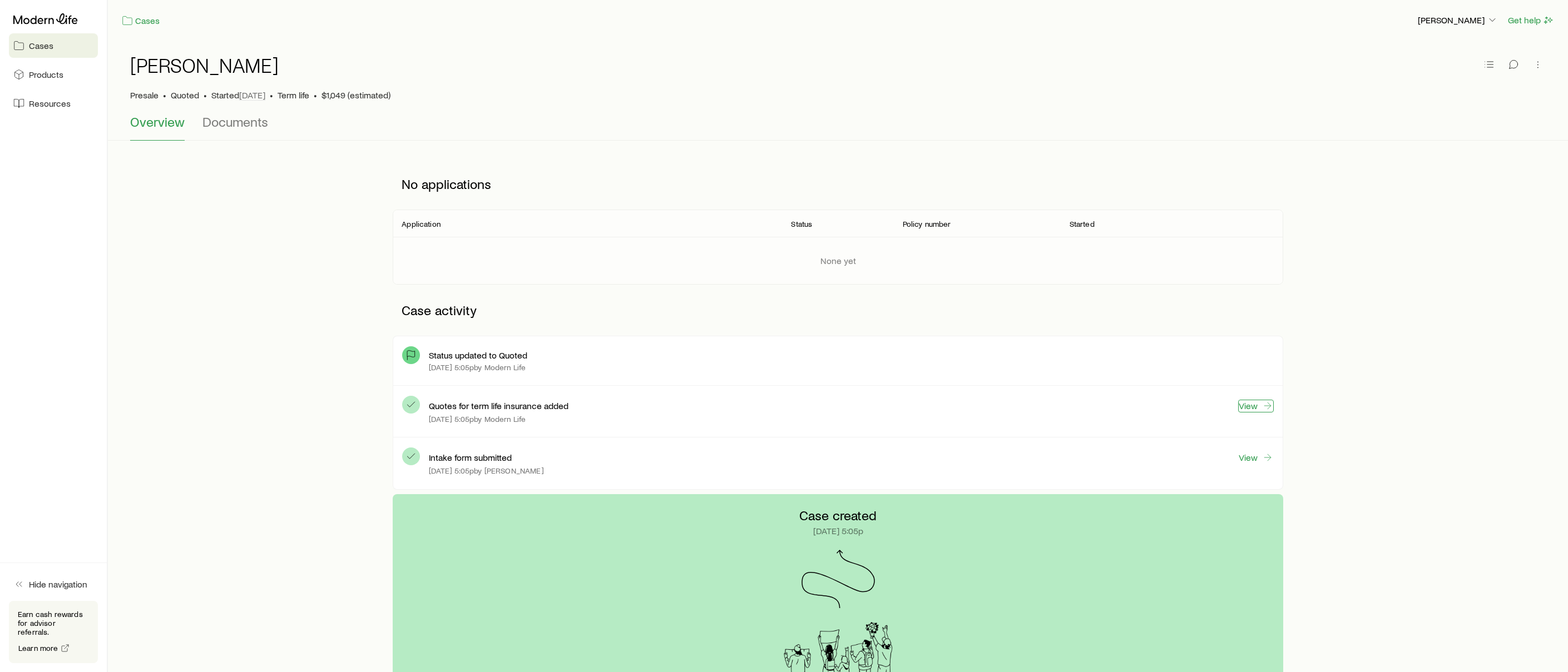
click at [1247, 402] on link "View" at bounding box center [1255, 407] width 35 height 13
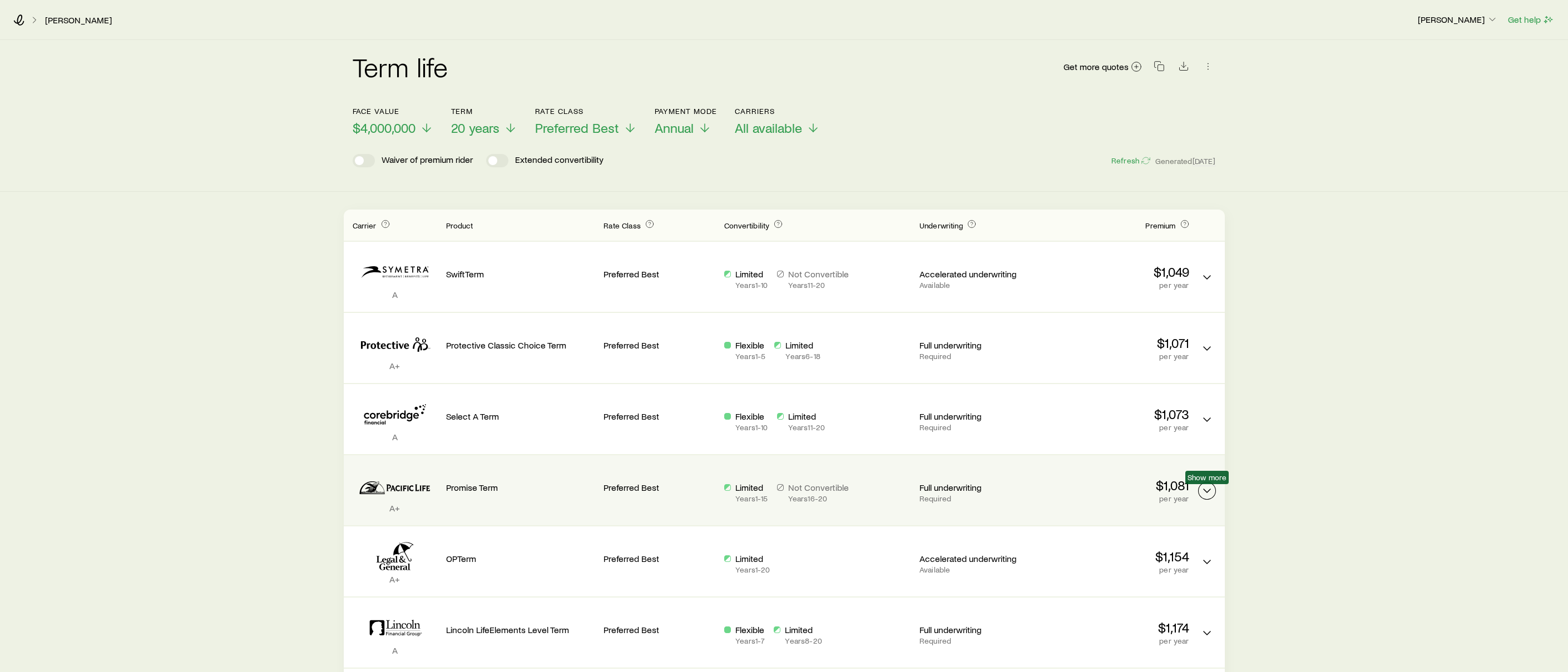
click at [1206, 491] on icon "Term quotes" at bounding box center [1206, 490] width 13 height 13
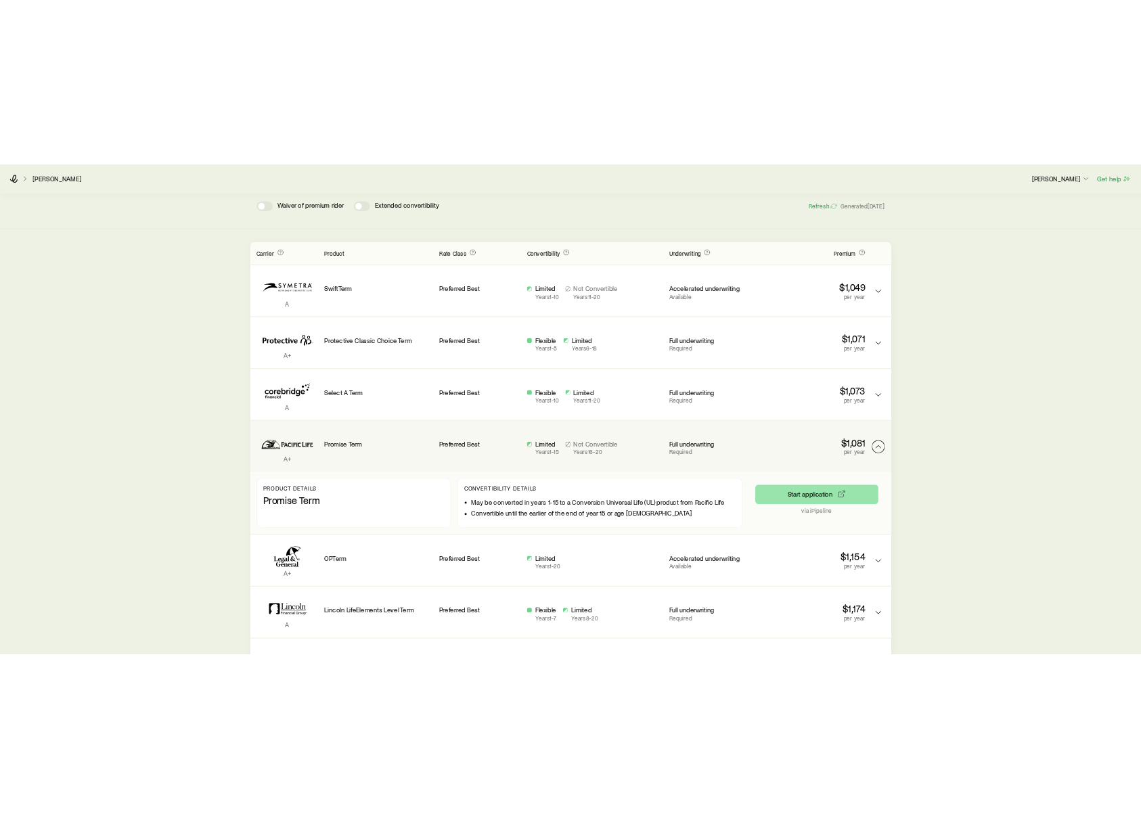
scroll to position [134, 0]
